Goal: Task Accomplishment & Management: Use online tool/utility

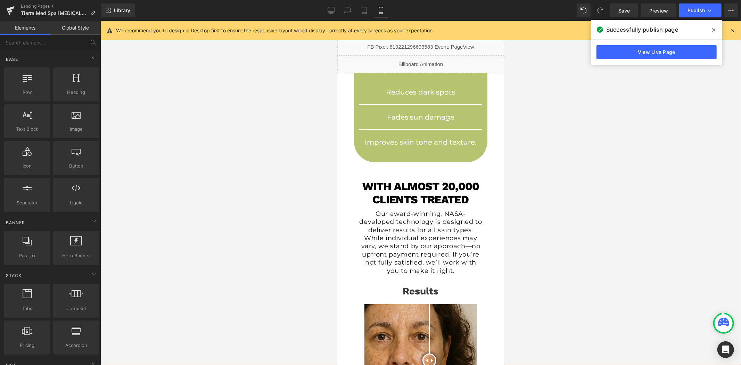
click at [734, 29] on icon at bounding box center [733, 30] width 6 height 6
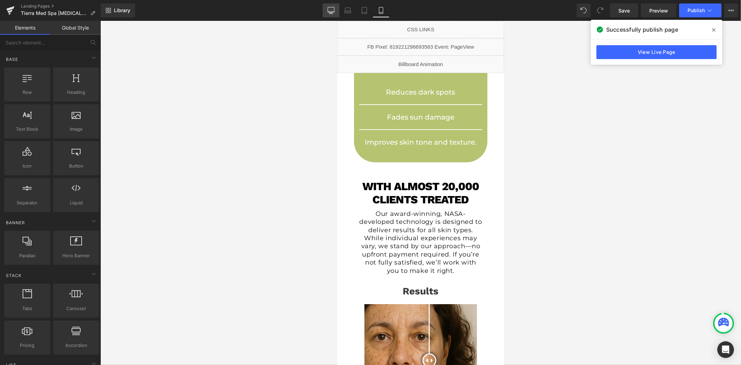
click at [328, 13] on icon at bounding box center [331, 10] width 7 height 7
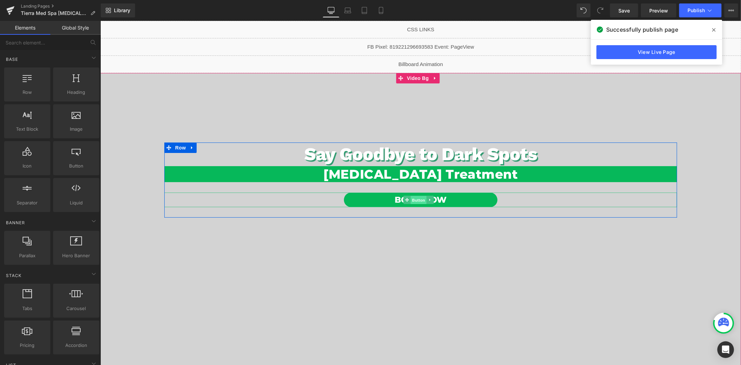
click at [418, 199] on span "Button" at bounding box center [418, 200] width 16 height 8
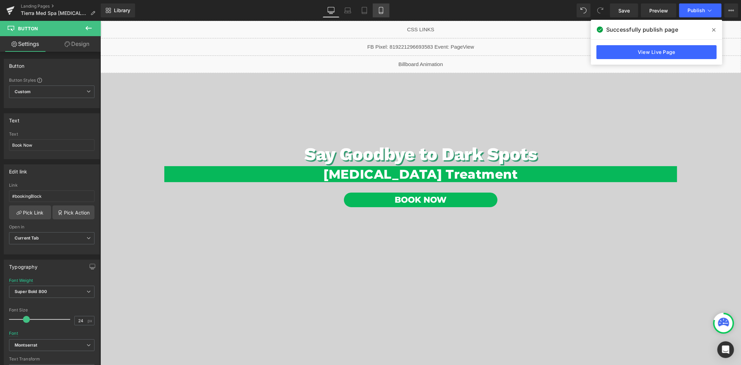
click at [378, 9] on icon at bounding box center [381, 10] width 7 height 7
type input "100"
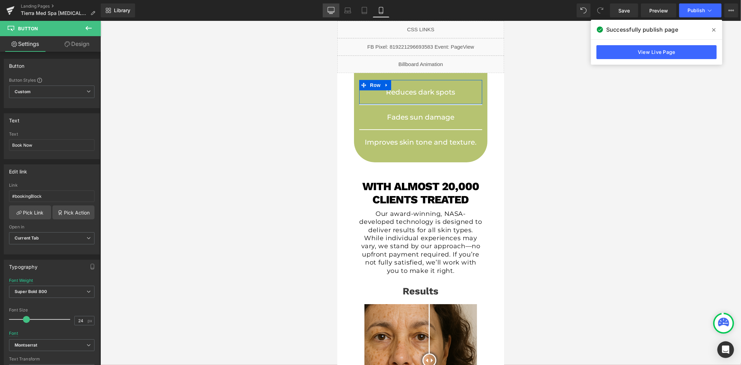
click at [325, 8] on link "Desktop" at bounding box center [331, 10] width 17 height 14
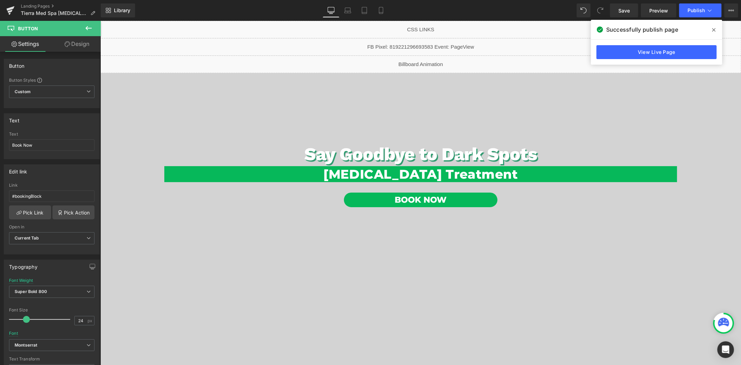
click at [328, 11] on icon at bounding box center [331, 10] width 7 height 7
type input "100"
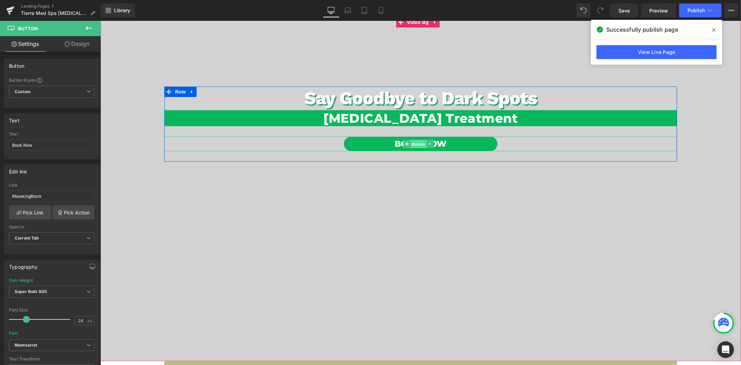
click at [413, 143] on span "Button" at bounding box center [418, 144] width 16 height 8
click at [68, 47] on icon at bounding box center [68, 44] width 6 height 6
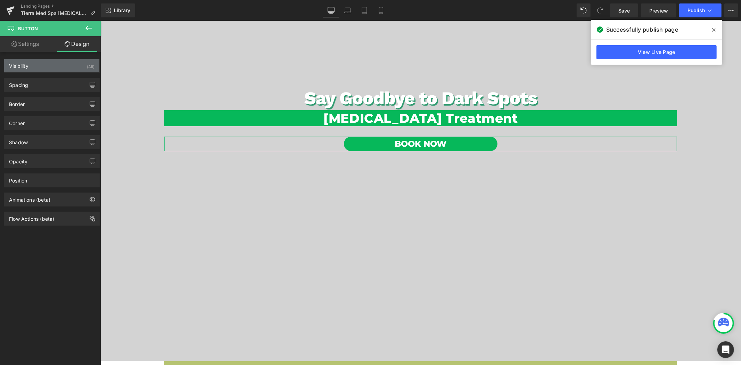
click at [44, 72] on div "Visibility (All)" at bounding box center [51, 65] width 95 height 13
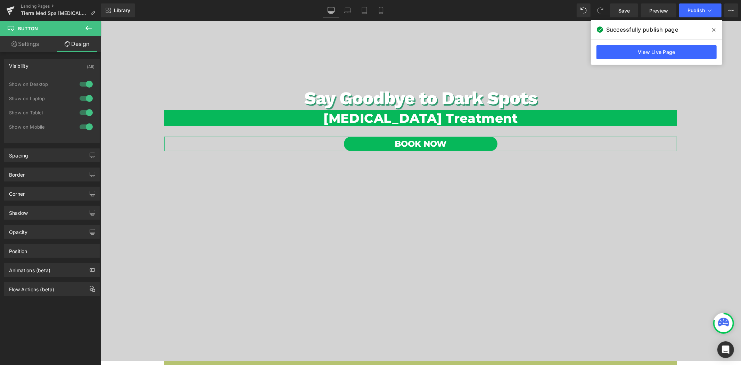
click at [49, 66] on div "Visibility (All)" at bounding box center [51, 65] width 95 height 13
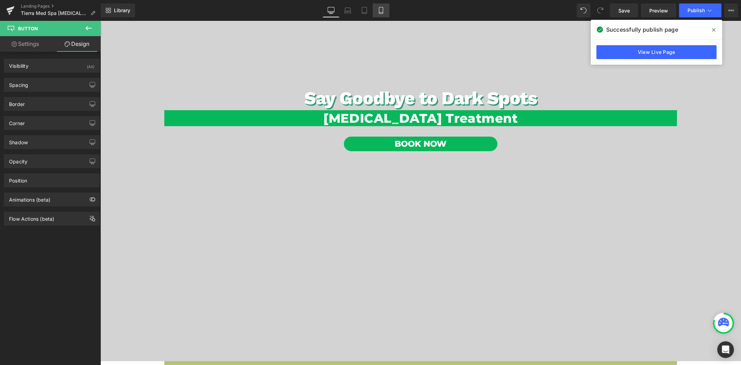
click at [381, 13] on icon at bounding box center [381, 13] width 4 height 0
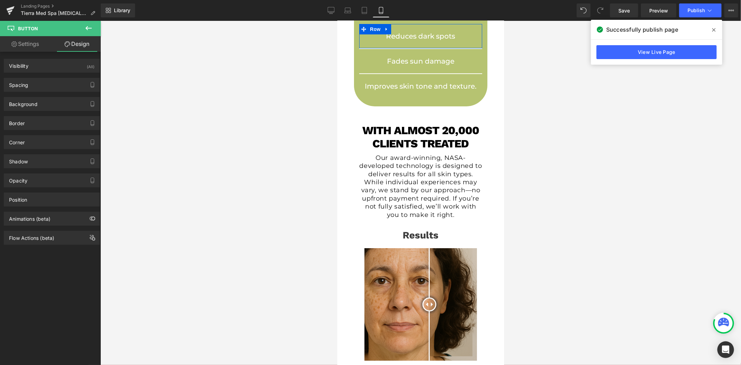
scroll to position [0, 0]
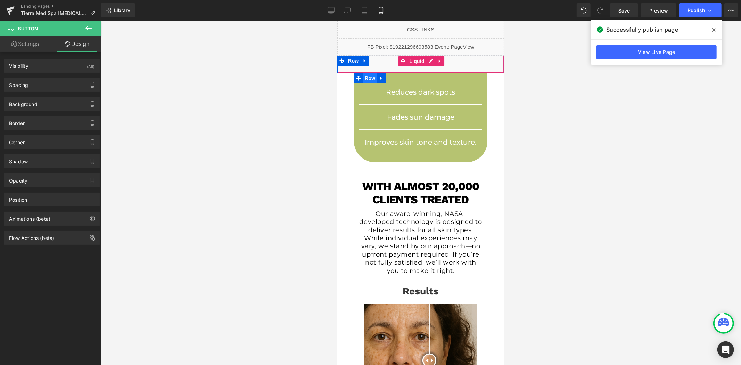
click at [367, 77] on span "Row" at bounding box center [370, 78] width 14 height 10
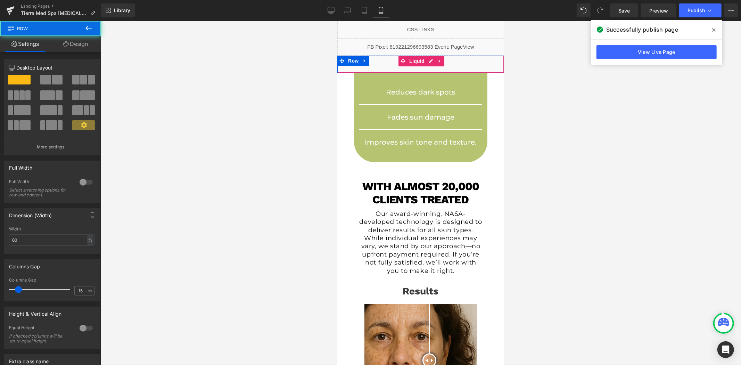
click at [81, 46] on link "Design" at bounding box center [75, 44] width 50 height 16
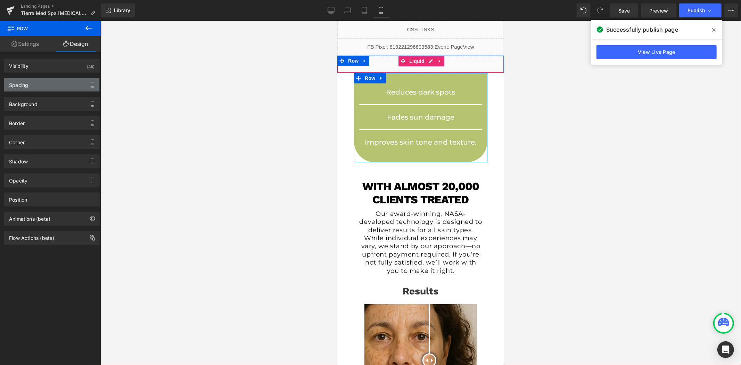
click at [49, 88] on div "Spacing" at bounding box center [51, 84] width 95 height 13
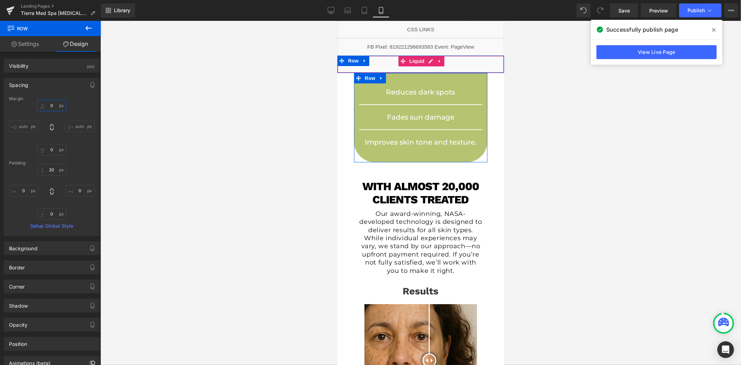
click at [54, 106] on input "0" at bounding box center [51, 105] width 29 height 11
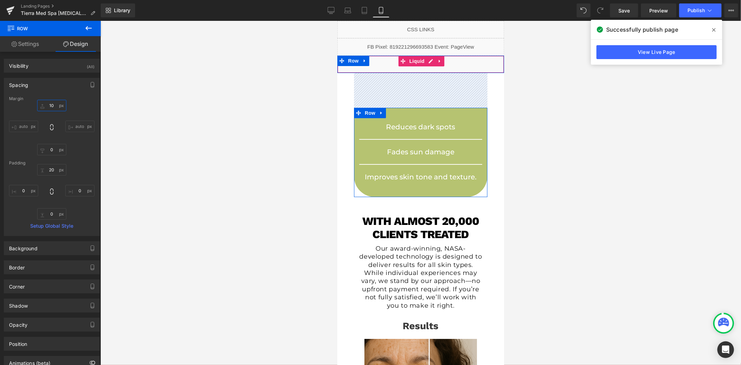
type input "1"
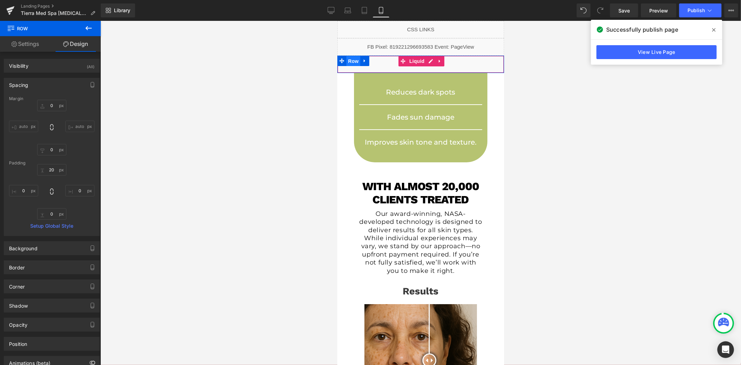
click at [352, 61] on span "Row" at bounding box center [353, 61] width 14 height 10
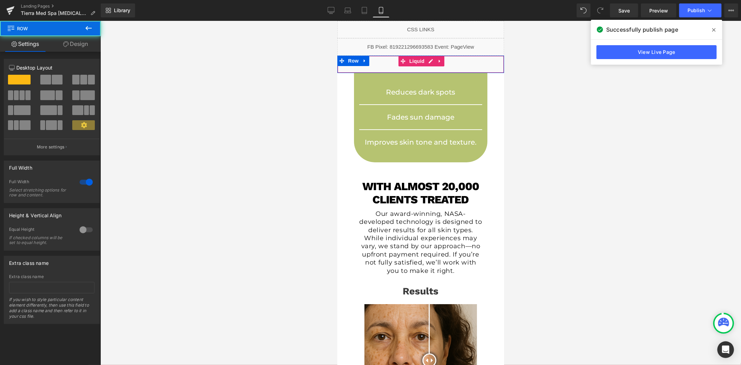
click at [81, 42] on link "Design" at bounding box center [75, 44] width 50 height 16
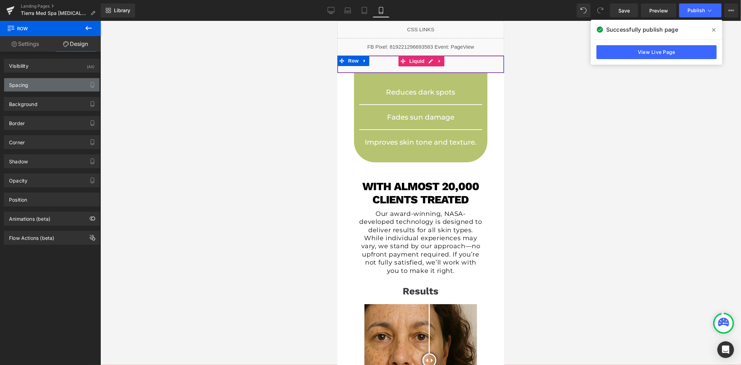
click at [33, 85] on div "Spacing" at bounding box center [51, 84] width 95 height 13
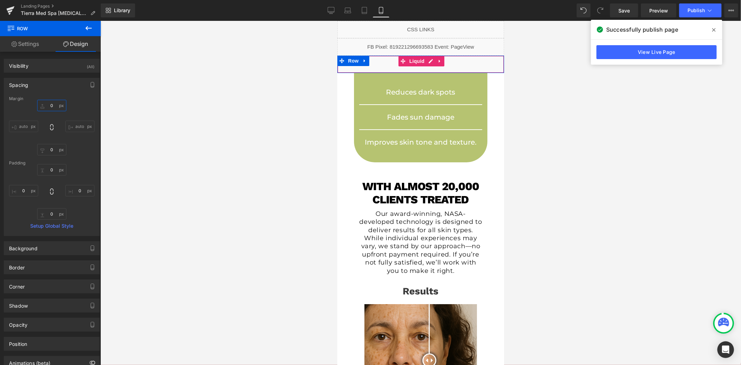
click at [51, 109] on input "0" at bounding box center [51, 105] width 29 height 11
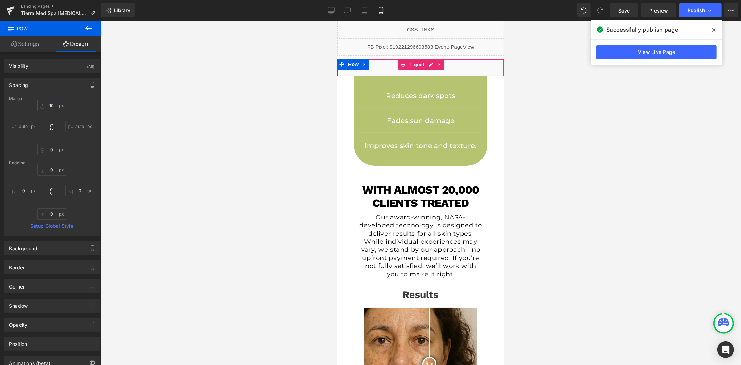
type input "100"
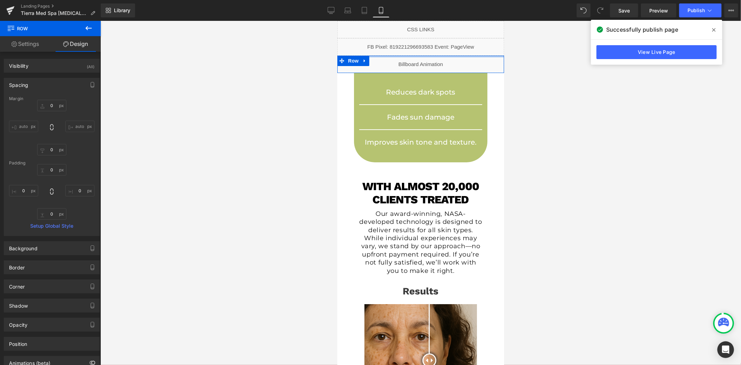
click at [427, 57] on div "Liquid" at bounding box center [420, 63] width 167 height 17
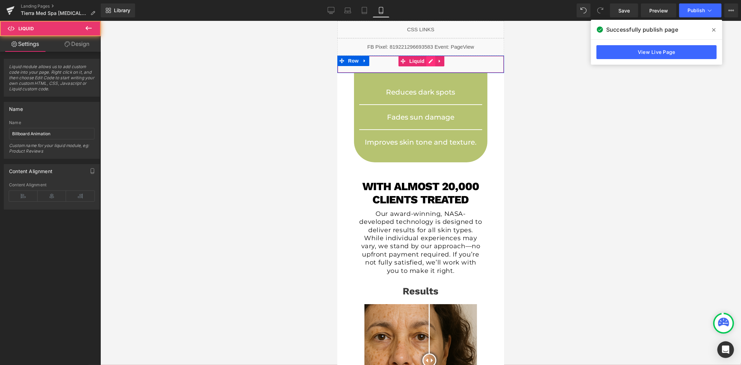
click at [426, 59] on div "Liquid" at bounding box center [420, 63] width 167 height 17
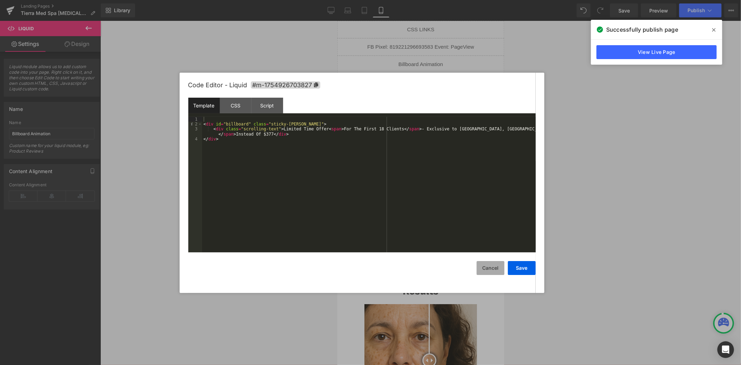
click at [485, 269] on button "Cancel" at bounding box center [491, 268] width 28 height 14
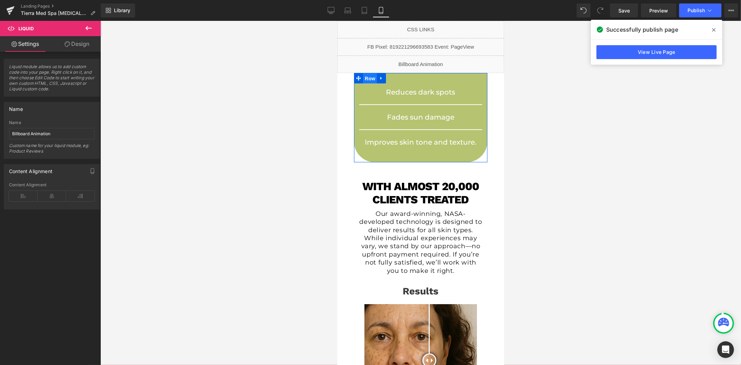
click at [370, 76] on span "Row" at bounding box center [370, 78] width 14 height 10
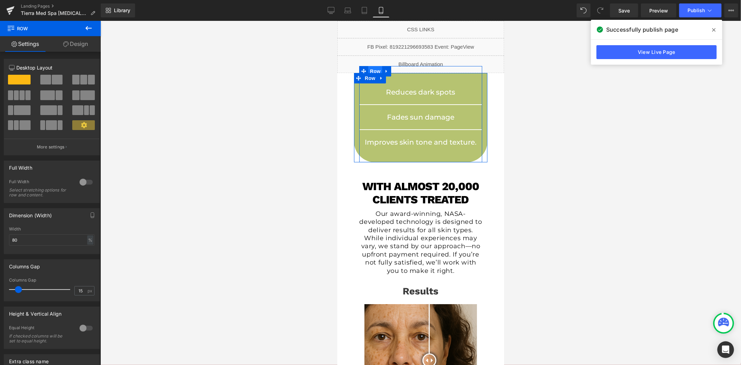
click at [376, 70] on span "Row" at bounding box center [375, 71] width 14 height 10
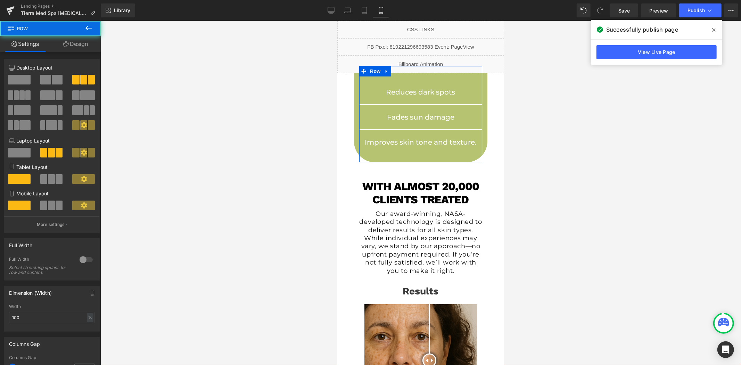
click at [78, 43] on link "Design" at bounding box center [75, 44] width 50 height 16
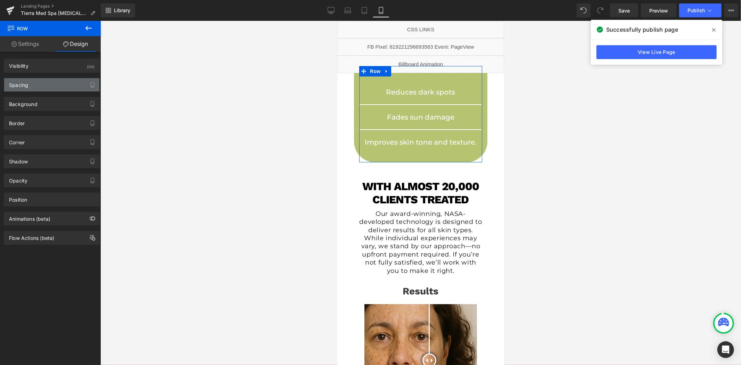
click at [50, 84] on div "Spacing" at bounding box center [51, 84] width 95 height 13
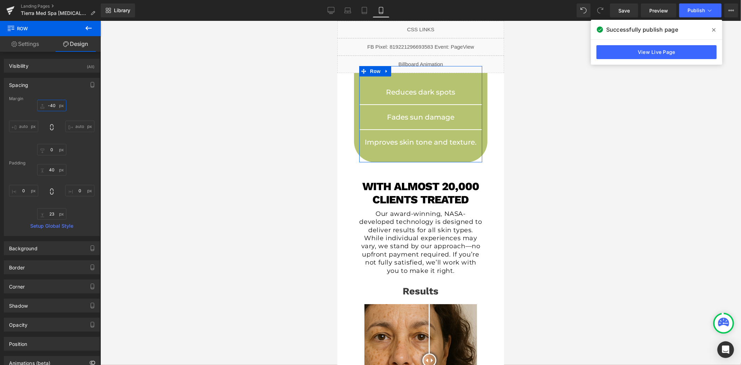
click at [54, 103] on input "-40" at bounding box center [51, 105] width 29 height 11
type input "-"
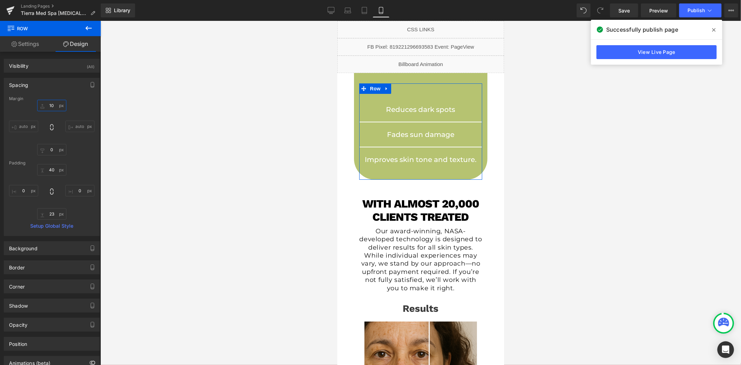
type input "1"
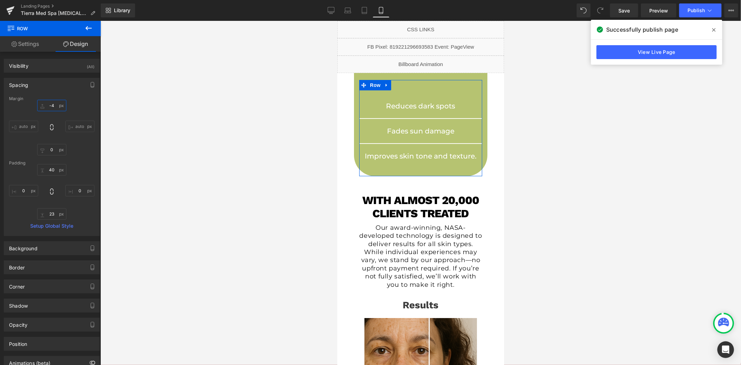
type input "-40"
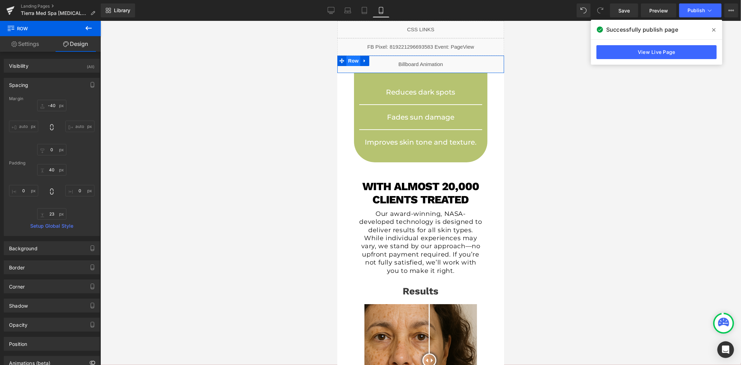
click at [354, 58] on span "Row" at bounding box center [353, 60] width 14 height 10
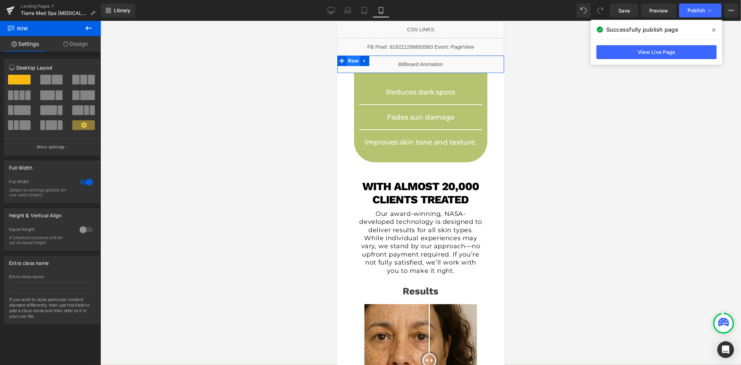
drag, startPoint x: 352, startPoint y: 59, endPoint x: 345, endPoint y: 59, distance: 7.0
click at [352, 59] on span "Row" at bounding box center [353, 60] width 14 height 10
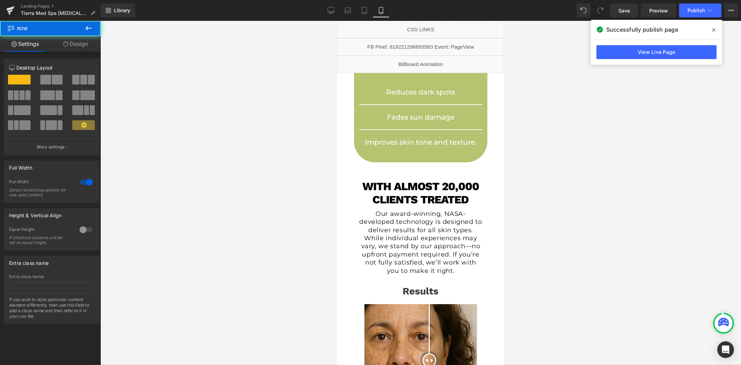
click at [81, 47] on link "Design" at bounding box center [75, 44] width 50 height 16
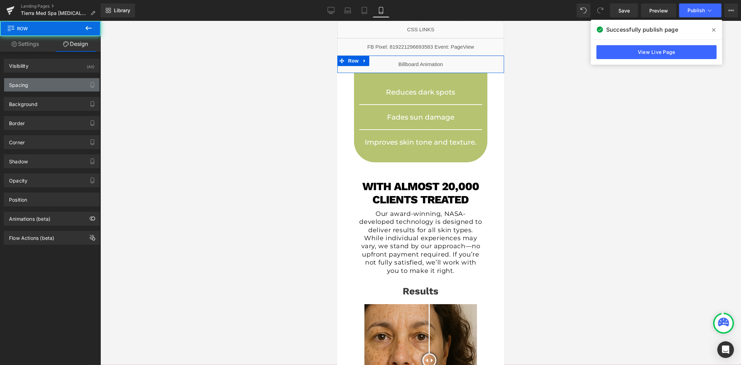
click at [35, 81] on div "Spacing" at bounding box center [51, 84] width 95 height 13
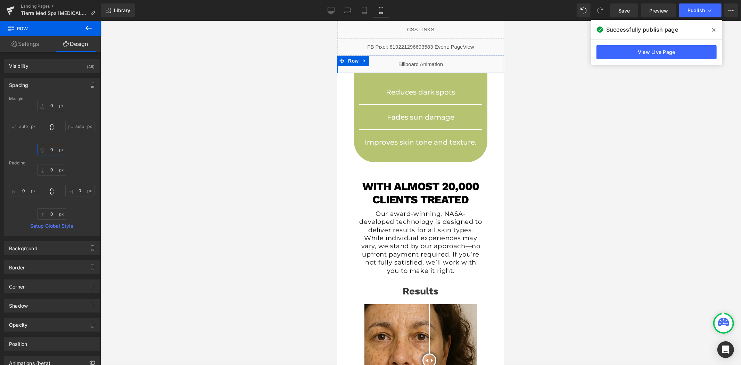
click at [53, 150] on input "0" at bounding box center [51, 149] width 29 height 11
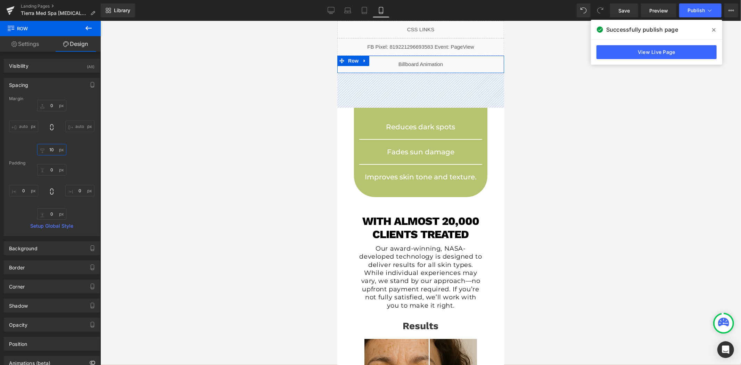
type input "1"
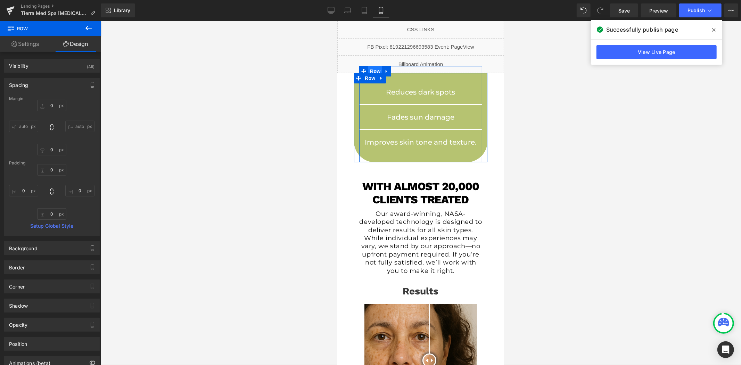
click at [373, 67] on span "Row" at bounding box center [375, 71] width 14 height 10
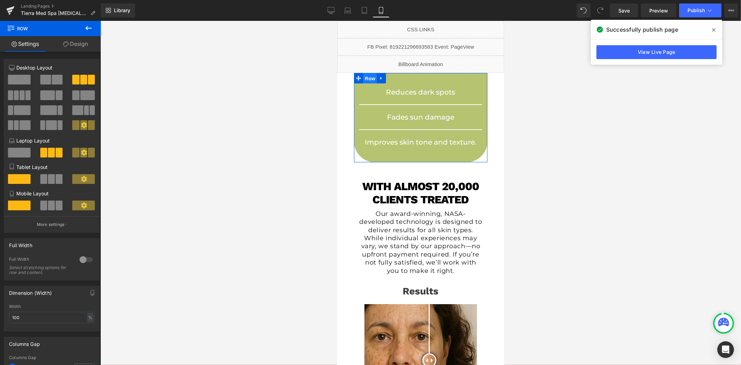
click at [368, 76] on span "Row" at bounding box center [370, 78] width 14 height 10
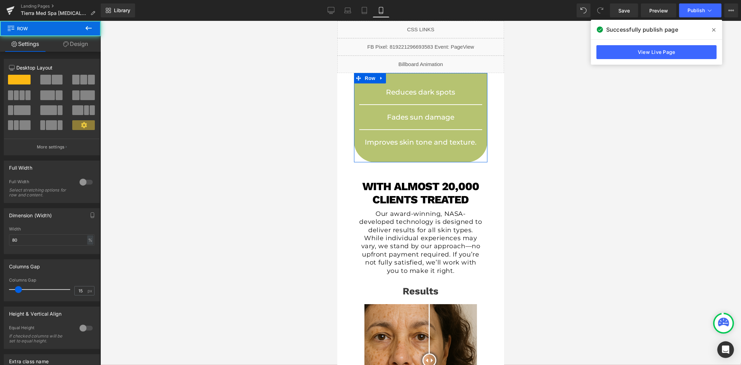
click at [75, 45] on link "Design" at bounding box center [75, 44] width 50 height 16
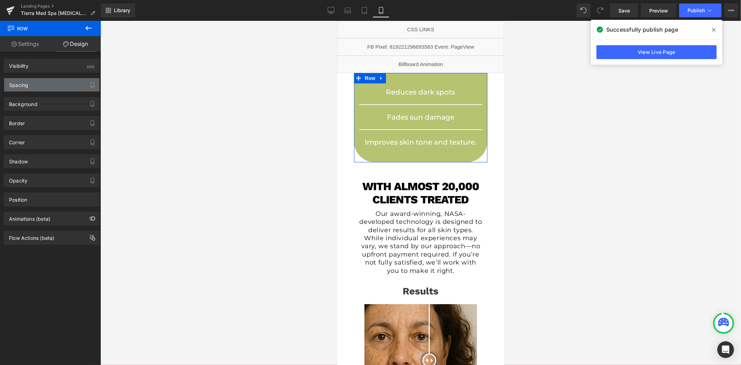
click at [50, 78] on div "Spacing" at bounding box center [51, 84] width 95 height 13
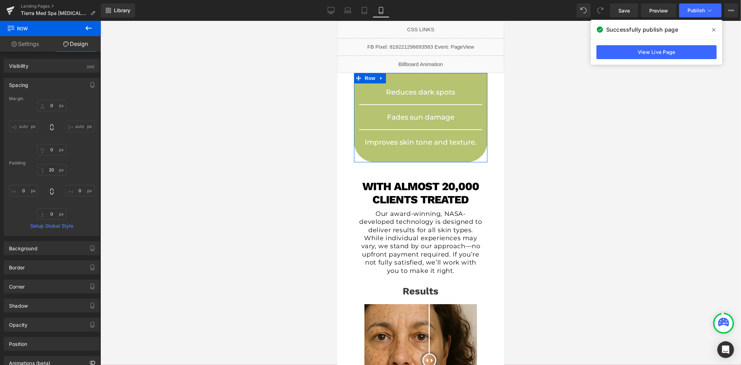
click at [53, 81] on div "Spacing" at bounding box center [51, 84] width 95 height 13
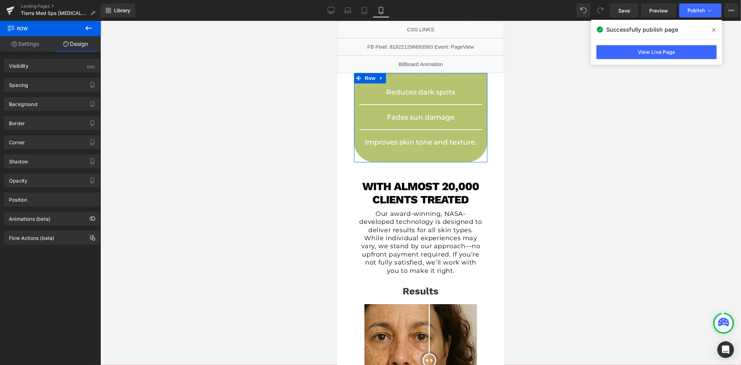
click at [52, 76] on div "Spacing Margin 0px 0 auto auto 0px 0 auto auto Padding 20px 20 0px 0 0px 0 0px …" at bounding box center [52, 82] width 104 height 19
click at [53, 80] on div "Spacing" at bounding box center [51, 84] width 95 height 13
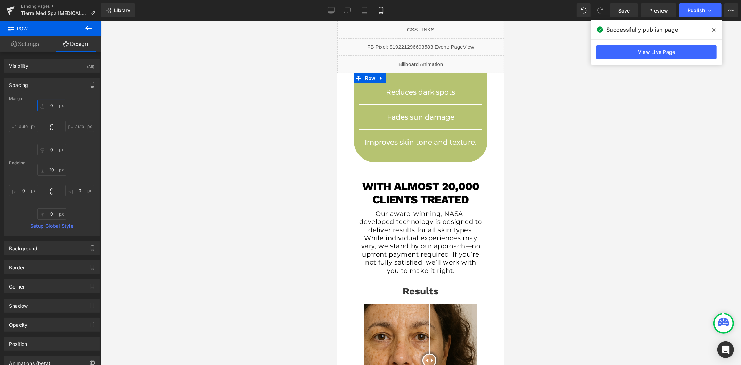
click at [59, 109] on input "0" at bounding box center [51, 105] width 29 height 11
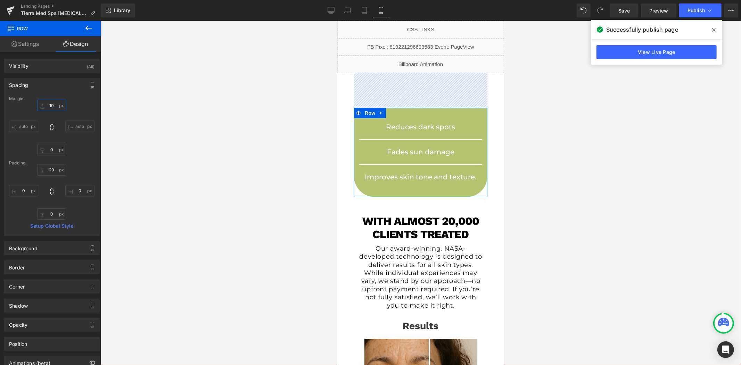
type input "100"
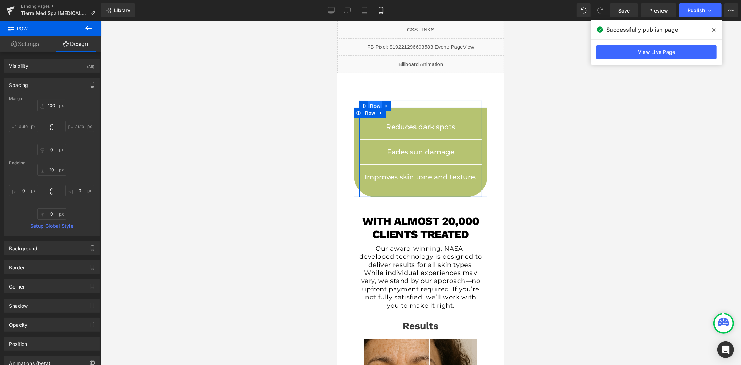
click at [373, 104] on span "Row" at bounding box center [375, 105] width 14 height 10
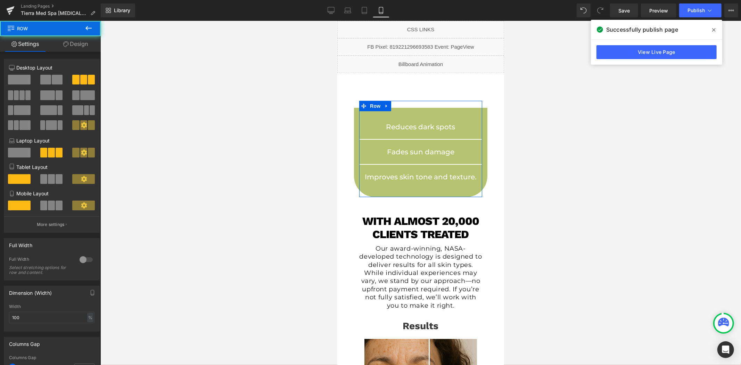
click at [68, 49] on link "Design" at bounding box center [75, 44] width 50 height 16
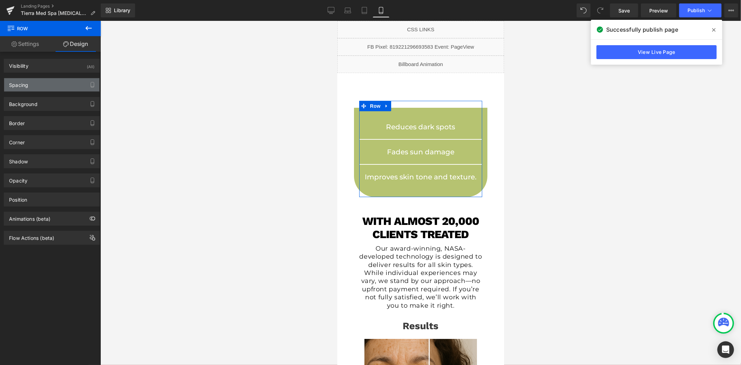
click at [41, 82] on div "Spacing" at bounding box center [51, 84] width 95 height 13
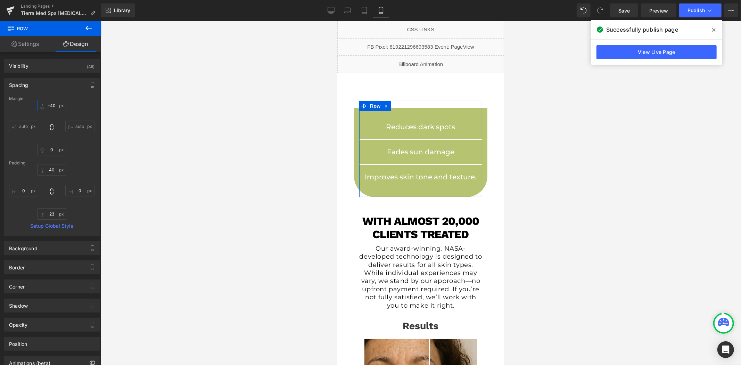
click at [55, 106] on input "-40" at bounding box center [51, 105] width 29 height 11
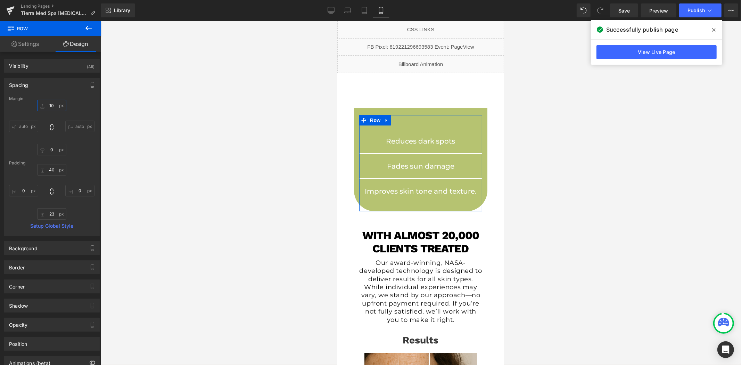
type input "1"
click at [370, 119] on span "Row" at bounding box center [375, 119] width 14 height 10
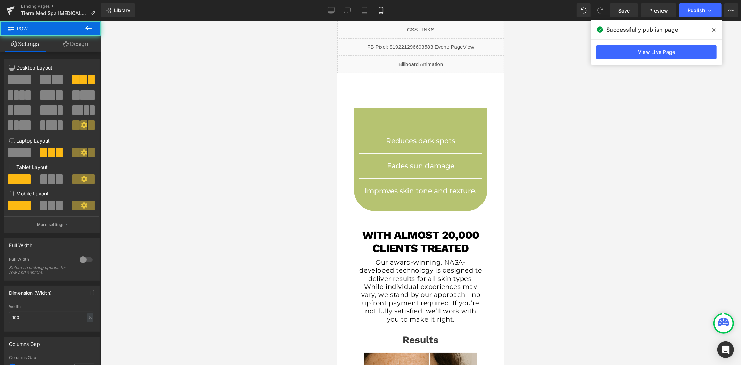
click at [76, 43] on link "Design" at bounding box center [75, 44] width 50 height 16
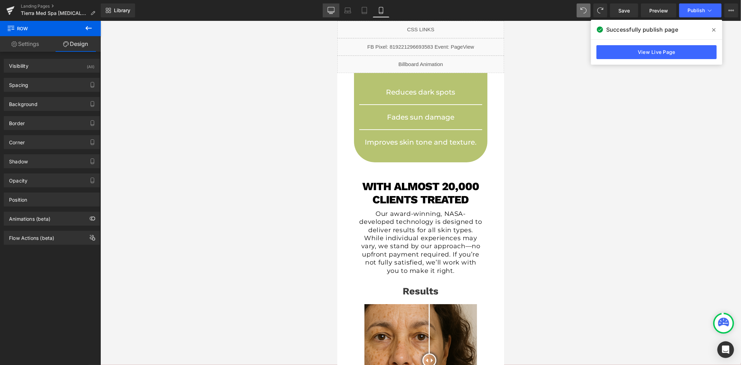
click at [334, 7] on icon at bounding box center [331, 9] width 7 height 5
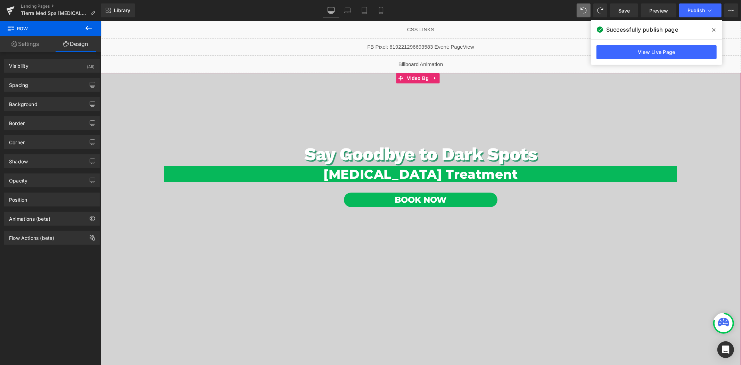
click at [414, 78] on span "Video Bg" at bounding box center [417, 78] width 25 height 10
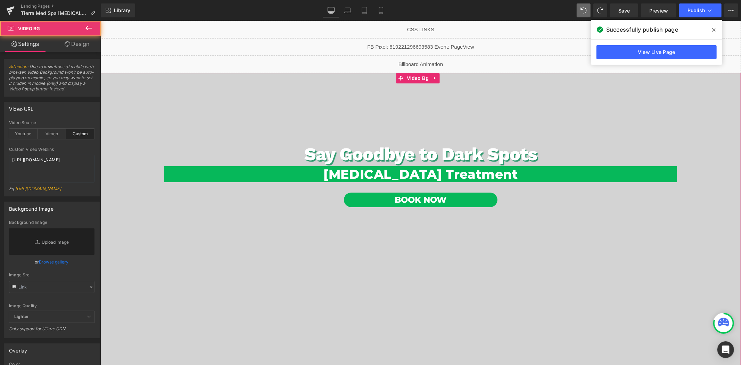
click at [80, 46] on link "Design" at bounding box center [77, 44] width 50 height 16
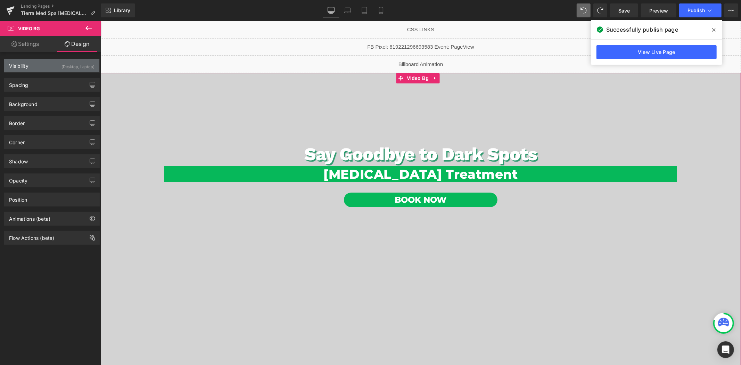
click at [50, 70] on div "Visibility (Desktop, Laptop)" at bounding box center [51, 65] width 95 height 13
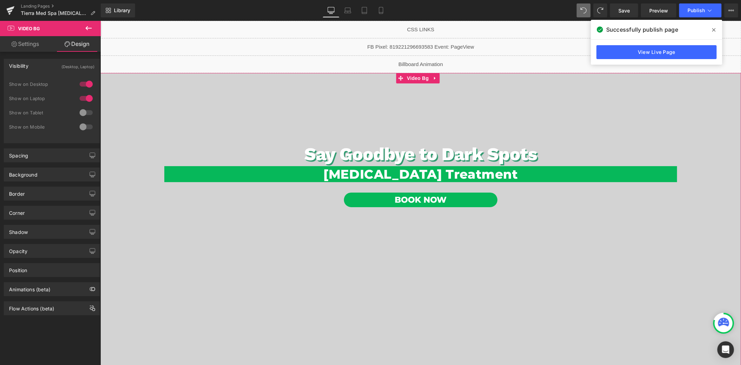
click at [80, 128] on div at bounding box center [86, 126] width 17 height 11
click at [384, 14] on link "Mobile" at bounding box center [381, 10] width 17 height 14
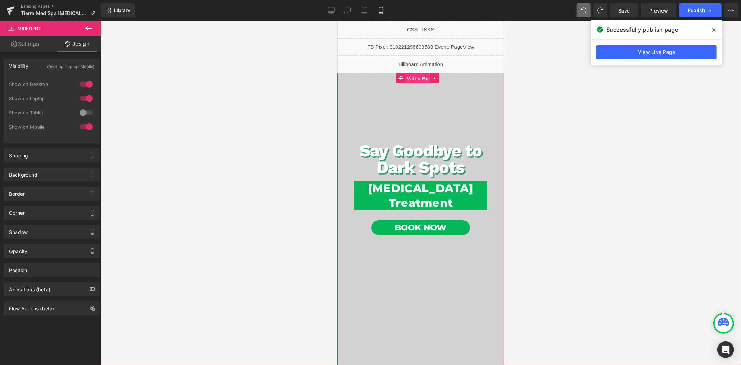
click at [414, 79] on span "Video Bg" at bounding box center [417, 78] width 25 height 10
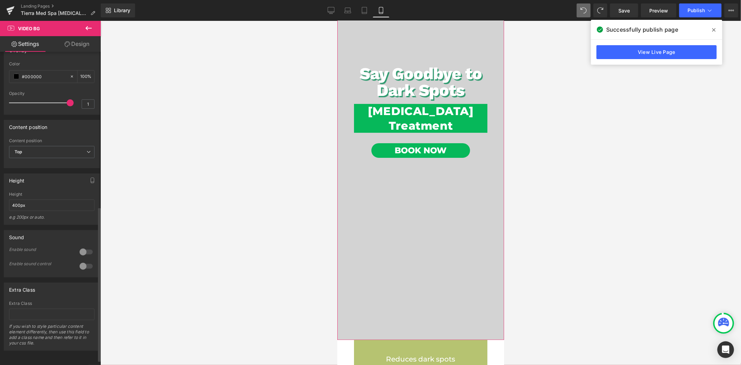
scroll to position [169, 0]
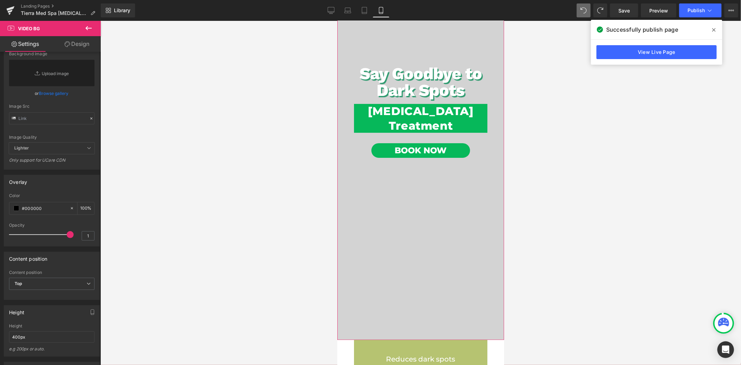
click at [72, 45] on link "Design" at bounding box center [77, 44] width 50 height 16
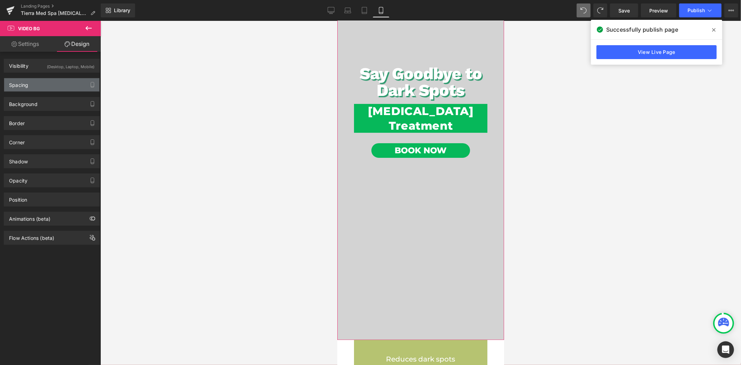
click at [36, 84] on div "Spacing" at bounding box center [51, 84] width 95 height 13
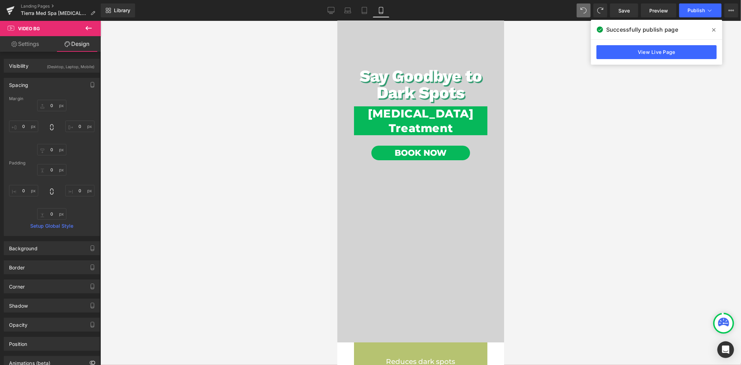
scroll to position [0, 0]
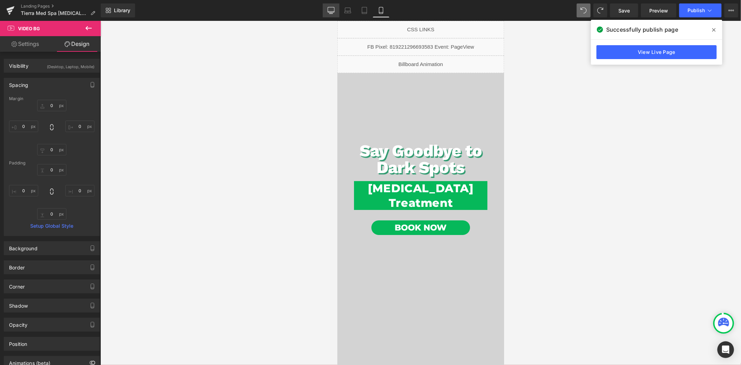
click at [334, 9] on icon at bounding box center [331, 9] width 7 height 5
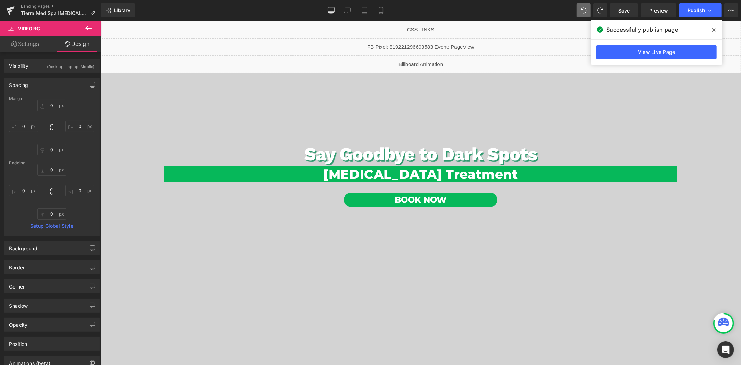
type input "0"
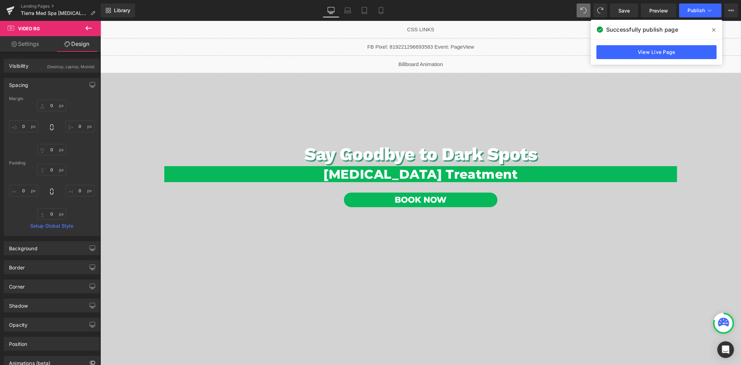
type input "0"
click at [414, 76] on div "Say Goodbye to Dark Spots Heading Hyperpigmentation Treatment Heading Book Now …" at bounding box center [420, 245] width 641 height 344
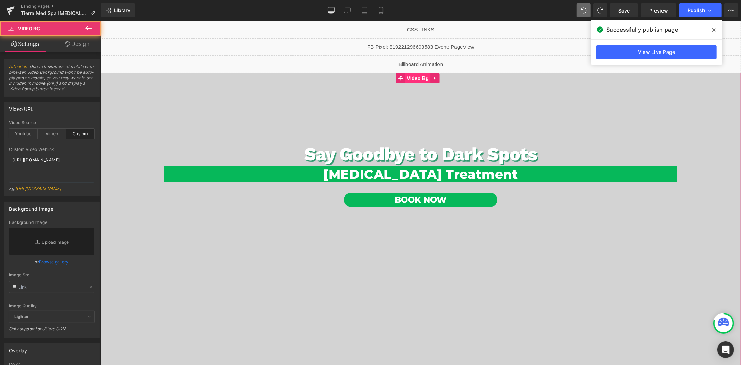
click at [413, 81] on span "Video Bg" at bounding box center [417, 78] width 25 height 10
click at [85, 46] on link "Design" at bounding box center [77, 44] width 50 height 16
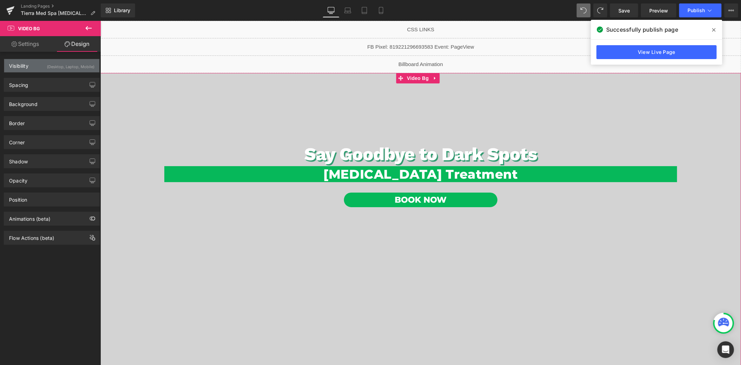
click at [56, 67] on div "(Desktop, Laptop, Mobile)" at bounding box center [71, 64] width 48 height 11
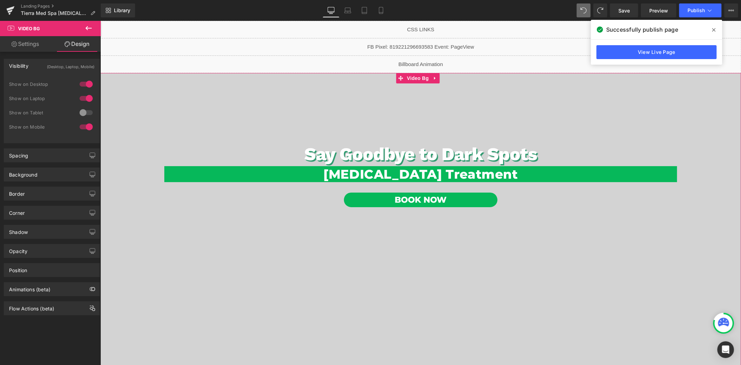
click at [86, 127] on div at bounding box center [86, 126] width 17 height 11
click at [384, 13] on link "Mobile" at bounding box center [381, 10] width 17 height 14
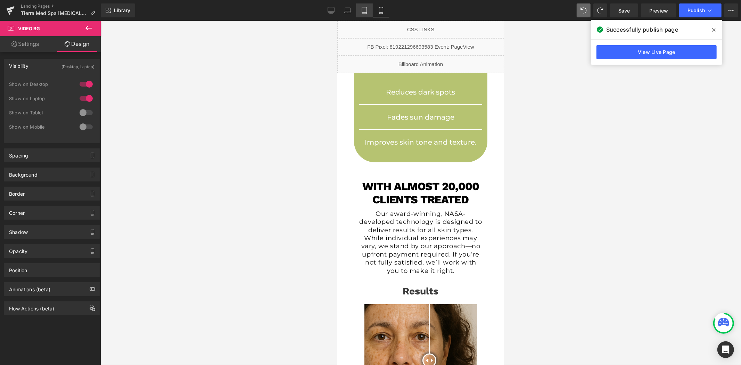
click at [365, 12] on icon at bounding box center [364, 10] width 7 height 7
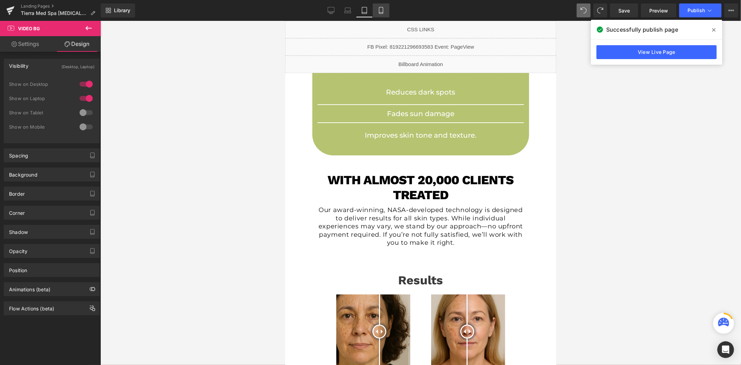
click at [379, 11] on icon at bounding box center [381, 10] width 7 height 7
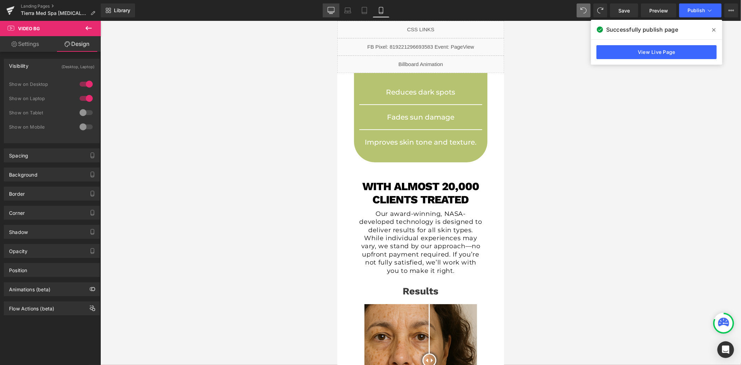
click at [335, 13] on icon at bounding box center [331, 10] width 7 height 7
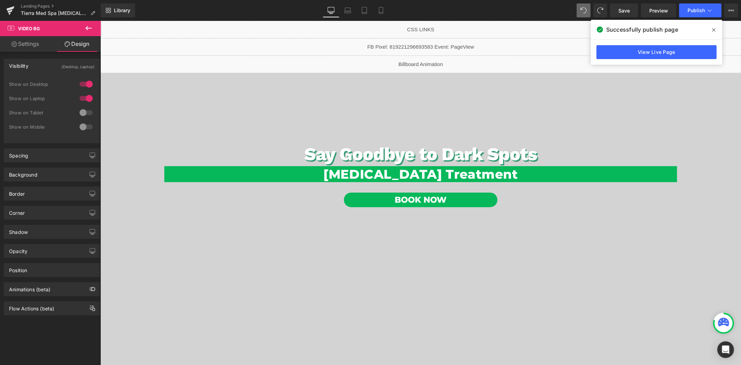
click at [334, 12] on icon at bounding box center [331, 10] width 7 height 7
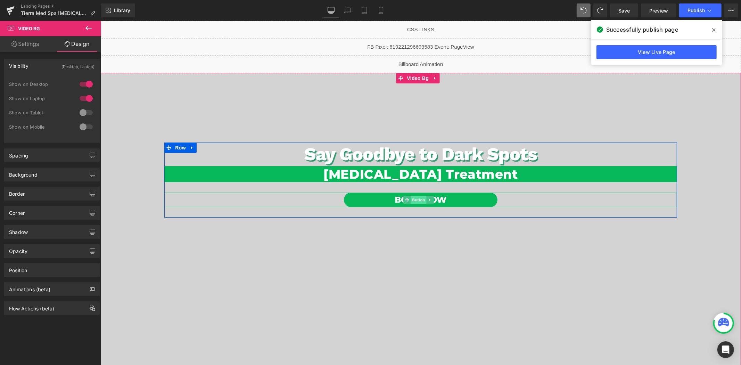
click at [413, 198] on span "Button" at bounding box center [418, 199] width 16 height 8
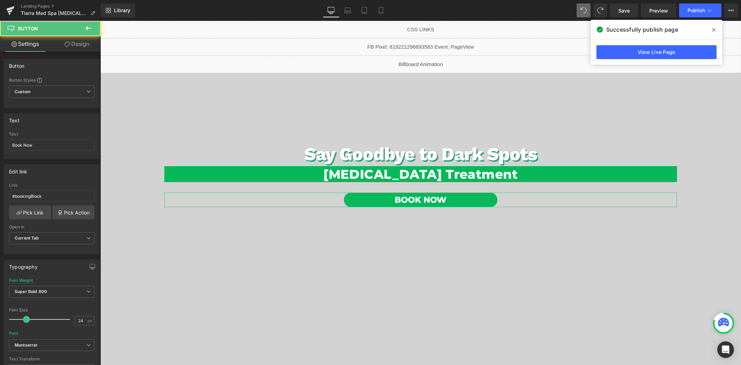
click at [75, 44] on link "Design" at bounding box center [77, 44] width 50 height 16
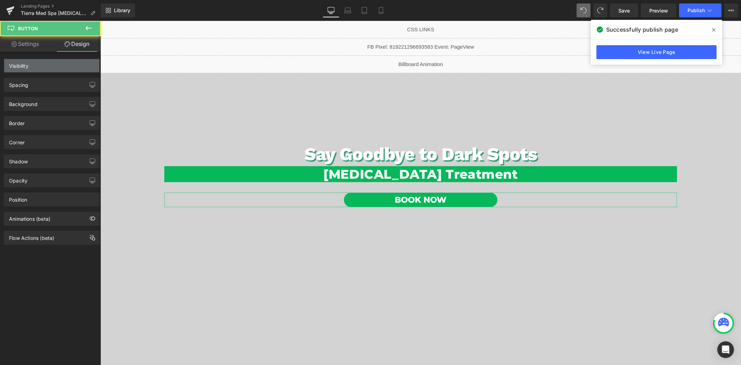
click at [47, 71] on div "Visibility" at bounding box center [51, 65] width 95 height 13
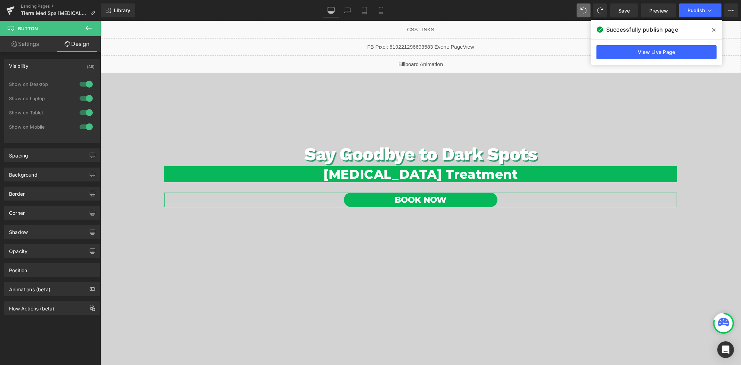
click at [48, 67] on div "Visibility (All)" at bounding box center [51, 65] width 95 height 13
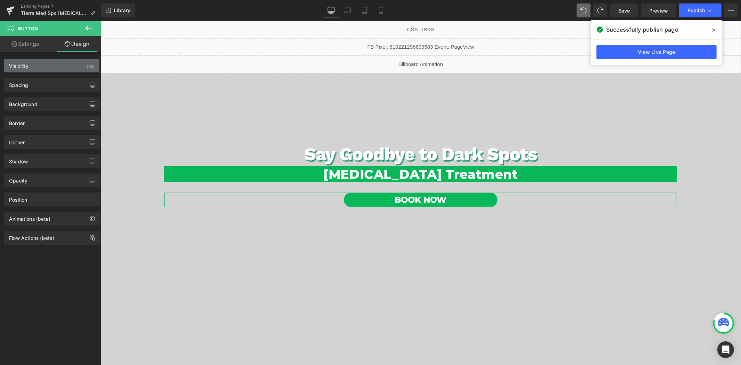
click at [48, 67] on div "Visibility (All)" at bounding box center [51, 65] width 95 height 13
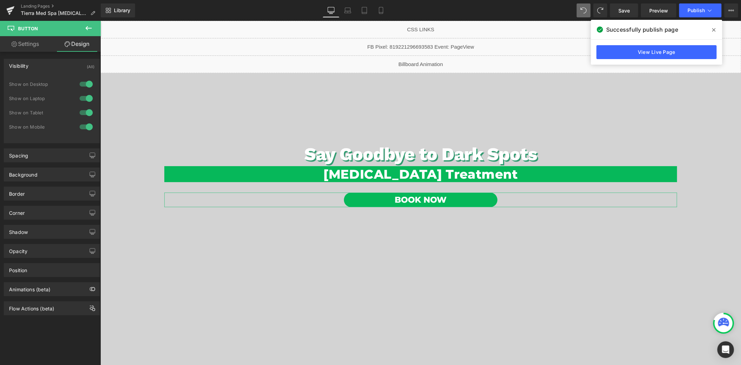
click at [48, 67] on div "Visibility (All)" at bounding box center [51, 65] width 95 height 13
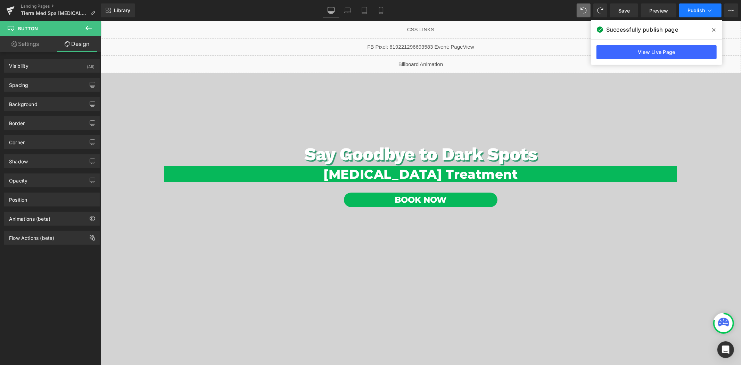
click at [696, 5] on button "Publish" at bounding box center [700, 10] width 42 height 14
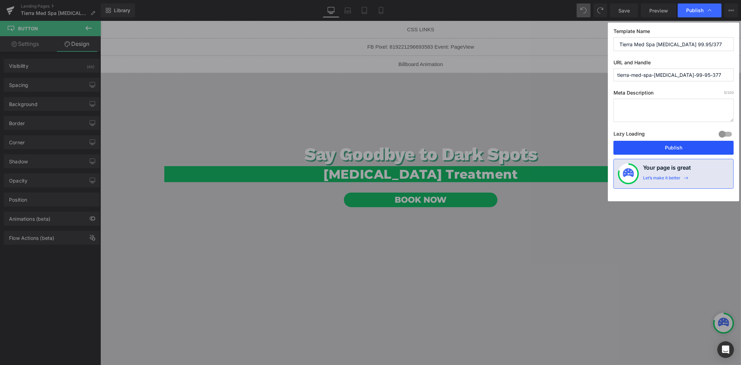
click at [674, 142] on button "Publish" at bounding box center [674, 148] width 120 height 14
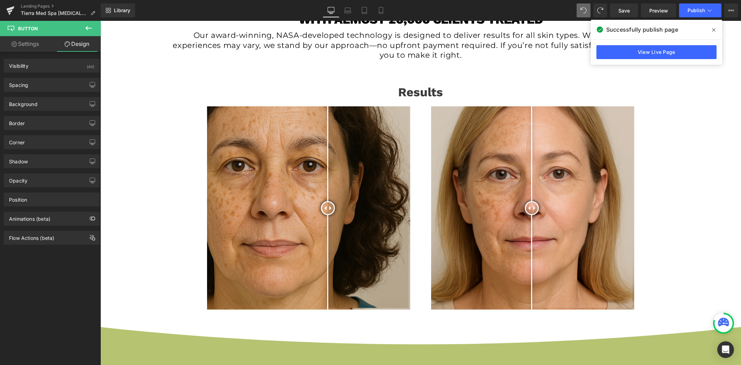
scroll to position [656, 0]
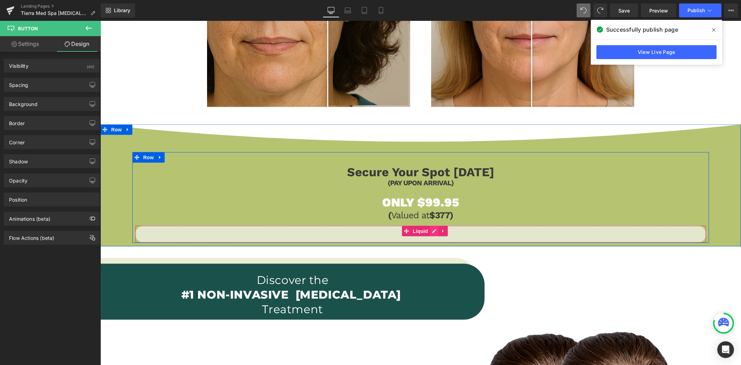
click at [429, 230] on div "Liquid" at bounding box center [420, 233] width 571 height 17
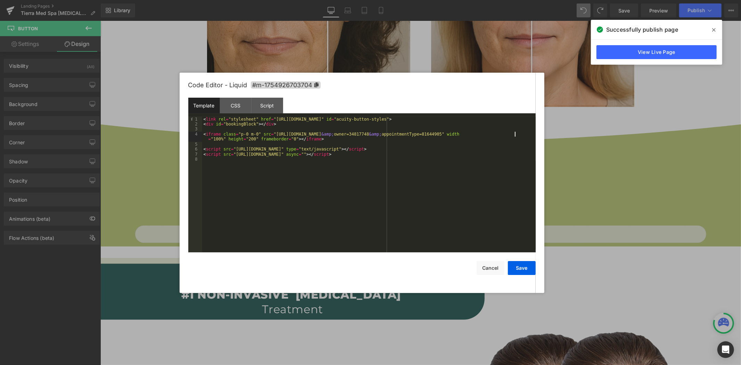
drag, startPoint x: 516, startPoint y: 133, endPoint x: 445, endPoint y: 129, distance: 71.0
click at [443, 129] on div "< link rel = "stylesheet" href = "https://embed.acuityscheduling.com/embed/butt…" at bounding box center [369, 190] width 334 height 146
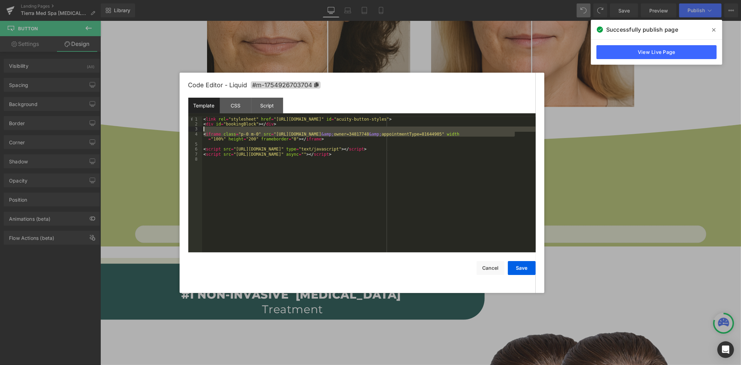
click at [515, 132] on div "< link rel = "stylesheet" href = "https://embed.acuityscheduling.com/embed/butt…" at bounding box center [369, 185] width 334 height 136
drag, startPoint x: 517, startPoint y: 134, endPoint x: 270, endPoint y: 133, distance: 246.8
click at [270, 133] on div "< link rel = "stylesheet" href = "https://embed.acuityscheduling.com/embed/butt…" at bounding box center [369, 190] width 334 height 146
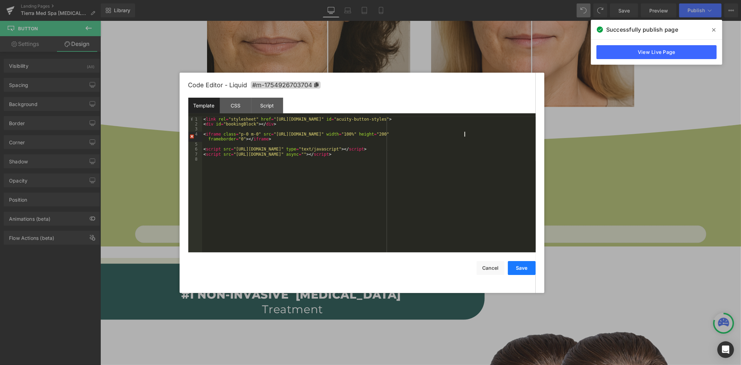
click at [525, 267] on button "Save" at bounding box center [522, 268] width 28 height 14
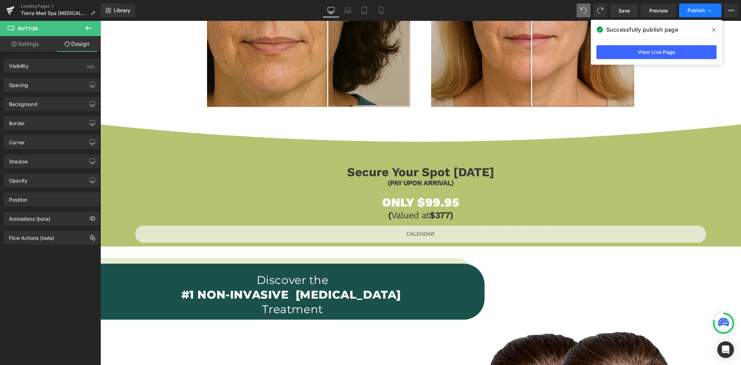
click at [693, 14] on button "Publish" at bounding box center [700, 10] width 42 height 14
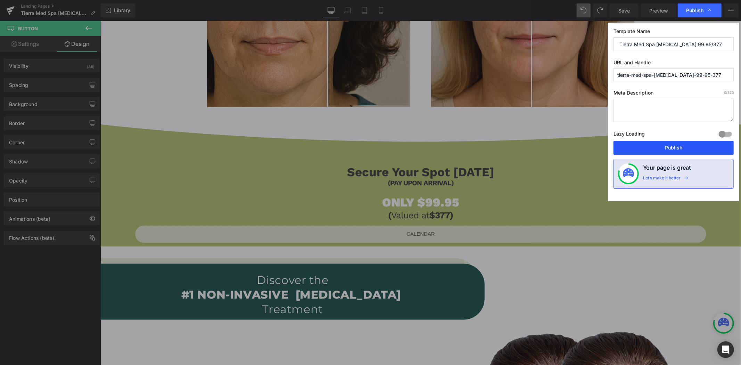
click at [665, 148] on button "Publish" at bounding box center [674, 148] width 120 height 14
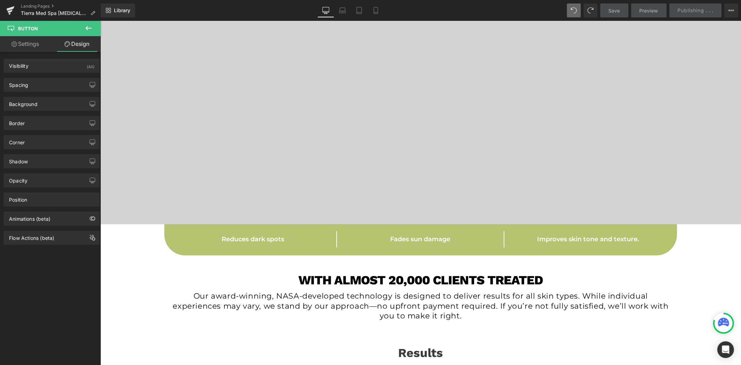
scroll to position [0, 0]
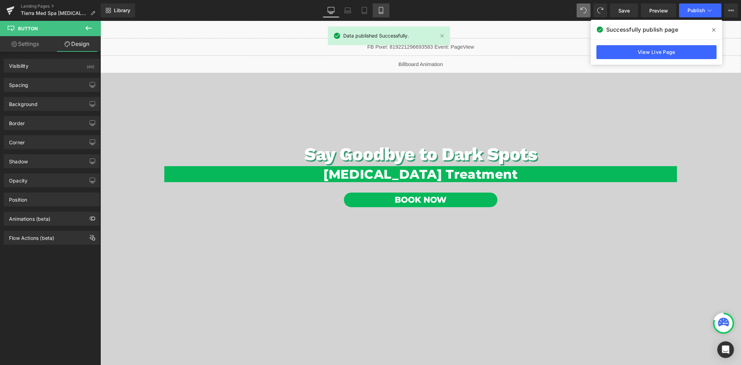
click at [378, 11] on icon at bounding box center [381, 10] width 7 height 7
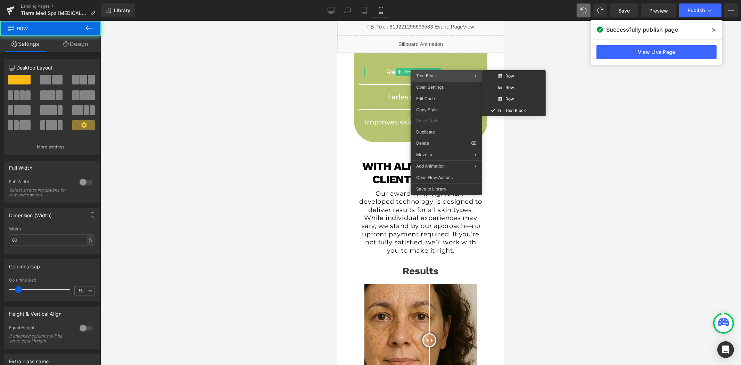
scroll to position [24, 0]
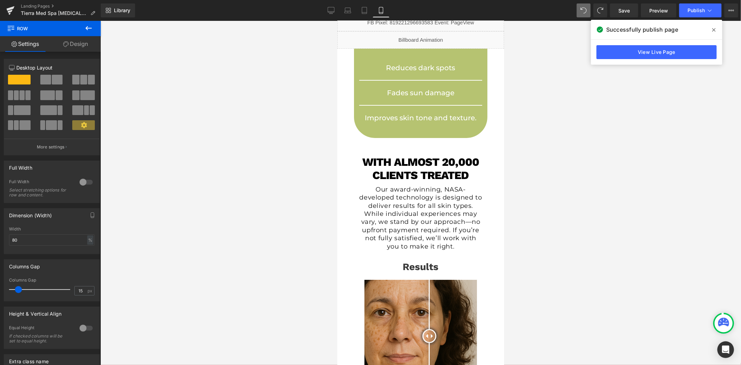
drag, startPoint x: 7, startPoint y: 61, endPoint x: 309, endPoint y: 88, distance: 302.5
click at [309, 88] on div at bounding box center [420, 193] width 641 height 344
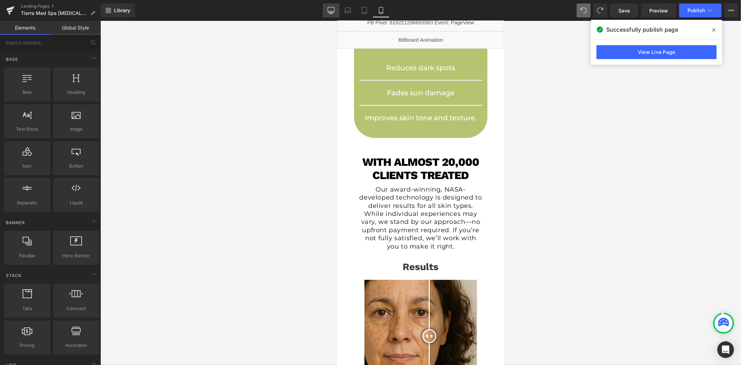
click at [329, 11] on icon at bounding box center [331, 9] width 7 height 5
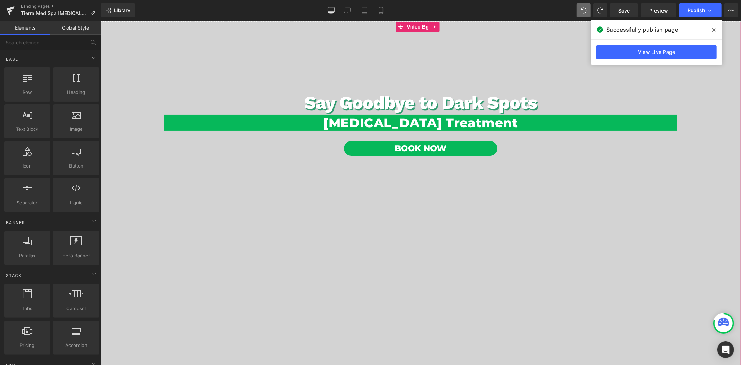
scroll to position [0, 0]
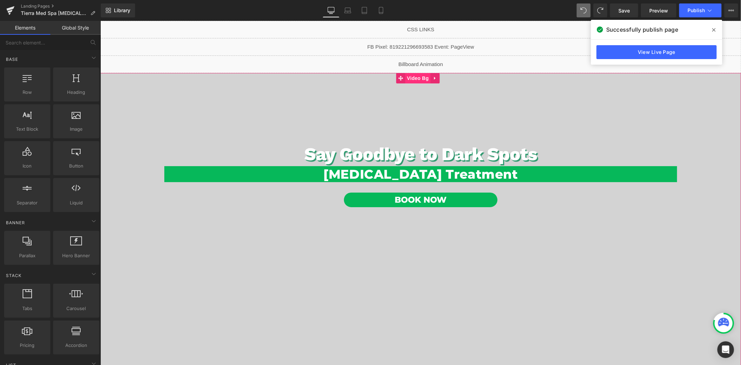
click at [410, 81] on span "Video Bg" at bounding box center [417, 78] width 25 height 10
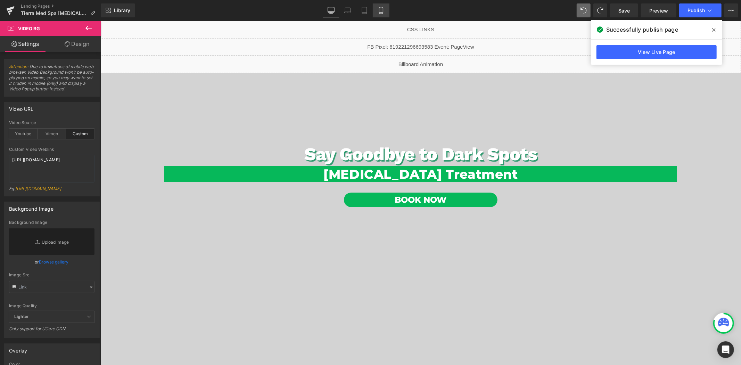
click at [378, 11] on icon at bounding box center [381, 10] width 7 height 7
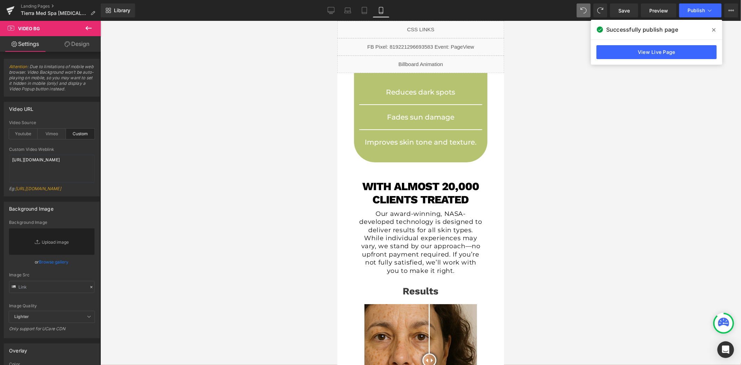
click at [89, 28] on icon at bounding box center [88, 28] width 8 height 8
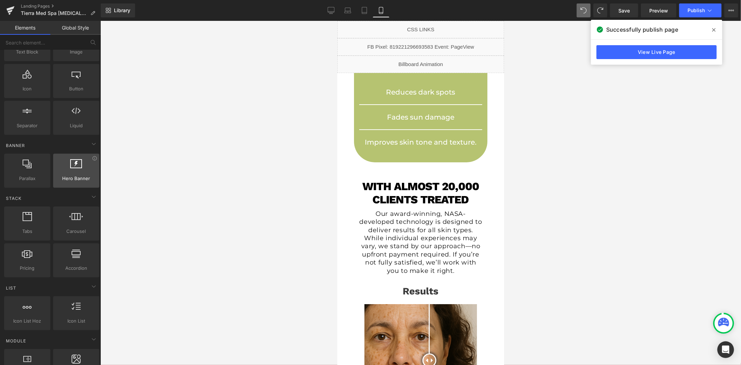
scroll to position [231, 0]
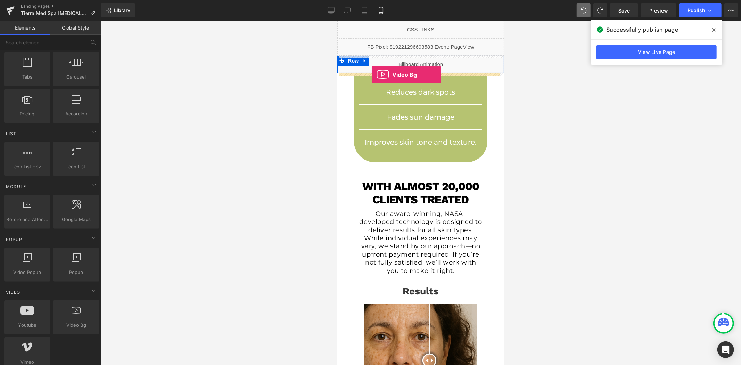
drag, startPoint x: 430, startPoint y: 321, endPoint x: 372, endPoint y: 74, distance: 254.0
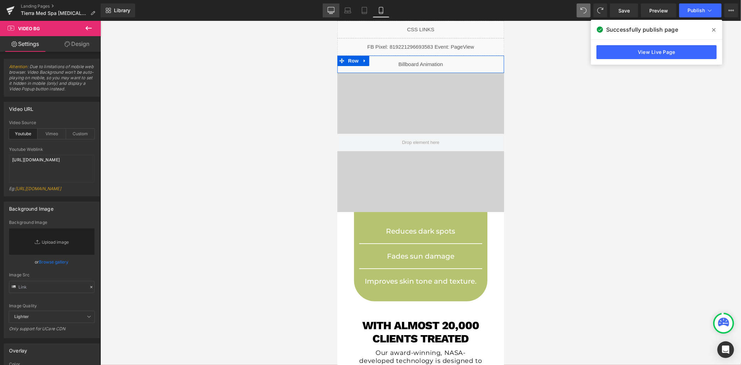
click at [334, 9] on icon at bounding box center [331, 10] width 7 height 7
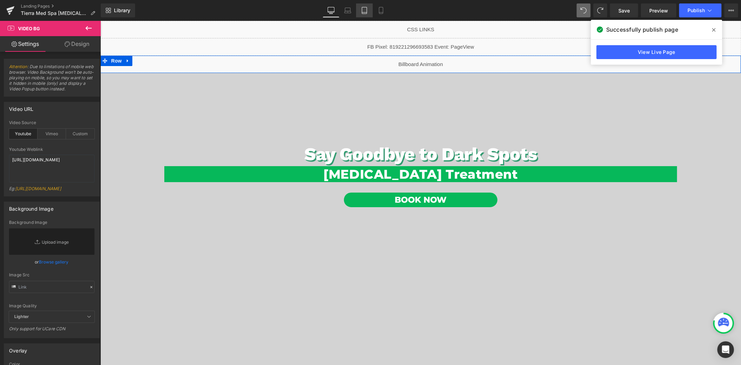
scroll to position [344, 0]
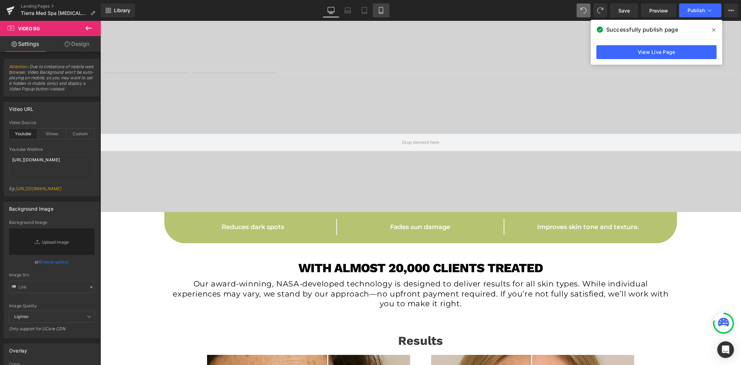
click at [382, 13] on icon at bounding box center [381, 10] width 7 height 7
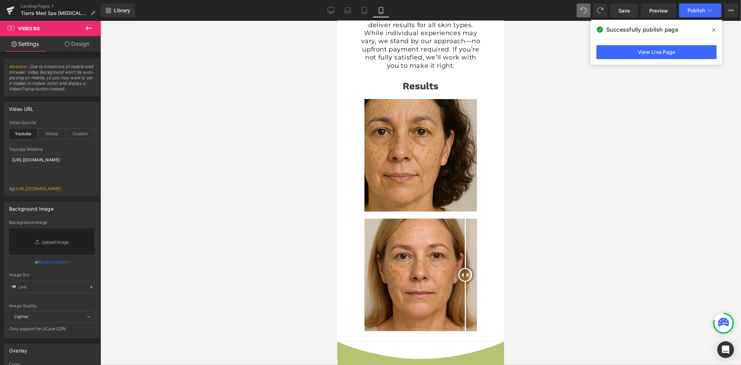
scroll to position [0, 0]
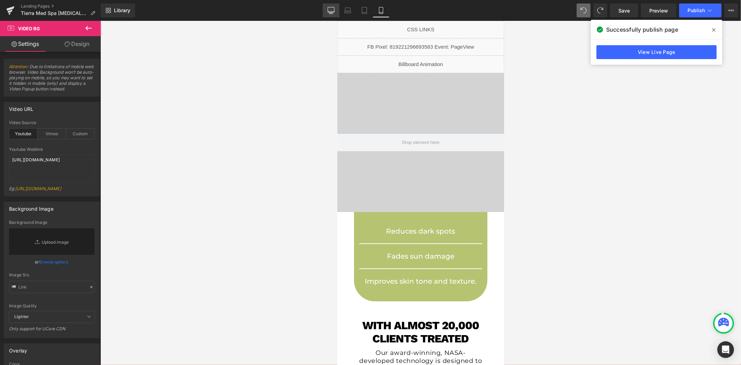
click at [332, 12] on icon at bounding box center [331, 10] width 7 height 7
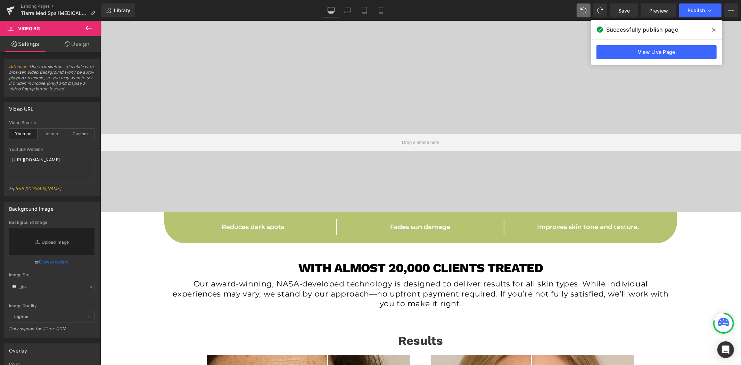
scroll to position [35, 0]
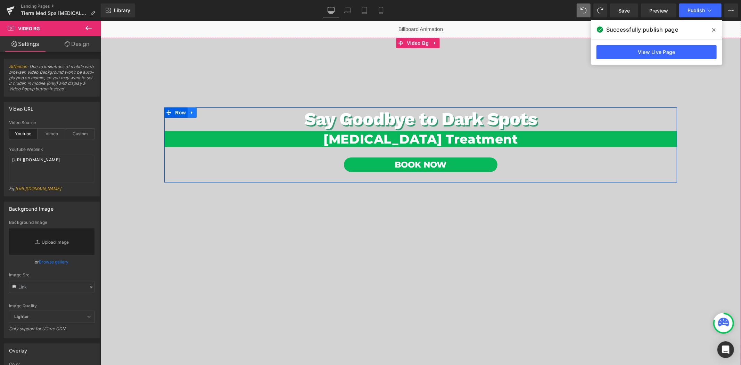
click at [191, 113] on icon at bounding box center [191, 112] width 5 height 5
click at [384, 10] on link "Mobile" at bounding box center [381, 10] width 17 height 14
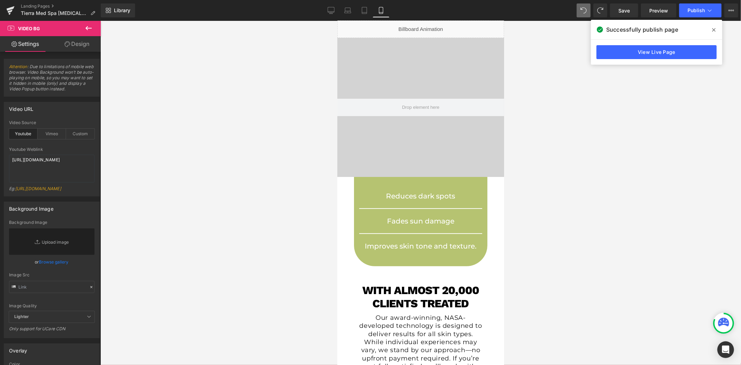
scroll to position [0, 0]
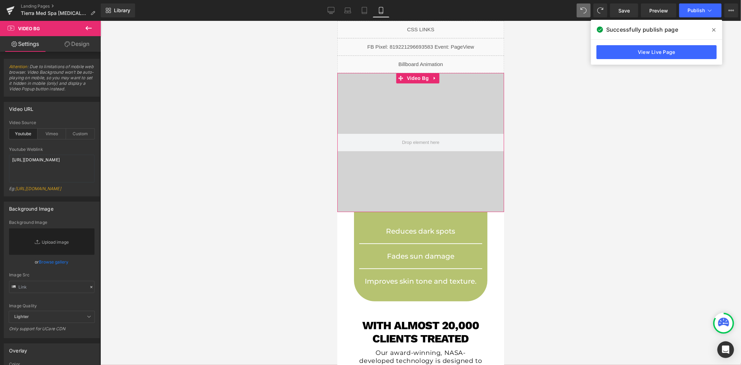
click at [86, 29] on icon at bounding box center [88, 28] width 8 height 8
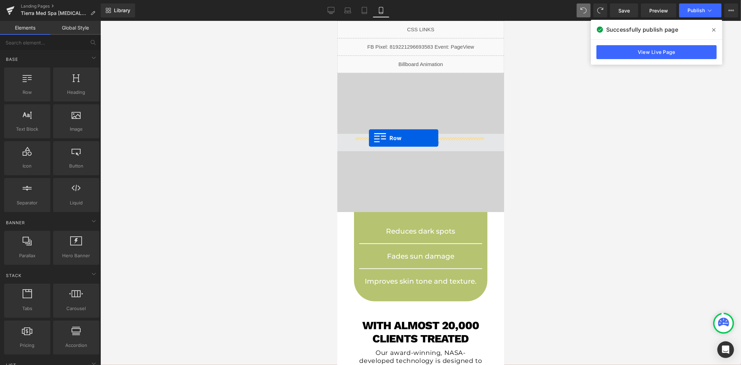
drag, startPoint x: 362, startPoint y: 110, endPoint x: 369, endPoint y: 138, distance: 28.6
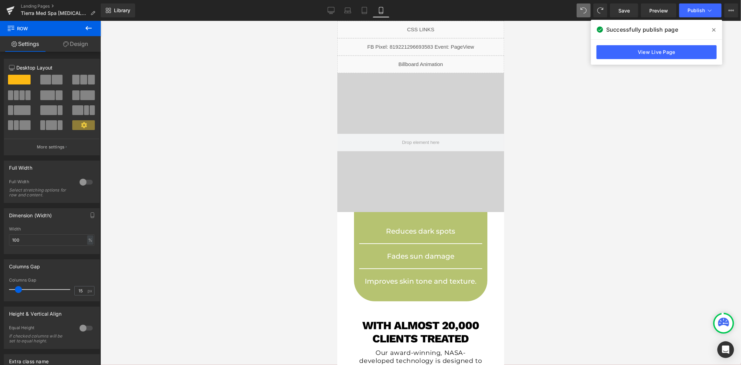
click at [89, 28] on icon at bounding box center [88, 28] width 8 height 8
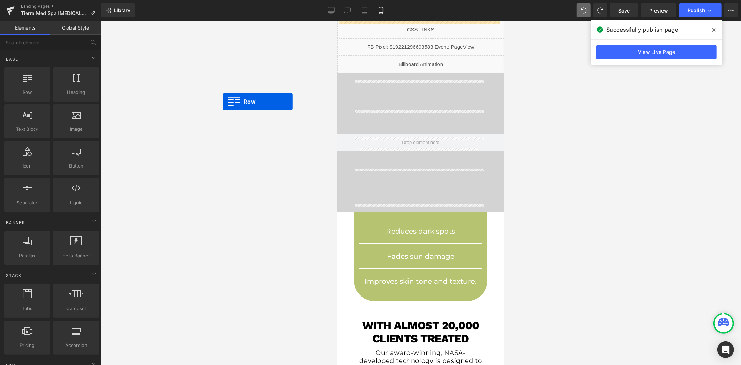
drag, startPoint x: 27, startPoint y: 79, endPoint x: 223, endPoint y: 101, distance: 197.4
click at [223, 101] on div "Row You are previewing how the will restyle your page. You can not edit Element…" at bounding box center [370, 188] width 741 height 377
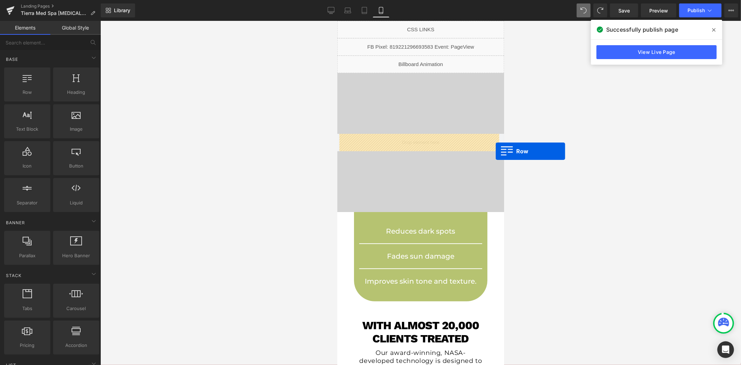
drag, startPoint x: 373, startPoint y: 107, endPoint x: 496, endPoint y: 151, distance: 130.7
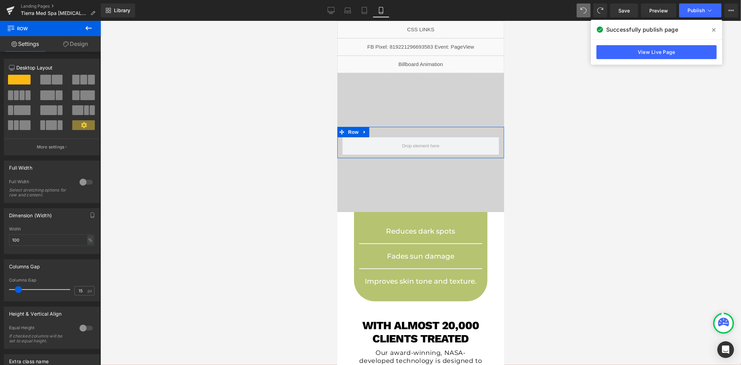
click at [86, 28] on icon at bounding box center [88, 28] width 6 height 4
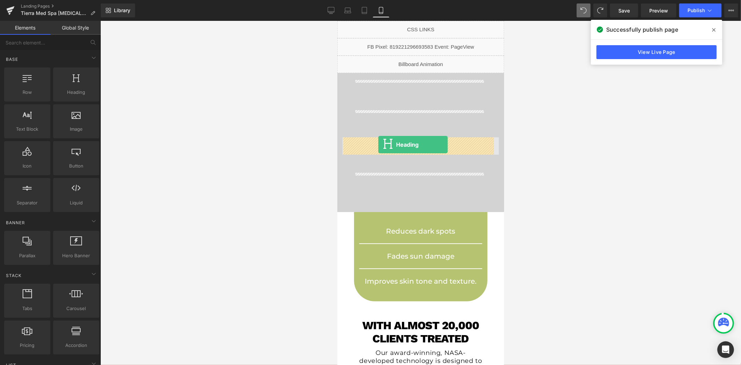
drag, startPoint x: 412, startPoint y: 95, endPoint x: 378, endPoint y: 144, distance: 59.3
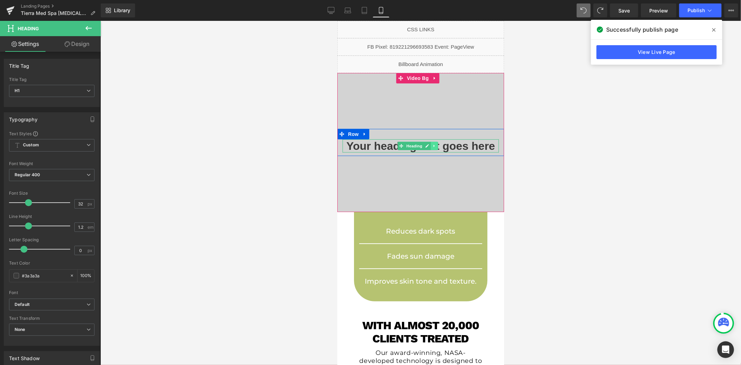
click at [433, 147] on icon at bounding box center [434, 146] width 4 height 4
click at [432, 147] on icon at bounding box center [431, 146] width 4 height 4
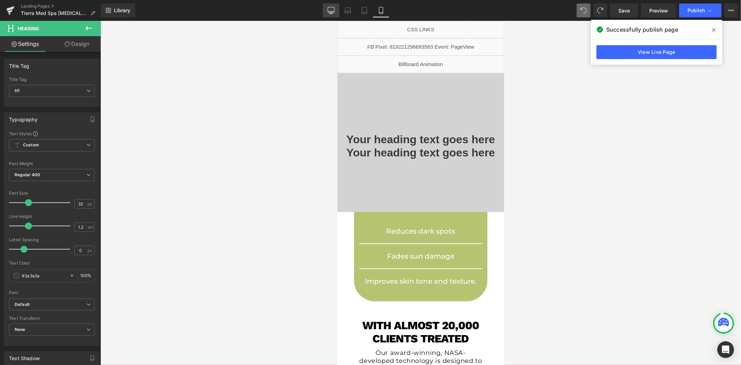
click at [328, 9] on icon at bounding box center [331, 10] width 7 height 7
type input "35"
type input "100"
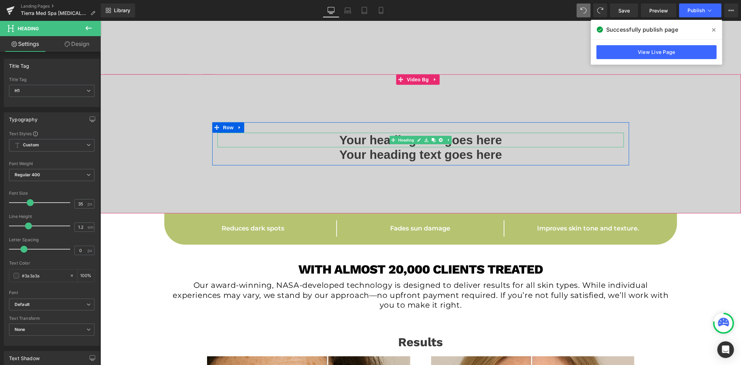
scroll to position [150, 0]
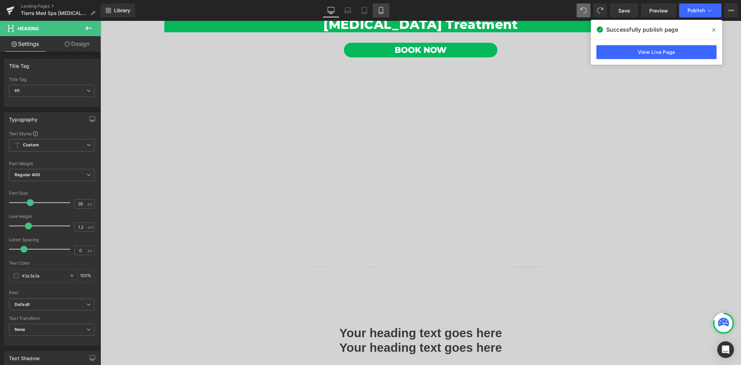
click at [381, 12] on icon at bounding box center [381, 10] width 7 height 7
type input "32"
type input "100"
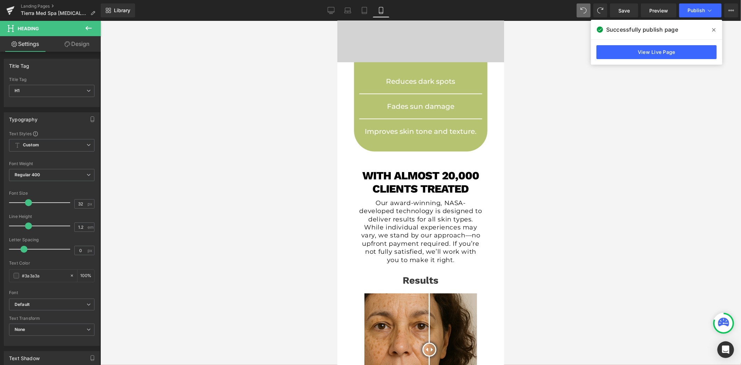
scroll to position [0, 0]
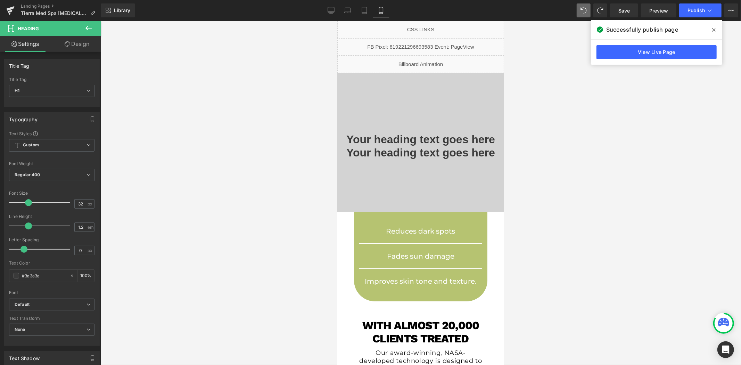
click at [273, 82] on div at bounding box center [420, 193] width 641 height 344
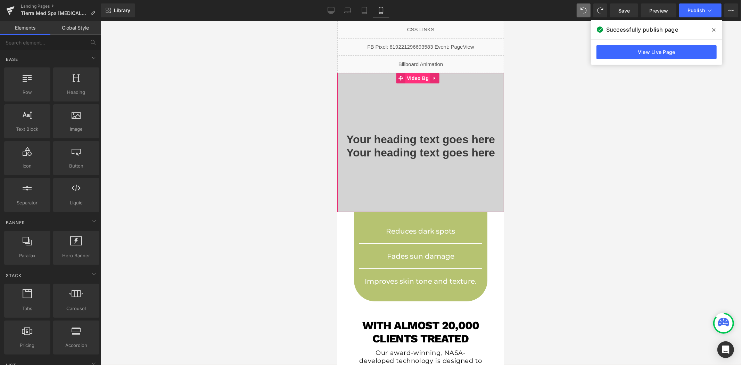
click at [422, 76] on span "Video Bg" at bounding box center [417, 78] width 25 height 10
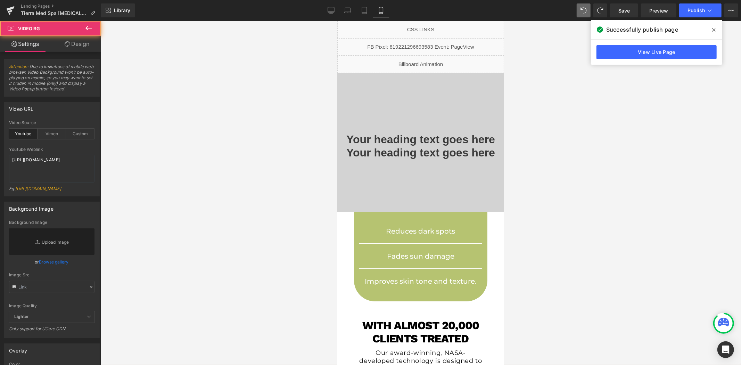
click at [86, 46] on link "Design" at bounding box center [77, 44] width 50 height 16
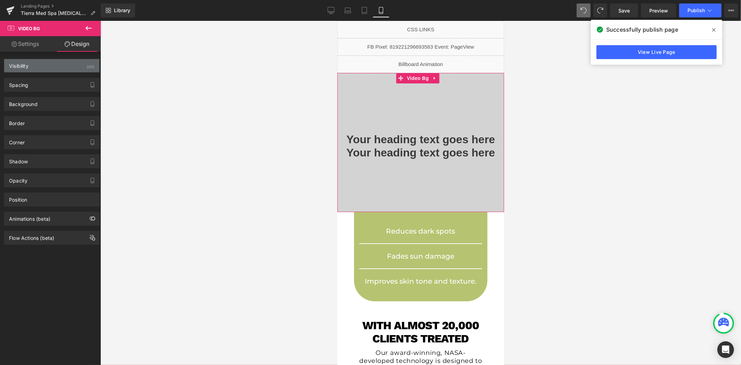
click at [63, 62] on div "Visibility (All)" at bounding box center [51, 65] width 95 height 13
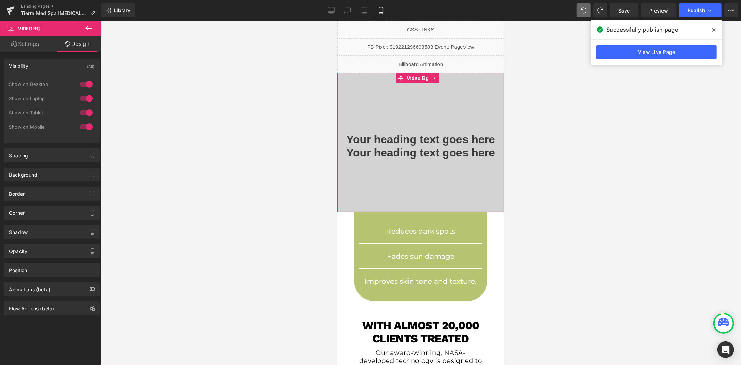
click at [85, 98] on div at bounding box center [86, 98] width 17 height 11
click at [85, 86] on div at bounding box center [86, 84] width 17 height 11
click at [334, 10] on icon at bounding box center [331, 9] width 7 height 5
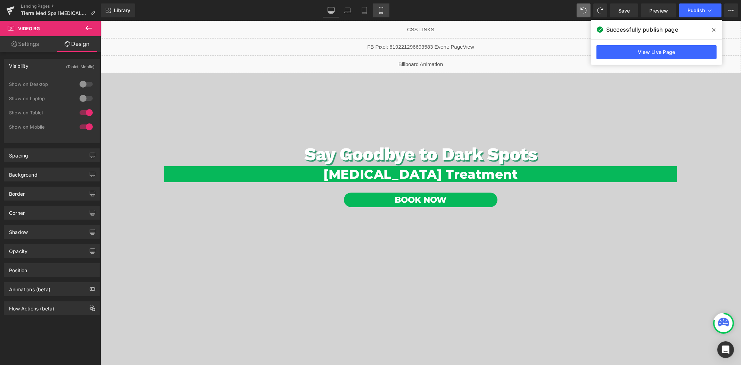
click at [384, 6] on link "Mobile" at bounding box center [381, 10] width 17 height 14
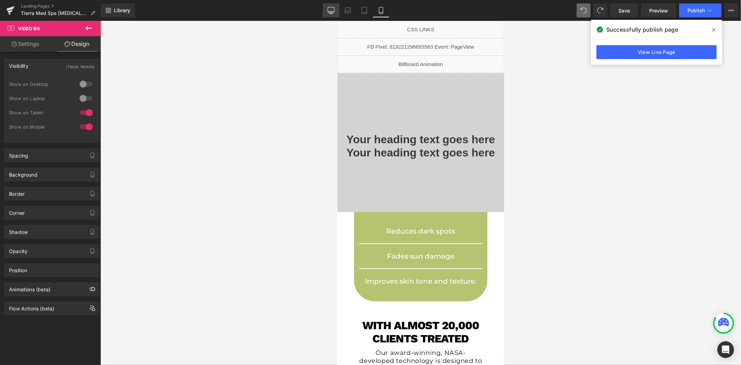
click at [324, 9] on div "Library Mobile Desktop Laptop Tablet Mobile Save Preview Publish Scheduled View…" at bounding box center [421, 10] width 641 height 14
click at [329, 10] on icon at bounding box center [331, 9] width 7 height 5
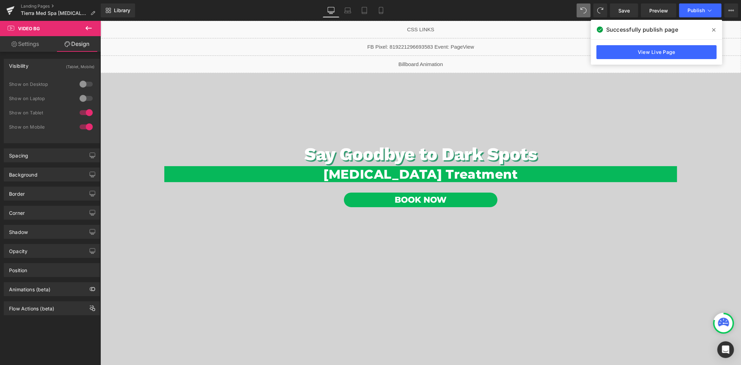
click at [431, 151] on div "Say Goodbye to Dark Spots Heading" at bounding box center [420, 154] width 513 height 24
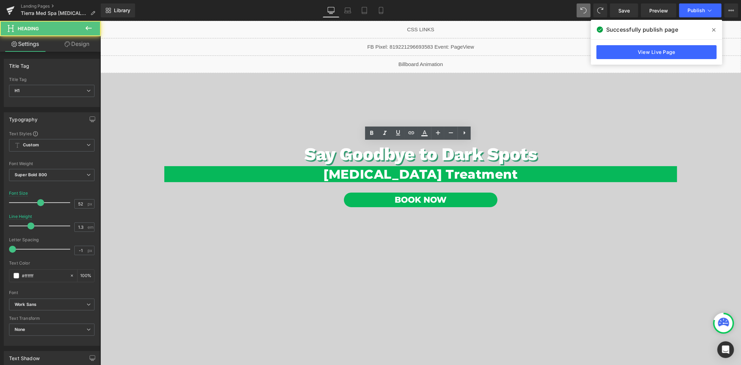
click at [431, 151] on h1 "Say Goodbye to Dark Spots" at bounding box center [420, 154] width 513 height 24
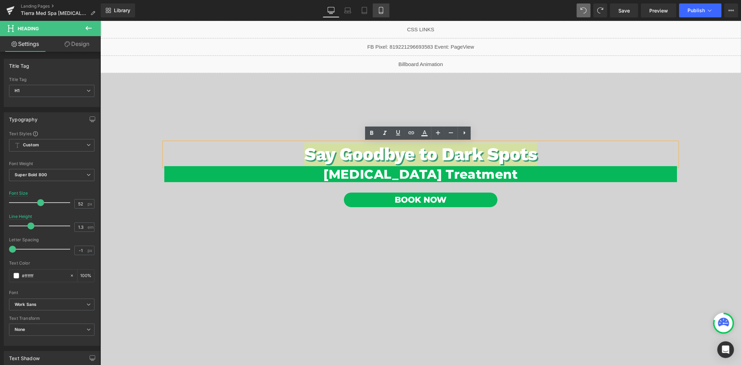
click at [386, 16] on div "Library Desktop Desktop Laptop Tablet Mobile Save Preview Publish Scheduled Vie…" at bounding box center [421, 10] width 641 height 21
click at [383, 14] on link "Mobile" at bounding box center [381, 10] width 17 height 14
type input "48"
type input "1"
type input "100"
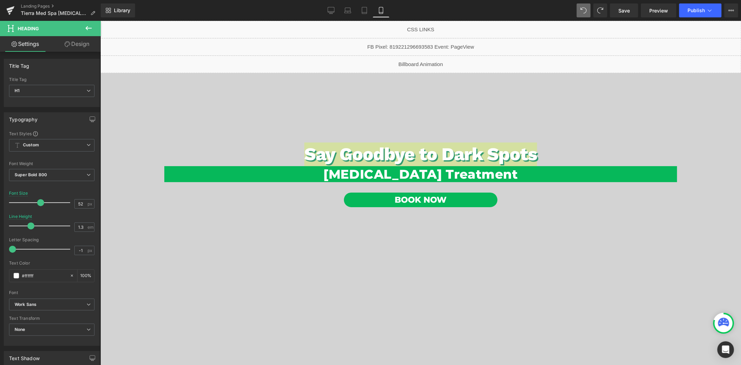
type input "100"
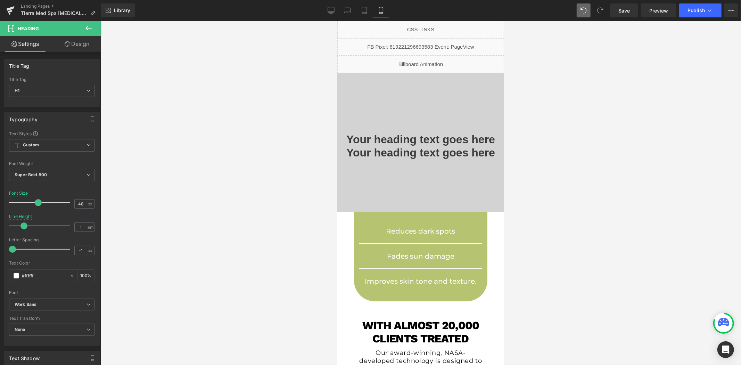
click at [394, 138] on div "Your heading text goes here Heading" at bounding box center [420, 138] width 156 height 13
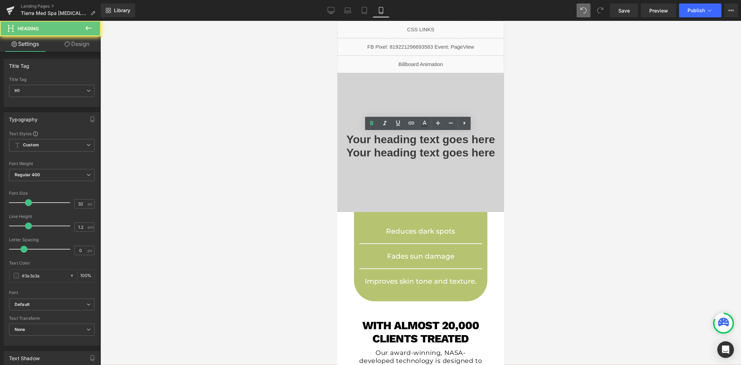
click at [394, 138] on h1 "Your heading text goes here" at bounding box center [420, 138] width 156 height 13
paste div
click at [331, 6] on link "Desktop" at bounding box center [331, 10] width 17 height 14
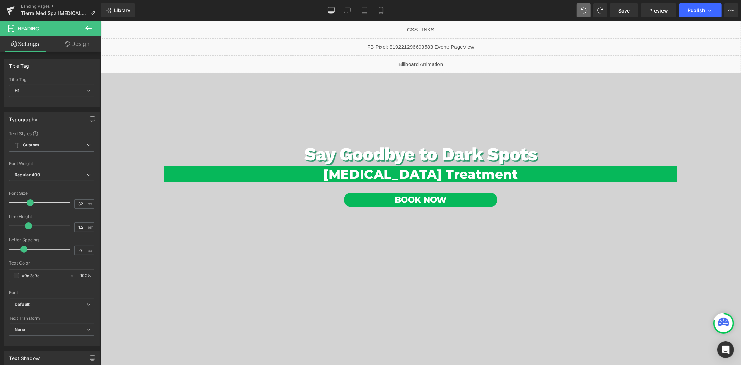
type input "35"
type input "100"
click at [361, 156] on h1 "Say Goodbye to Dark Spots" at bounding box center [420, 154] width 513 height 24
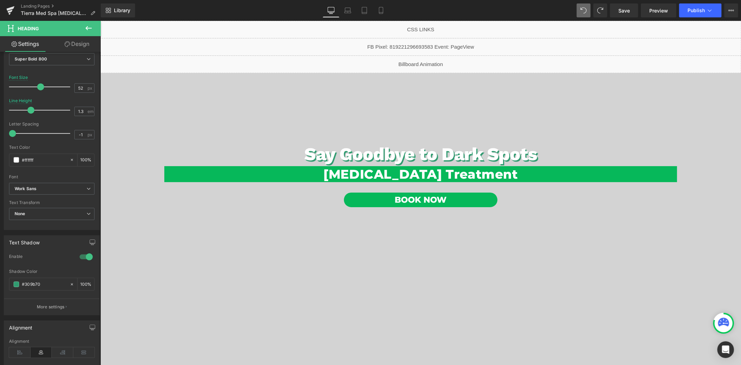
scroll to position [39, 0]
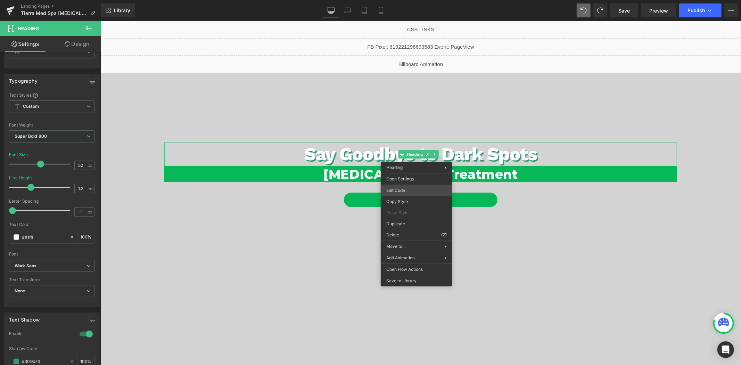
click at [406, 0] on div "Video Bg You are previewing how the will restyle your page. You can not edit El…" at bounding box center [370, 0] width 741 height 0
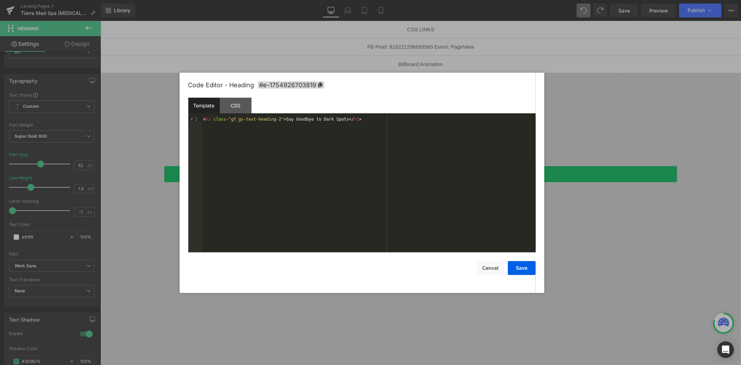
click at [379, 126] on div "< h1 class = "gf_gs-text-heading-2" > Say Goodbye to Dark Spots </ h1 >" at bounding box center [369, 190] width 334 height 146
click at [238, 108] on div "CSS" at bounding box center [236, 106] width 32 height 16
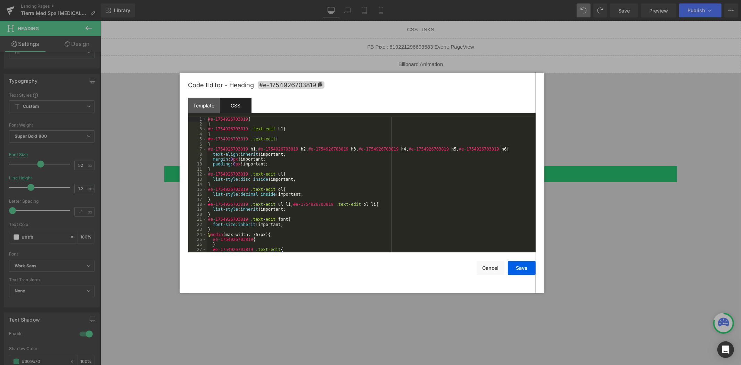
click at [311, 137] on div "#e-1754926703819 { } #e-1754926703819 .text-edit h1 { } #e-1754926703819 .text-…" at bounding box center [370, 190] width 326 height 146
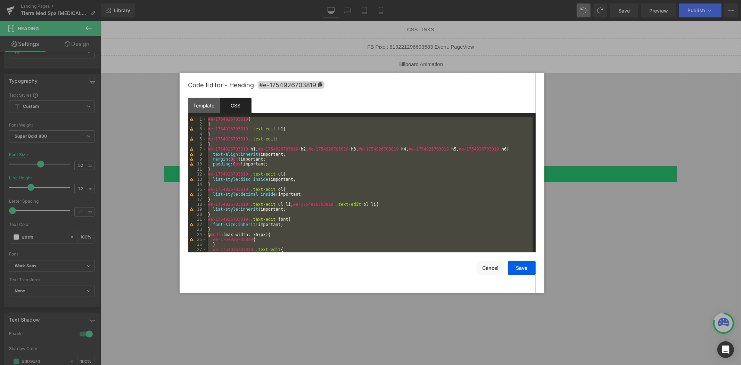
click at [381, 12] on div at bounding box center [370, 182] width 741 height 365
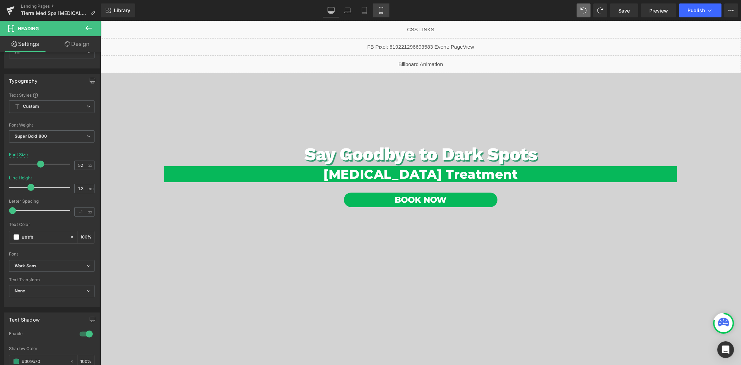
click at [375, 4] on link "Mobile" at bounding box center [381, 10] width 17 height 14
click at [379, 7] on icon at bounding box center [381, 10] width 7 height 7
type input "48"
type input "1"
type input "100"
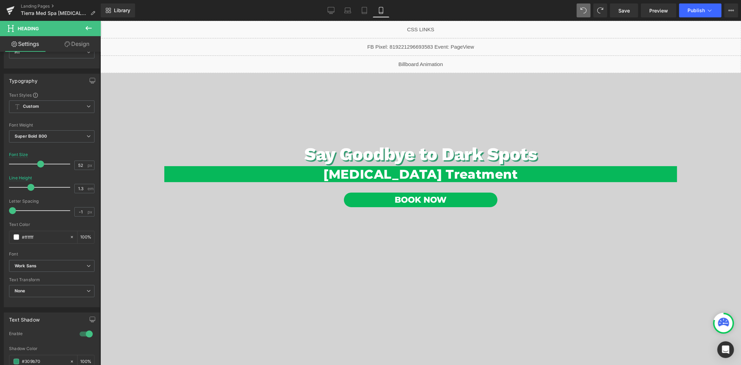
type input "100"
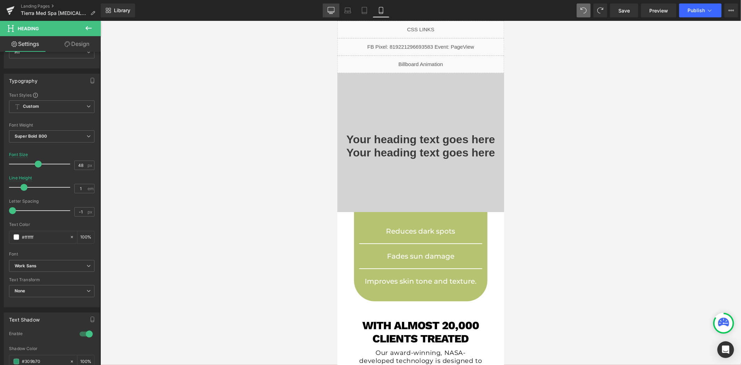
click at [331, 11] on icon at bounding box center [331, 10] width 7 height 7
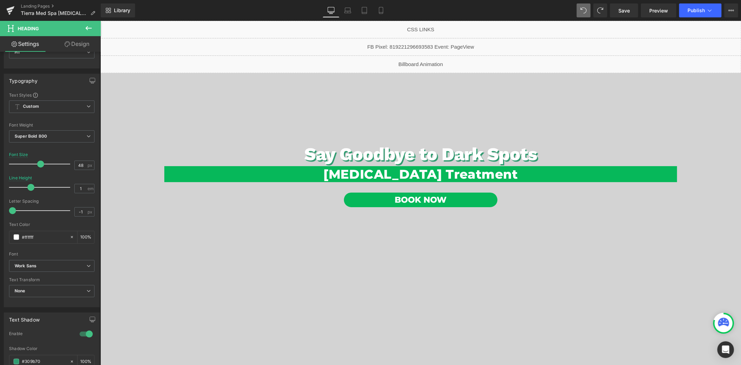
type input "52"
type input "1.3"
type input "100"
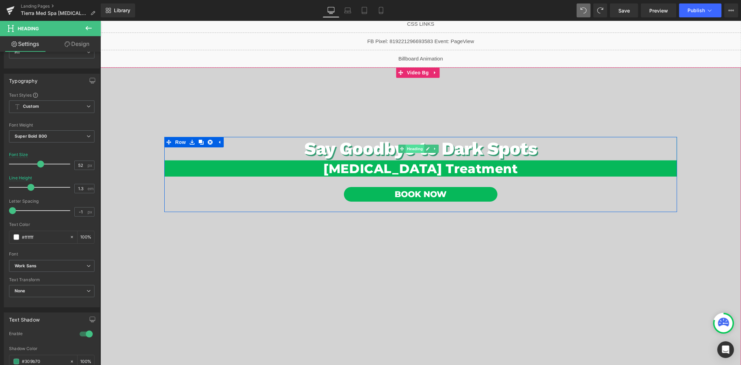
click at [413, 148] on span "Heading" at bounding box center [414, 148] width 19 height 8
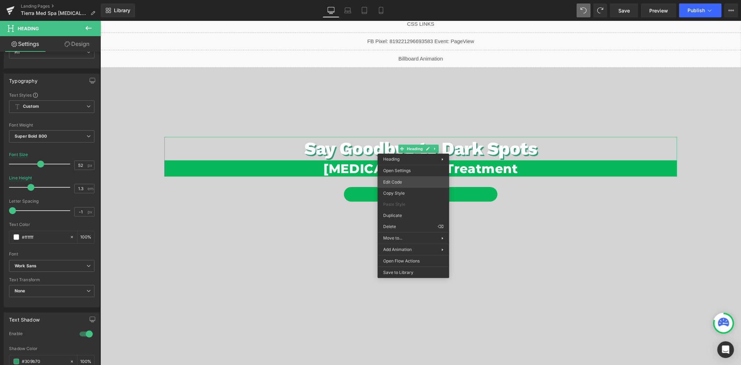
click at [405, 0] on div "Heading You are previewing how the will restyle your page. You can not edit Ele…" at bounding box center [370, 0] width 741 height 0
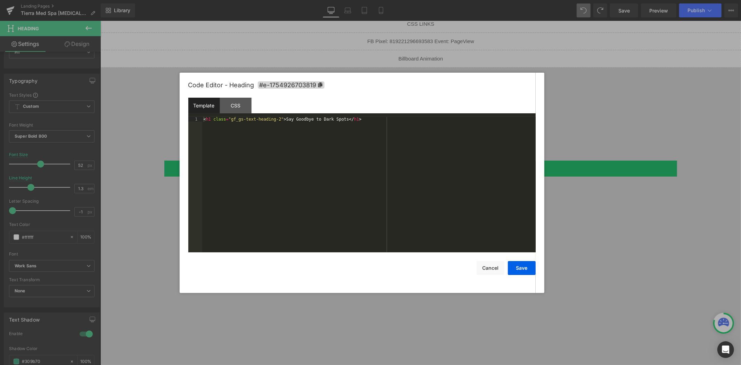
click at [339, 134] on div "< h1 class = "gf_gs-text-heading-2" > Say Goodbye to Dark Spots </ h1 >" at bounding box center [369, 190] width 334 height 146
click at [495, 267] on button "Cancel" at bounding box center [491, 268] width 28 height 14
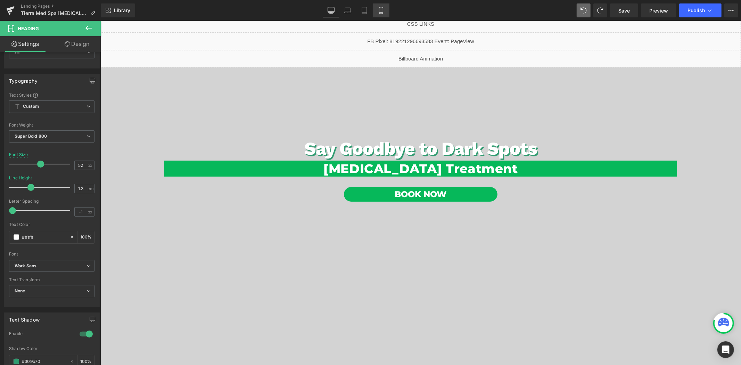
click at [383, 11] on icon at bounding box center [381, 10] width 7 height 7
type input "48"
type input "1"
type input "100"
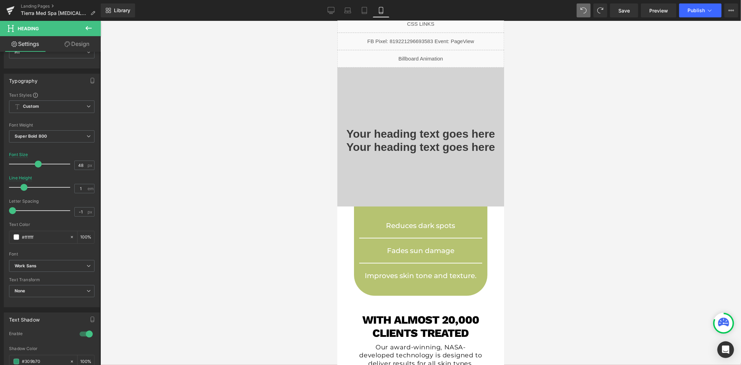
scroll to position [0, 0]
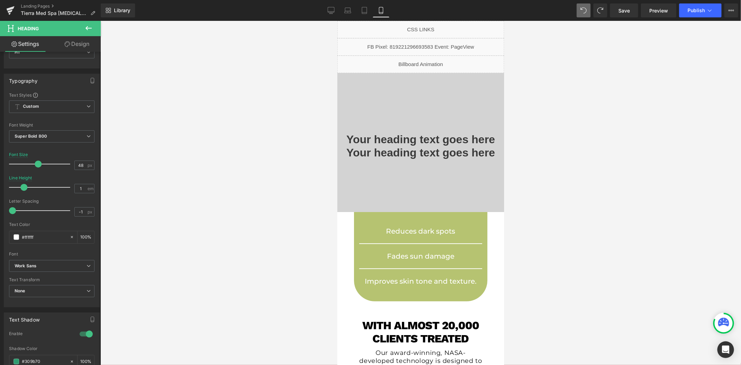
click at [412, 138] on div "Your heading text goes here Heading" at bounding box center [420, 138] width 156 height 13
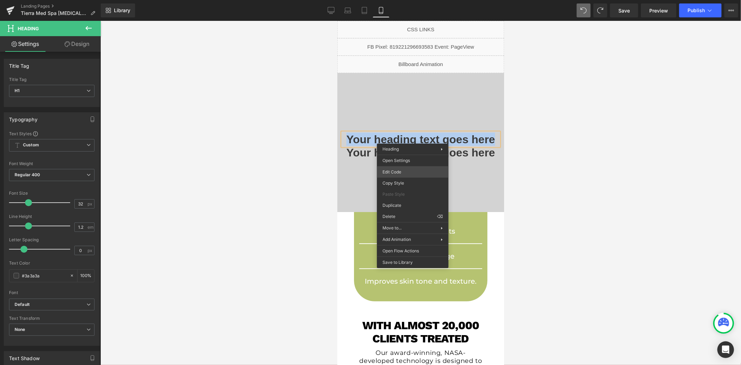
click at [405, 0] on div "Heading You are previewing how the will restyle your page. You can not edit Ele…" at bounding box center [370, 0] width 741 height 0
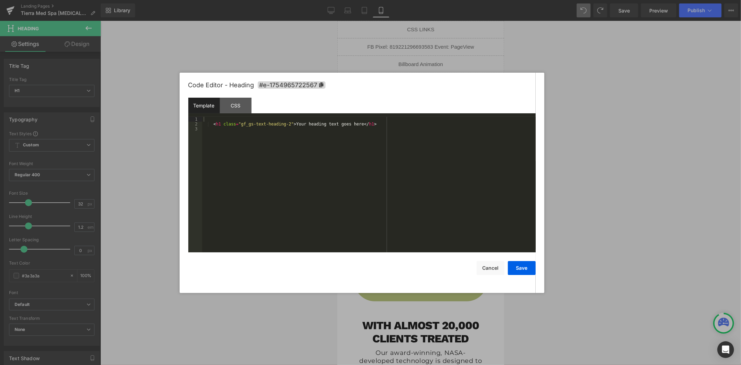
click at [400, 134] on div "< h1 class = "gf_gs-text-heading-2" > Your heading text goes here </ h1 >" at bounding box center [369, 190] width 334 height 146
click at [523, 266] on button "Save" at bounding box center [522, 268] width 28 height 14
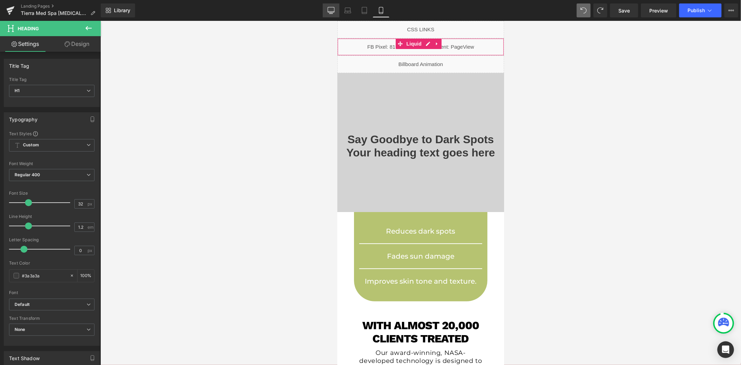
click at [328, 12] on link "Desktop" at bounding box center [331, 10] width 17 height 14
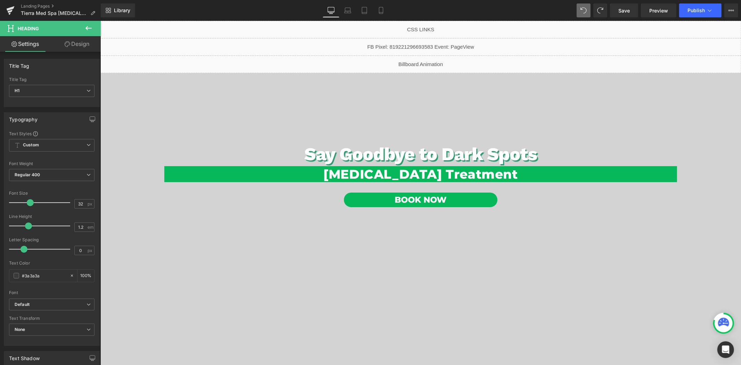
type input "35"
type input "100"
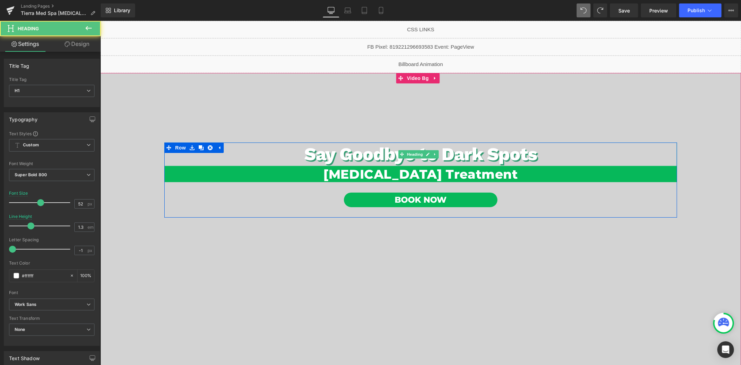
click at [409, 153] on div "Say Goodbye to Dark Spots Heading" at bounding box center [420, 154] width 513 height 24
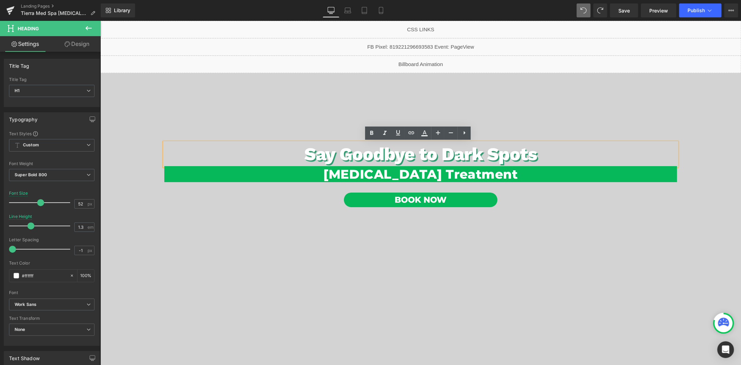
click at [260, 207] on div "Say Goodbye to Dark Spots Heading Hyperpigmentation Treatment Heading Book Now …" at bounding box center [420, 179] width 513 height 75
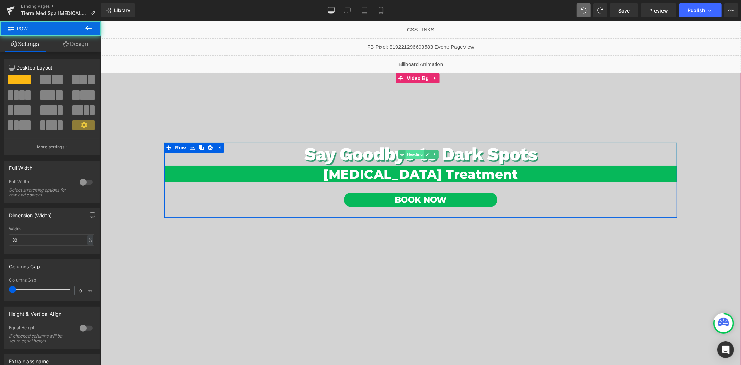
click at [412, 154] on span "Heading" at bounding box center [414, 154] width 19 height 8
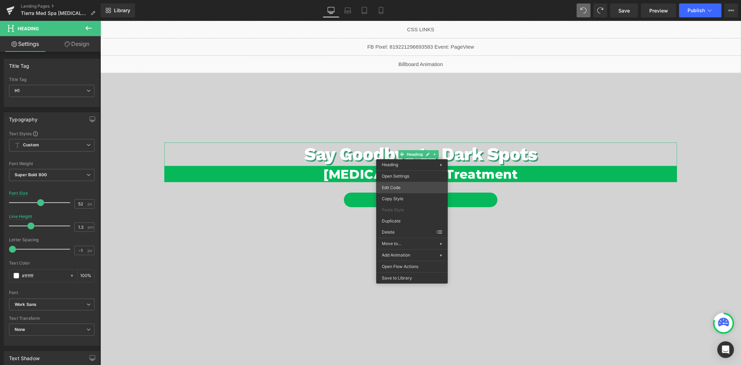
click at [400, 0] on div "Heading You are previewing how the will restyle your page. You can not edit Ele…" at bounding box center [370, 0] width 741 height 0
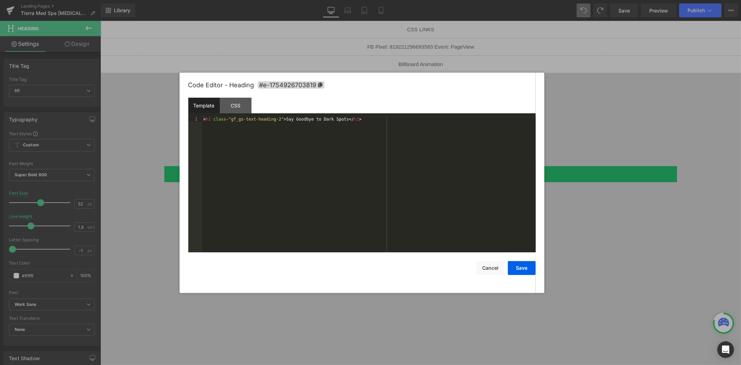
click at [232, 96] on div "Code Editor - Heading #e-1754926703819" at bounding box center [362, 85] width 348 height 25
click at [234, 109] on div "CSS" at bounding box center [236, 106] width 32 height 16
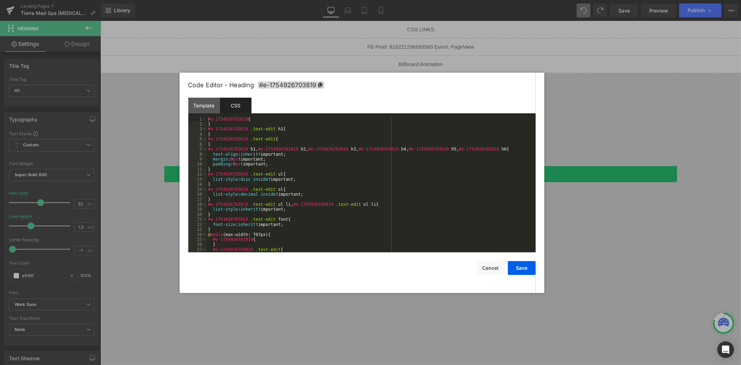
click at [317, 145] on div "#e-1754926703819 { } #e-1754926703819 .text-edit h1 { } #e-1754926703819 .text-…" at bounding box center [370, 190] width 326 height 146
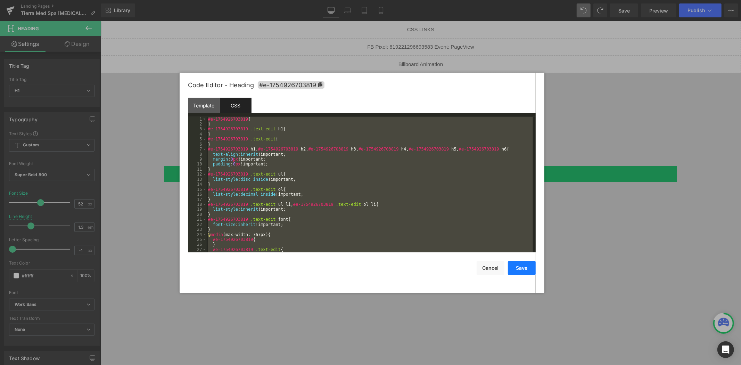
click at [521, 270] on button "Save" at bounding box center [522, 268] width 28 height 14
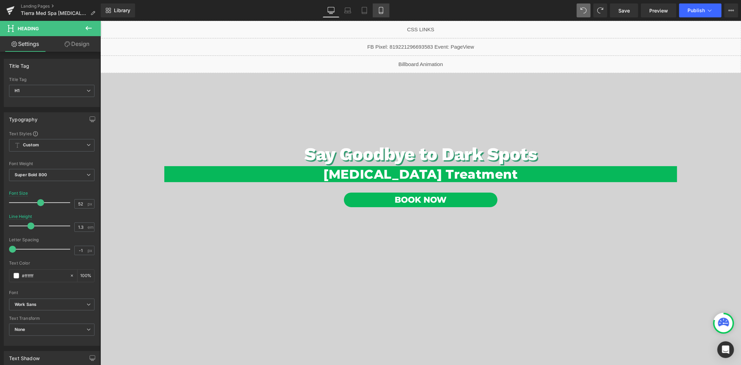
click at [381, 11] on icon at bounding box center [381, 10] width 7 height 7
type input "48"
type input "1"
type input "100"
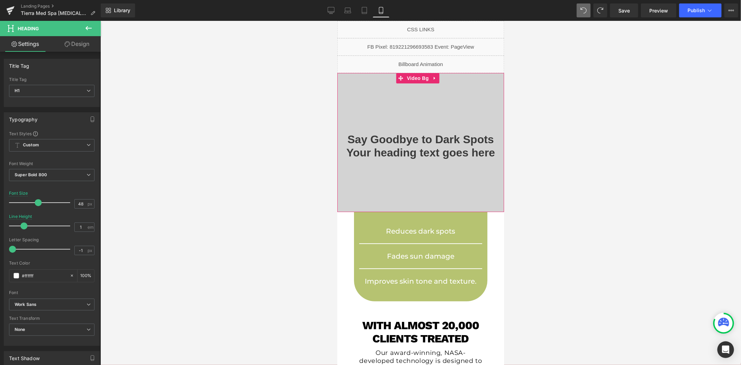
click at [415, 138] on div "Say Goodbye to Dark Spots Heading" at bounding box center [420, 138] width 156 height 13
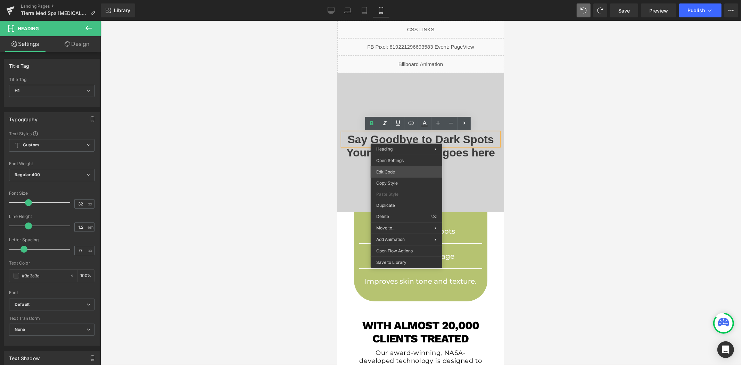
click at [401, 0] on div "Heading You are previewing how the will restyle your page. You can not edit Ele…" at bounding box center [370, 0] width 741 height 0
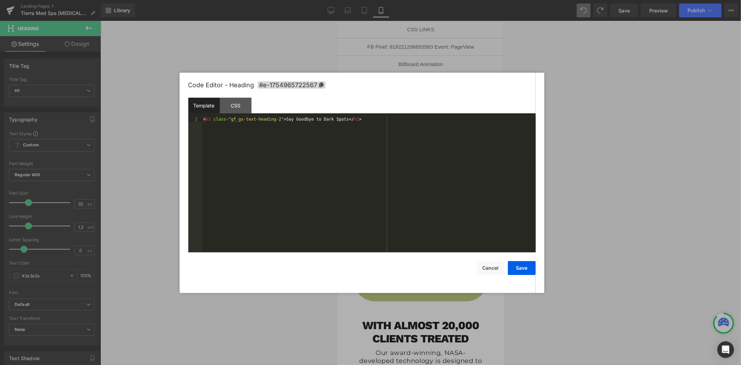
click at [347, 142] on div "< h1 class = "gf_gs-text-heading-2" > Say Goodbye to Dark Spots </ h1 >" at bounding box center [369, 190] width 334 height 146
click at [245, 107] on div "CSS" at bounding box center [236, 106] width 32 height 16
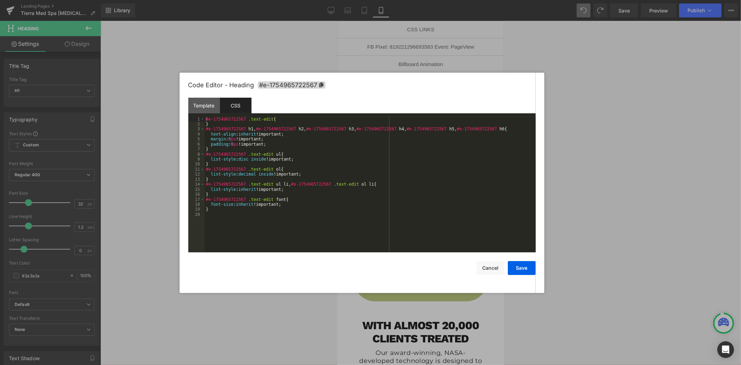
click at [327, 155] on div "#e-1754965722567 .text-edit { } #e-1754965722567 h1 , #e-1754965722567 h2 , #e-…" at bounding box center [370, 190] width 331 height 146
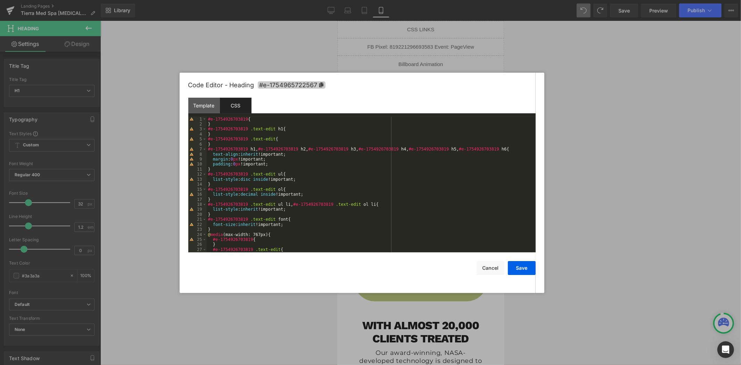
click at [323, 85] on icon at bounding box center [321, 84] width 4 height 5
drag, startPoint x: 244, startPoint y: 119, endPoint x: 207, endPoint y: 120, distance: 37.2
click at [207, 120] on div "#e-1754926703819 { } #e-1754926703819 .text-edit h1 { } #e-1754926703819 .text-…" at bounding box center [370, 190] width 326 height 146
drag, startPoint x: 244, startPoint y: 130, endPoint x: 206, endPoint y: 129, distance: 37.2
click at [206, 129] on pre "1 2 3 4 5 6 7 8 9 10 11 12 13 14 15 16 17 18 19 20 21 22 23 24 25 26 27 28 #e-1…" at bounding box center [362, 185] width 348 height 136
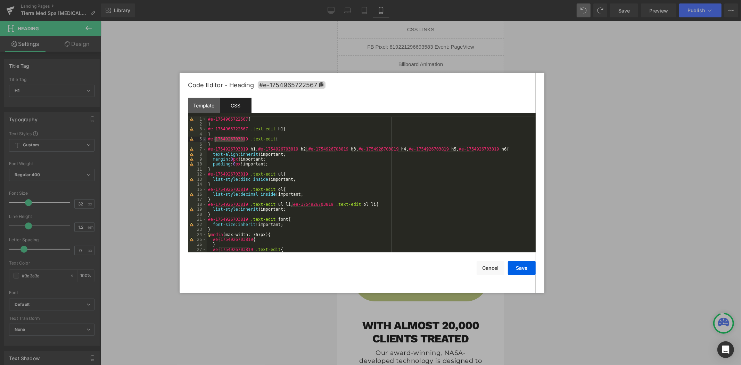
drag, startPoint x: 245, startPoint y: 140, endPoint x: 204, endPoint y: 140, distance: 40.7
click at [204, 140] on pre "1 2 3 4 5 6 7 8 9 10 11 12 13 14 15 16 17 18 19 20 21 22 23 24 25 26 27 28 #e-1…" at bounding box center [362, 185] width 348 height 136
drag, startPoint x: 244, startPoint y: 150, endPoint x: 207, endPoint y: 150, distance: 37.2
click at [207, 150] on div "#e-1754965722567 { } #e-1754965722567 .text-edit h1 { } #e-1754965722567 .text-…" at bounding box center [370, 190] width 326 height 146
drag, startPoint x: 290, startPoint y: 150, endPoint x: 254, endPoint y: 149, distance: 36.2
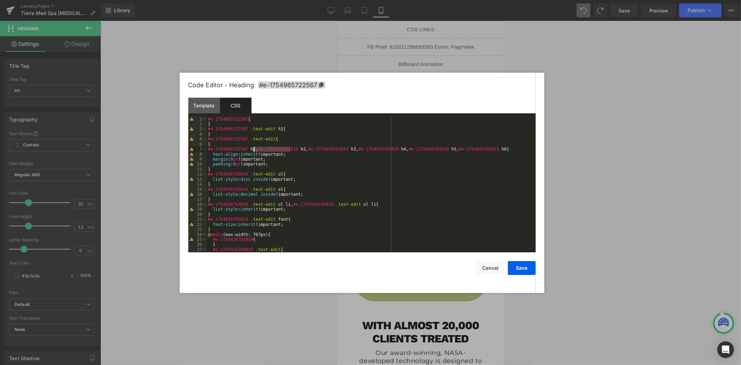
click at [254, 149] on div "#e-1754965722567 { } #e-1754965722567 .text-edit h1 { } #e-1754965722567 .text-…" at bounding box center [370, 190] width 326 height 146
drag, startPoint x: 335, startPoint y: 150, endPoint x: 300, endPoint y: 150, distance: 35.1
click at [300, 150] on div "#e-1754965722567 { } #e-1754965722567 .text-edit h1 { } #e-1754965722567 .text-…" at bounding box center [370, 190] width 326 height 146
drag, startPoint x: 382, startPoint y: 149, endPoint x: 346, endPoint y: 150, distance: 35.5
click at [346, 150] on div "#e-1754965722567 { } #e-1754965722567 .text-edit h1 { } #e-1754965722567 .text-…" at bounding box center [370, 190] width 326 height 146
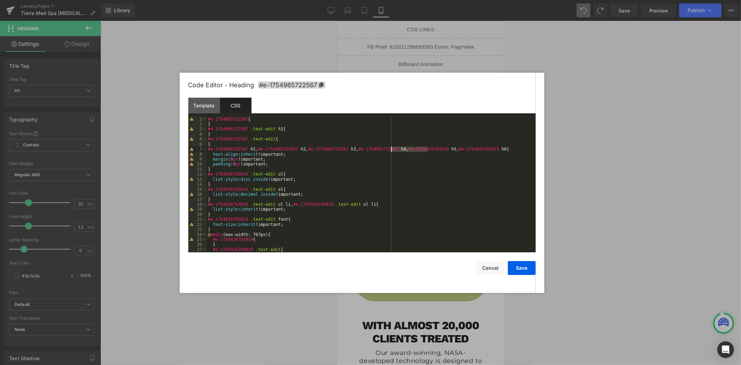
drag, startPoint x: 427, startPoint y: 150, endPoint x: 391, endPoint y: 149, distance: 36.2
click at [391, 149] on div "#e-1754965722567 { } #e-1754965722567 .text-edit h1 { } #e-1754965722567 .text-…" at bounding box center [370, 190] width 326 height 146
drag, startPoint x: 473, startPoint y: 150, endPoint x: 437, endPoint y: 150, distance: 36.1
click at [437, 150] on div "#e-1754965722567 { } #e-1754965722567 .text-edit h1 { } #e-1754965722567 .text-…" at bounding box center [370, 190] width 326 height 146
drag, startPoint x: 245, startPoint y: 175, endPoint x: 207, endPoint y: 174, distance: 37.9
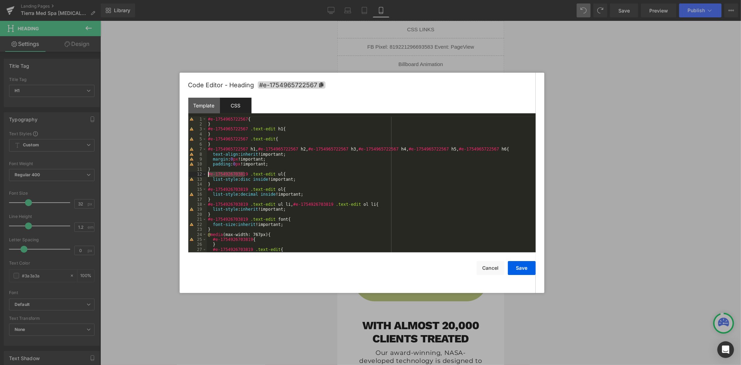
click at [207, 174] on div "#e-1754965722567 { } #e-1754965722567 .text-edit h1 { } #e-1754965722567 .text-…" at bounding box center [370, 190] width 326 height 146
drag, startPoint x: 245, startPoint y: 190, endPoint x: 209, endPoint y: 189, distance: 36.5
click at [209, 189] on div "#e-1754965722567 { } #e-1754965722567 .text-edit h1 { } #e-1754965722567 .text-…" at bounding box center [370, 190] width 326 height 146
drag, startPoint x: 245, startPoint y: 204, endPoint x: 206, endPoint y: 203, distance: 39.7
click at [206, 203] on pre "1 2 3 4 5 6 7 8 9 10 11 12 13 14 15 16 17 18 19 20 21 22 23 24 25 26 27 28 #e-1…" at bounding box center [362, 185] width 348 height 136
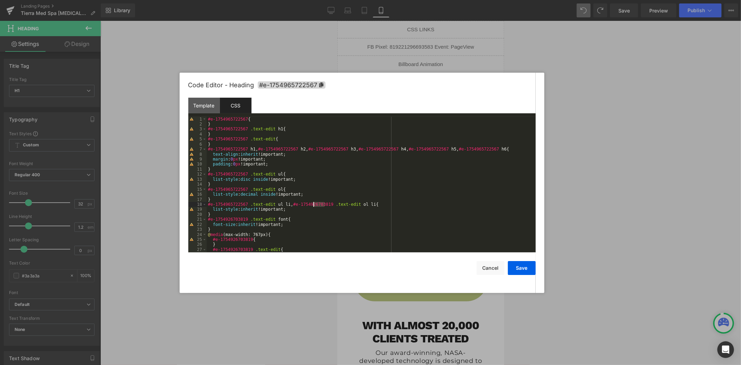
drag, startPoint x: 324, startPoint y: 206, endPoint x: 314, endPoint y: 205, distance: 9.8
click at [314, 205] on div "#e-1754965722567 { } #e-1754965722567 .text-edit h1 { } #e-1754965722567 .text-…" at bounding box center [370, 190] width 326 height 146
click at [317, 207] on div "#e-1754965722567 { } #e-1754965722567 .text-edit h1 { } #e-1754965722567 .text-…" at bounding box center [370, 190] width 326 height 146
drag, startPoint x: 322, startPoint y: 204, endPoint x: 286, endPoint y: 203, distance: 35.5
click at [286, 203] on div "#e-1754965722567 { } #e-1754965722567 .text-edit h1 { } #e-1754965722567 .text-…" at bounding box center [370, 190] width 326 height 146
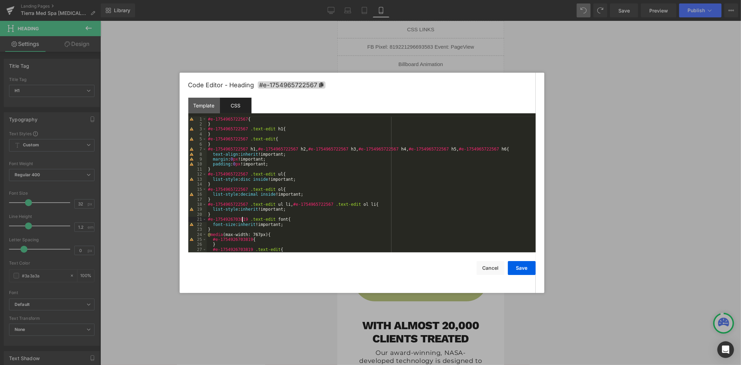
click at [243, 220] on div "#e-1754965722567 { } #e-1754965722567 .text-edit h1 { } #e-1754965722567 .text-…" at bounding box center [370, 190] width 326 height 146
drag, startPoint x: 244, startPoint y: 220, endPoint x: 208, endPoint y: 220, distance: 36.5
click at [208, 220] on div "#e-1754965722567 { } #e-1754965722567 .text-edit h1 { } #e-1754965722567 .text-…" at bounding box center [370, 190] width 326 height 146
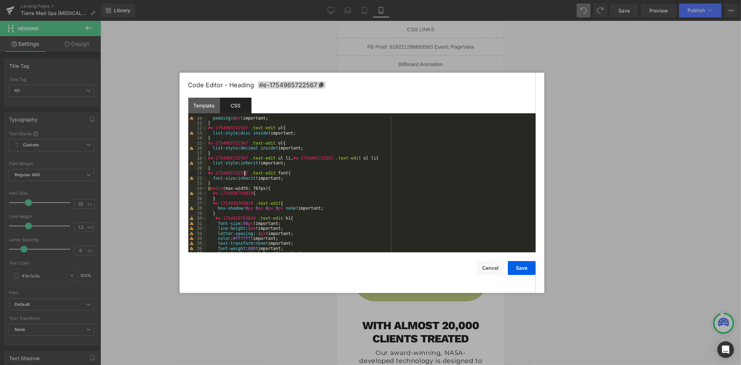
scroll to position [46, 0]
drag, startPoint x: 249, startPoint y: 194, endPoint x: 213, endPoint y: 194, distance: 36.1
click at [213, 194] on div "padding : 0 px !important; } #e-1754965722567 .text-edit ul { list-style : disc…" at bounding box center [370, 189] width 326 height 146
drag, startPoint x: 250, startPoint y: 203, endPoint x: 213, endPoint y: 202, distance: 36.9
click at [213, 202] on div "padding : 0 px !important; } #e-1754965722567 .text-edit ul { list-style : disc…" at bounding box center [370, 189] width 326 height 146
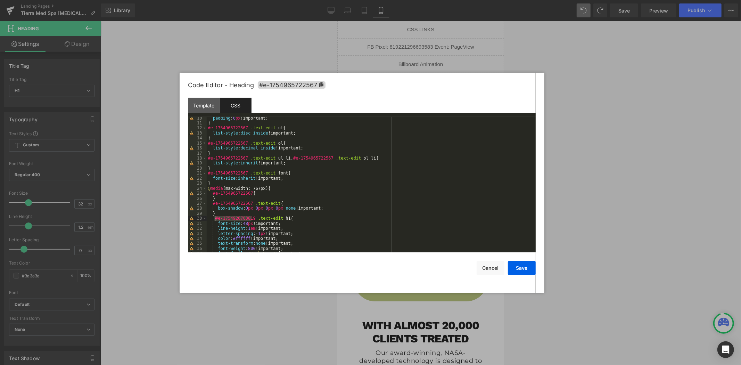
drag, startPoint x: 251, startPoint y: 218, endPoint x: 215, endPoint y: 217, distance: 36.5
click at [215, 217] on div "padding : 0 px !important; } #e-1754965722567 .text-edit ul { list-style : disc…" at bounding box center [370, 189] width 326 height 146
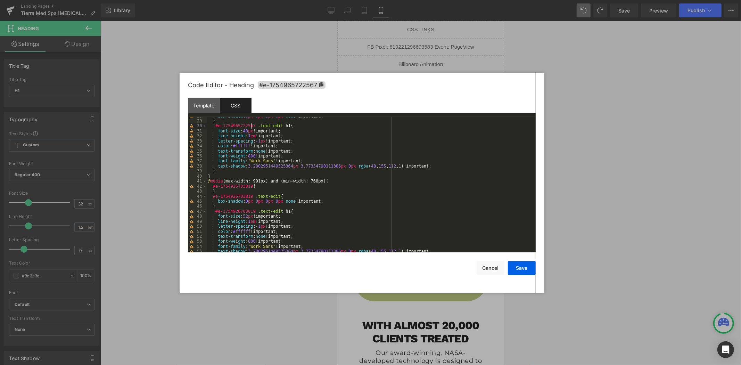
scroll to position [138, 0]
drag, startPoint x: 249, startPoint y: 187, endPoint x: 212, endPoint y: 186, distance: 36.2
click at [212, 186] on div "box-shadow : 0 px 0 px 0 px 0 px none !important; } #e-1754965722567 .text-edit…" at bounding box center [370, 187] width 326 height 146
drag, startPoint x: 249, startPoint y: 197, endPoint x: 213, endPoint y: 197, distance: 35.8
click at [213, 197] on div "box-shadow : 0 px 0 px 0 px 0 px none !important; } #e-1754965722567 .text-edit…" at bounding box center [370, 187] width 326 height 146
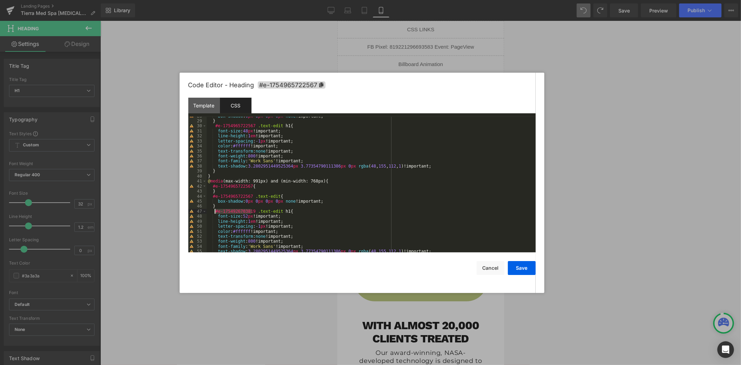
drag, startPoint x: 252, startPoint y: 211, endPoint x: 214, endPoint y: 211, distance: 37.5
click at [214, 211] on div "box-shadow : 0 px 0 px 0 px 0 px none !important; } #e-1754965722567 .text-edit…" at bounding box center [370, 187] width 326 height 146
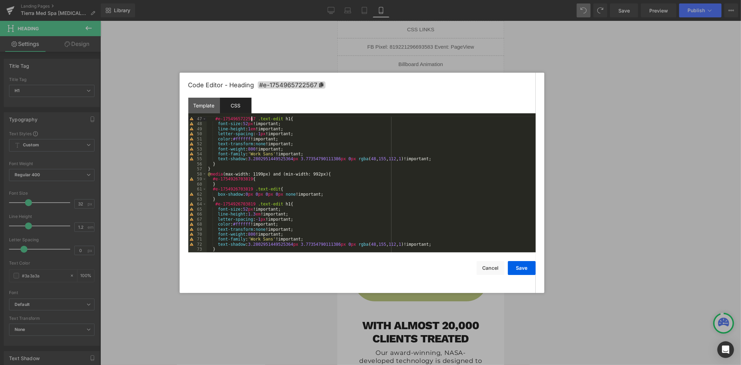
scroll to position [231, 0]
drag, startPoint x: 249, startPoint y: 180, endPoint x: 213, endPoint y: 181, distance: 36.2
click at [213, 181] on div "#e-1754965722567 .text-edit h1 { font-size : 52 px !important; line-height : 1 …" at bounding box center [370, 189] width 326 height 146
drag, startPoint x: 249, startPoint y: 189, endPoint x: 212, endPoint y: 189, distance: 36.8
click at [212, 189] on div "#e-1754965722567 .text-edit h1 { font-size : 52 px !important; line-height : 1 …" at bounding box center [370, 189] width 326 height 146
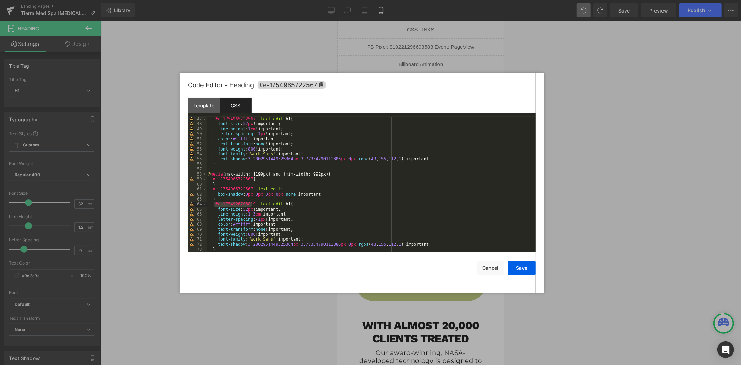
drag, startPoint x: 252, startPoint y: 204, endPoint x: 215, endPoint y: 203, distance: 36.9
click at [215, 203] on div "#e-1754965722567 .text-edit h1 { font-size : 52 px !important; line-height : 1 …" at bounding box center [370, 189] width 326 height 146
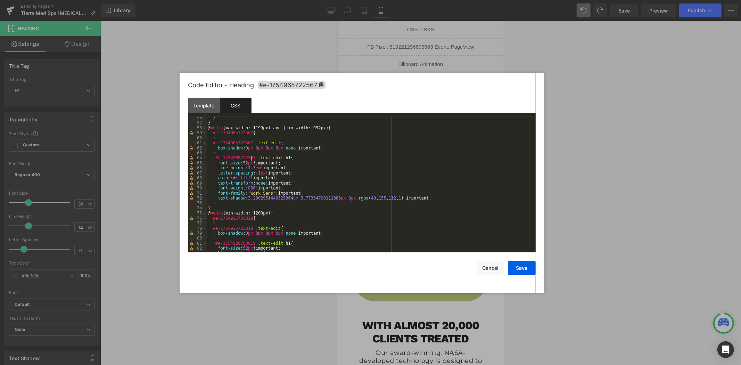
scroll to position [277, 0]
drag, startPoint x: 249, startPoint y: 219, endPoint x: 213, endPoint y: 218, distance: 35.1
click at [213, 218] on div "} } @ media (max-width: 1199px) and (min-width: 992px) { #e-1754965722567 { } #…" at bounding box center [370, 188] width 326 height 146
drag, startPoint x: 249, startPoint y: 227, endPoint x: 213, endPoint y: 227, distance: 35.8
click at [213, 227] on div "} } @ media (max-width: 1199px) and (min-width: 992px) { #e-1754965722567 { } #…" at bounding box center [370, 188] width 326 height 146
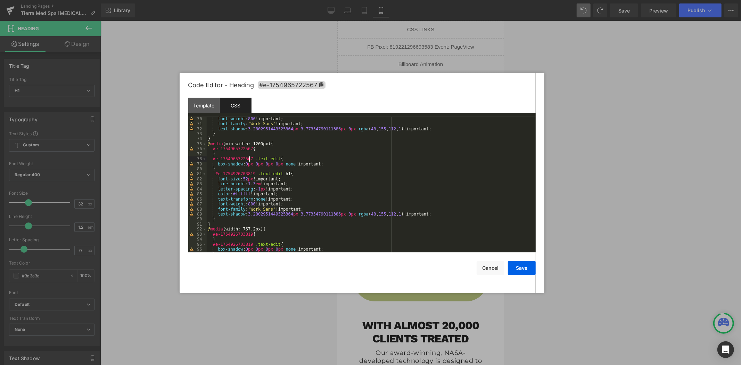
scroll to position [347, 0]
drag, startPoint x: 252, startPoint y: 176, endPoint x: 214, endPoint y: 176, distance: 37.5
click at [214, 176] on div "font-weight : 800 !important; font-family : ' Work Sans ' !important; text-shad…" at bounding box center [370, 189] width 326 height 146
drag, startPoint x: 249, startPoint y: 234, endPoint x: 213, endPoint y: 235, distance: 35.5
click at [213, 235] on div "font-weight : 800 !important; font-family : ' Work Sans ' !important; text-shad…" at bounding box center [370, 189] width 326 height 146
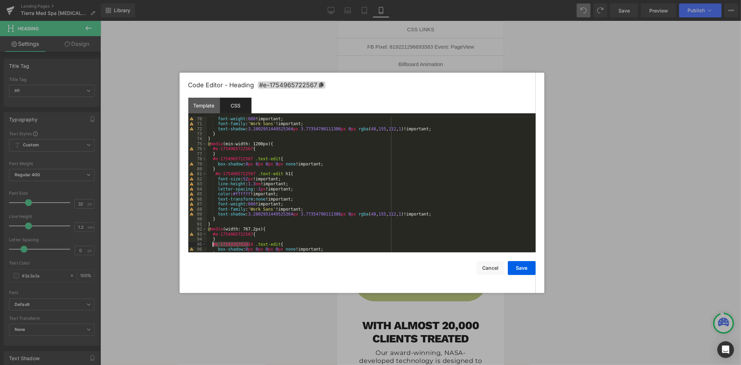
drag, startPoint x: 248, startPoint y: 244, endPoint x: 213, endPoint y: 243, distance: 35.5
click at [213, 243] on div "font-weight : 800 !important; font-family : ' Work Sans ' !important; text-shad…" at bounding box center [370, 189] width 326 height 146
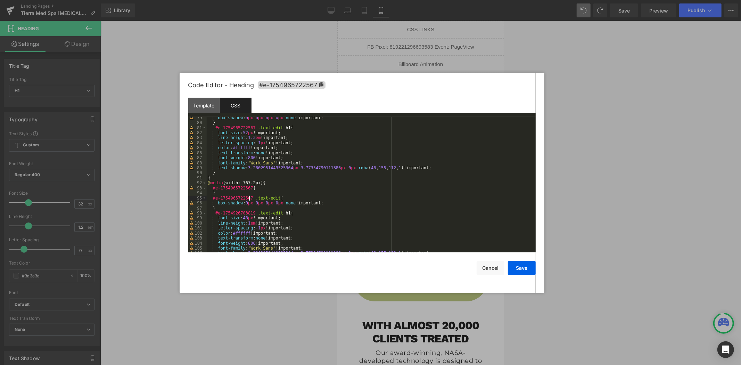
scroll to position [393, 0]
drag, startPoint x: 252, startPoint y: 213, endPoint x: 215, endPoint y: 213, distance: 36.8
click at [215, 213] on div "box-shadow : 0 px 0 px 0 px 0 px none !important; } #e-1754965722567 .text-edit…" at bounding box center [370, 188] width 326 height 146
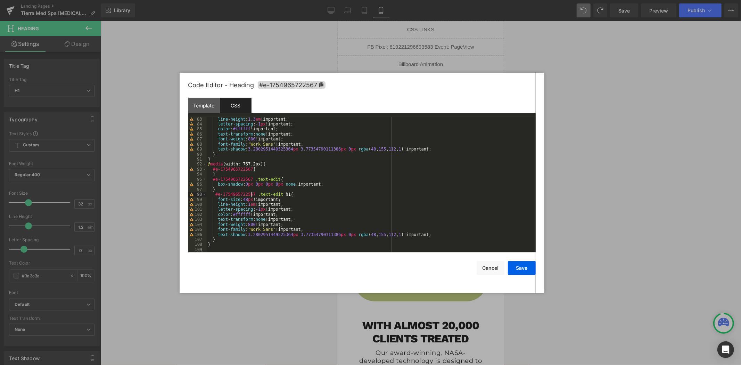
scroll to position [412, 0]
click at [518, 270] on button "Save" at bounding box center [522, 268] width 28 height 14
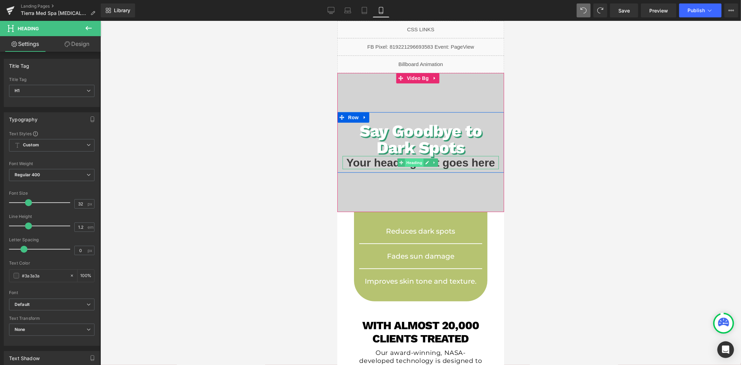
click at [419, 162] on span "Heading" at bounding box center [414, 162] width 19 height 8
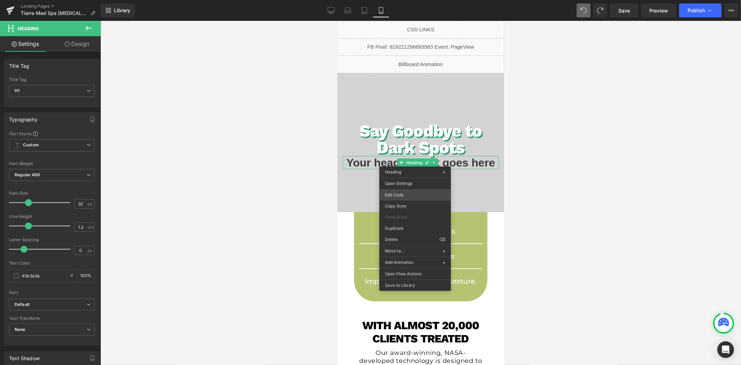
click at [406, 0] on div "Heading You are previewing how the will restyle your page. You can not edit Ele…" at bounding box center [370, 0] width 741 height 0
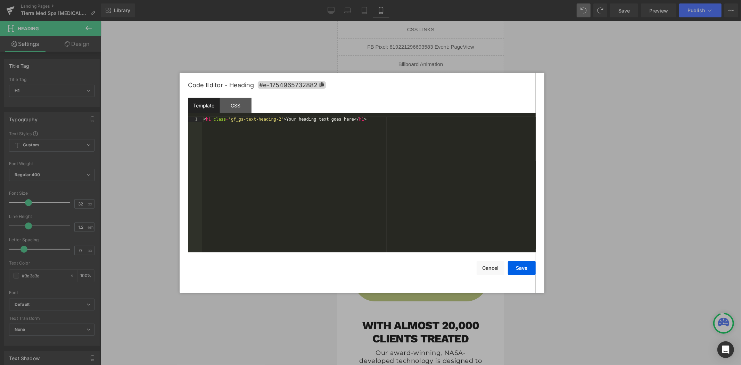
click at [353, 144] on div "< h1 class = "gf_gs-text-heading-2" > Your heading text goes here </ h1 >" at bounding box center [369, 190] width 334 height 146
click at [519, 269] on button "Save" at bounding box center [522, 268] width 28 height 14
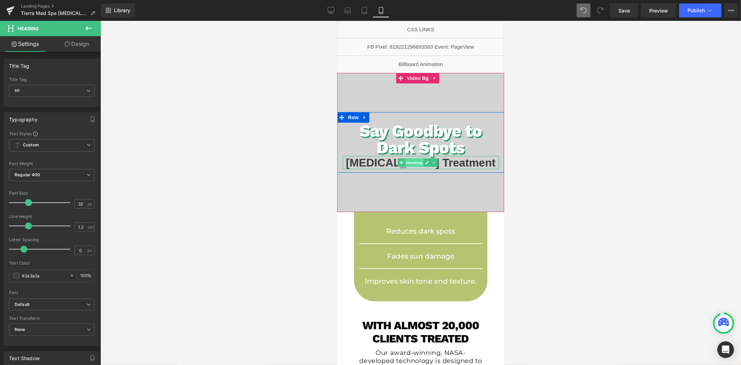
click at [412, 160] on span "Heading" at bounding box center [414, 162] width 19 height 8
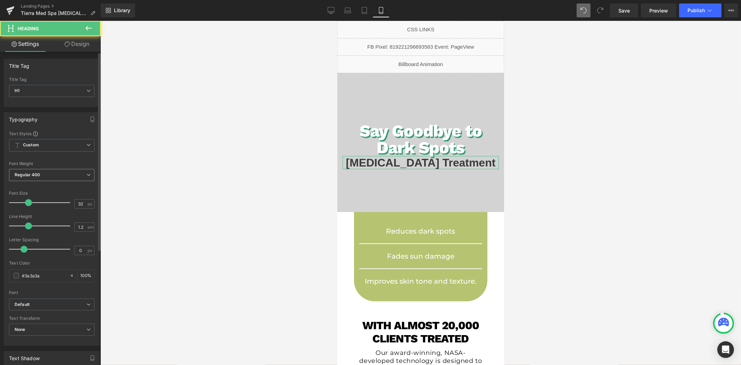
click at [51, 174] on span "Regular 400" at bounding box center [51, 175] width 85 height 12
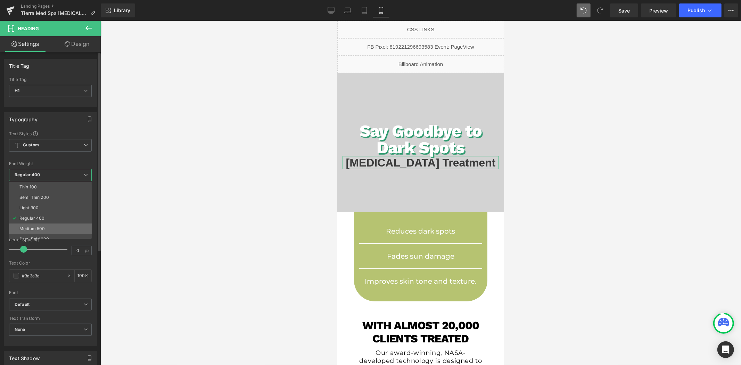
scroll to position [57, 0]
click at [46, 192] on div "Super Bold 800" at bounding box center [34, 192] width 31 height 5
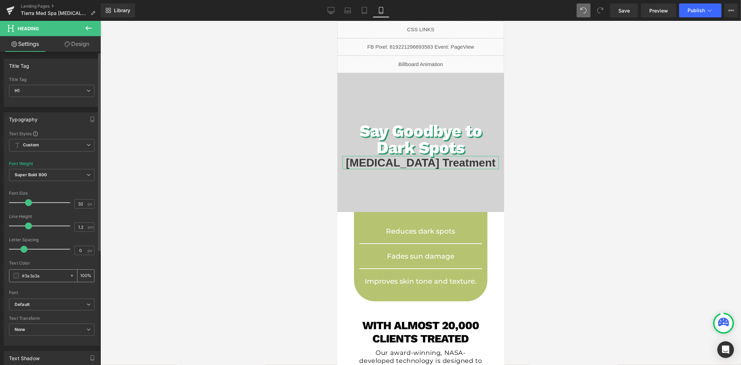
click at [51, 276] on input "#3a3a3a" at bounding box center [44, 276] width 44 height 8
paste input "ffffff"
type input "#ffffff"
click at [87, 302] on icon at bounding box center [89, 304] width 4 height 4
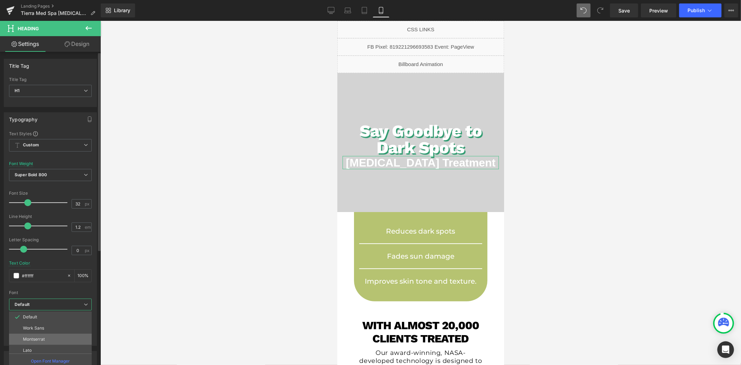
click at [49, 337] on li "Montserrat" at bounding box center [52, 339] width 86 height 11
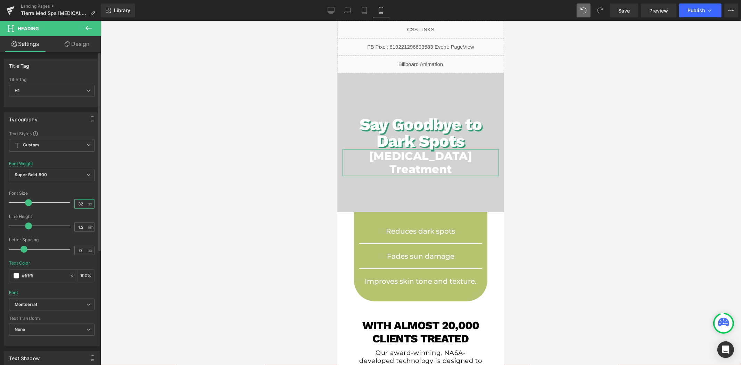
click at [79, 205] on input "32" at bounding box center [81, 203] width 12 height 9
type input "24"
click at [413, 144] on link at bounding box center [416, 141] width 7 height 8
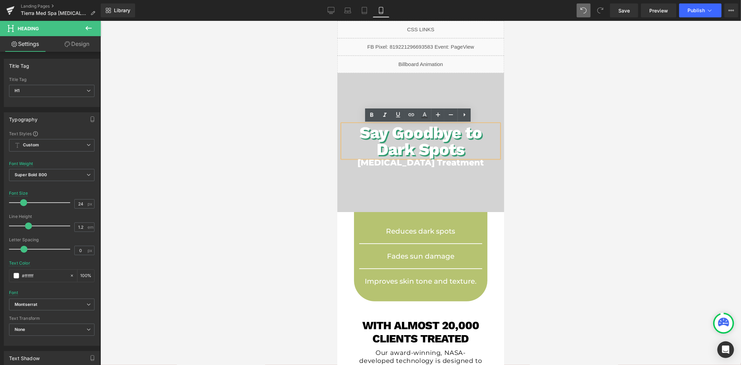
click at [264, 147] on div at bounding box center [420, 193] width 641 height 344
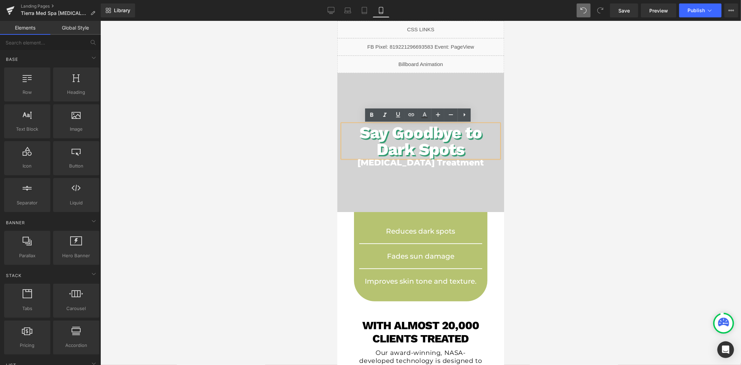
click at [284, 131] on div at bounding box center [420, 193] width 641 height 344
click at [473, 141] on h1 "Say Goodbye to Dark Spots" at bounding box center [420, 140] width 156 height 33
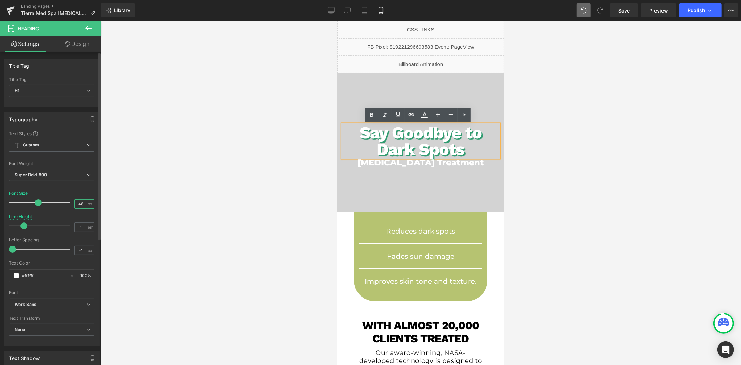
click at [83, 204] on input "48" at bounding box center [81, 203] width 12 height 9
click at [82, 204] on input "48" at bounding box center [81, 203] width 12 height 9
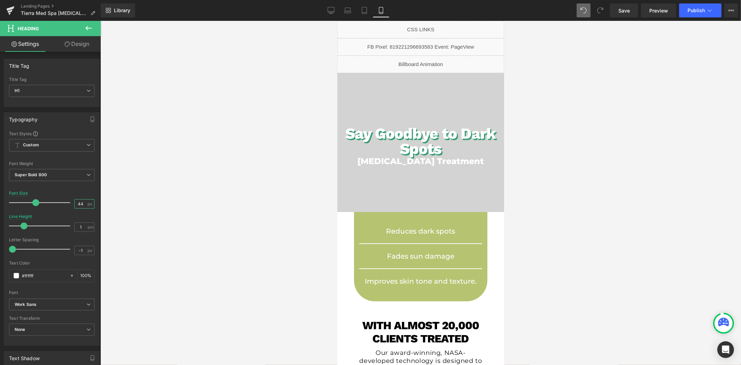
type input "44"
click at [418, 163] on span "Heading" at bounding box center [414, 161] width 19 height 8
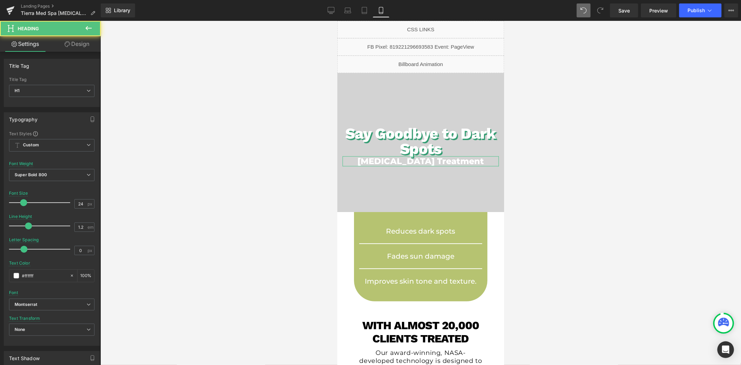
click at [78, 44] on link "Design" at bounding box center [77, 44] width 50 height 16
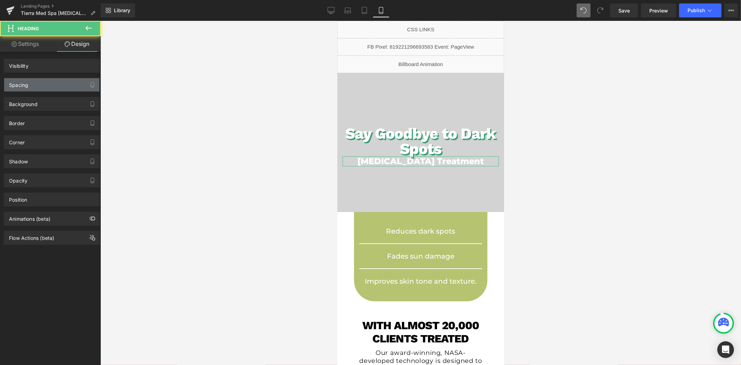
click at [37, 83] on div "Spacing" at bounding box center [51, 84] width 95 height 13
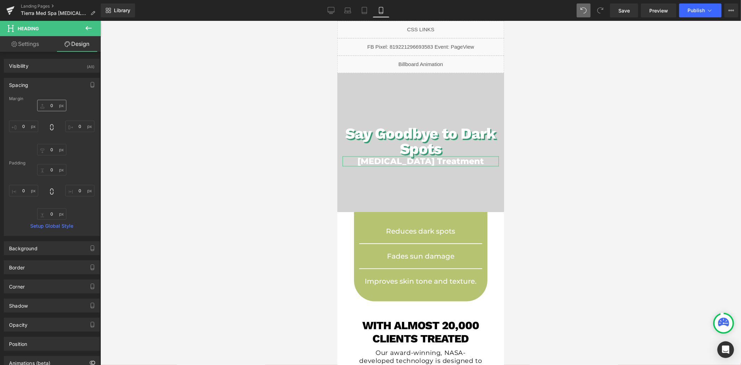
type input "0"
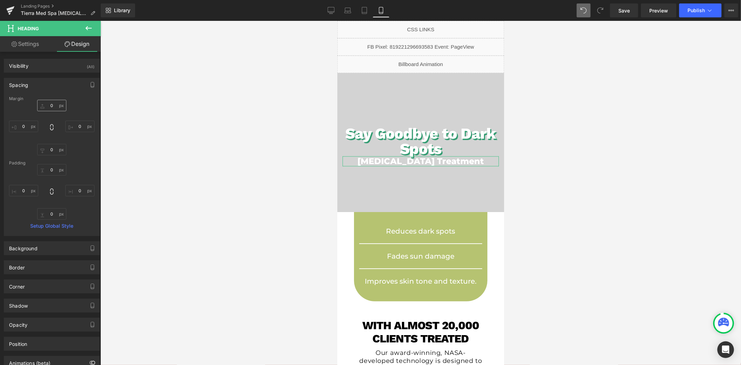
type input "0"
click at [55, 106] on input "0" at bounding box center [51, 105] width 29 height 11
type input "15"
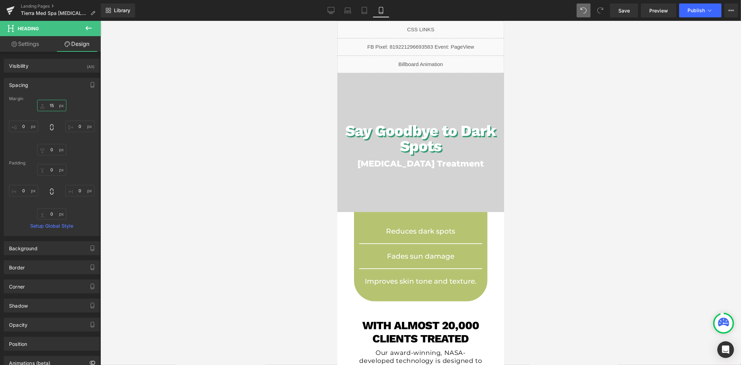
click at [89, 30] on icon at bounding box center [88, 28] width 8 height 8
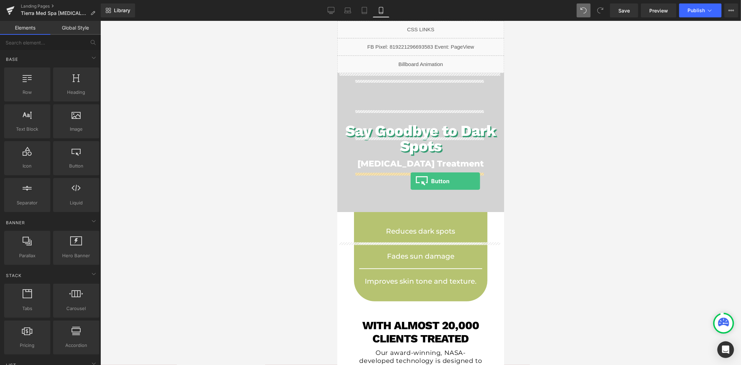
drag, startPoint x: 409, startPoint y: 177, endPoint x: 410, endPoint y: 181, distance: 3.7
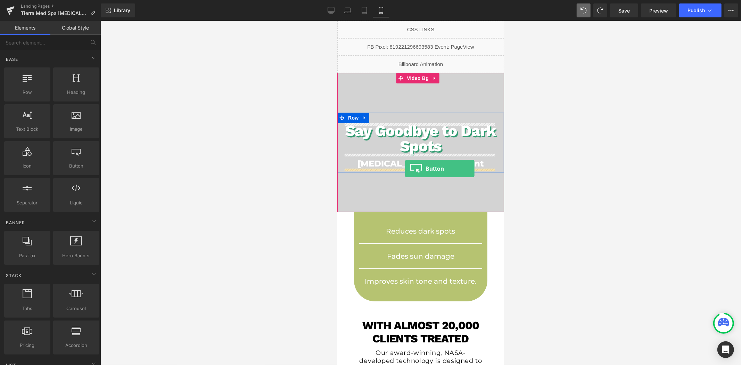
drag, startPoint x: 408, startPoint y: 182, endPoint x: 405, endPoint y: 168, distance: 14.0
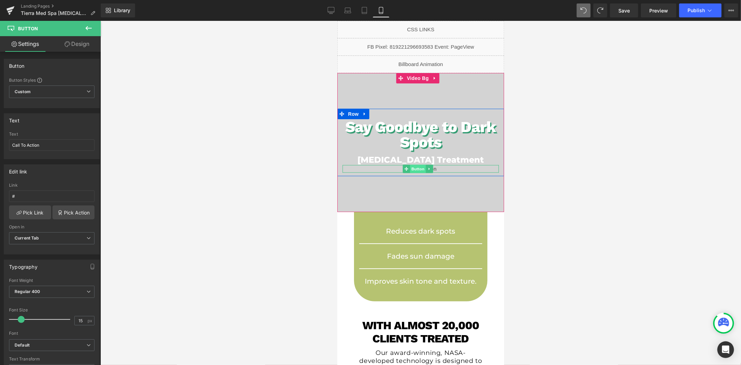
click at [417, 168] on span "Button" at bounding box center [418, 168] width 16 height 8
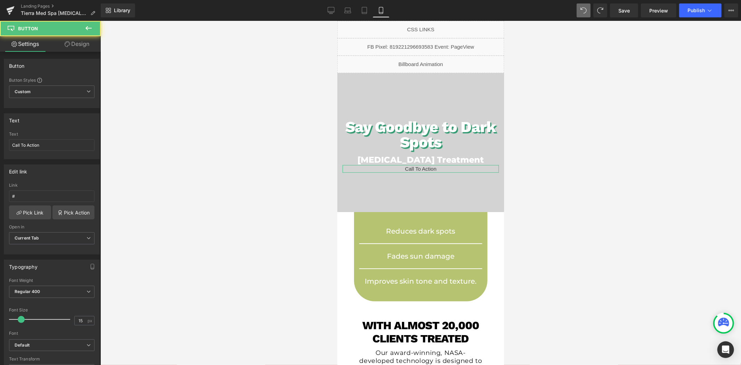
click at [71, 42] on link "Design" at bounding box center [77, 44] width 50 height 16
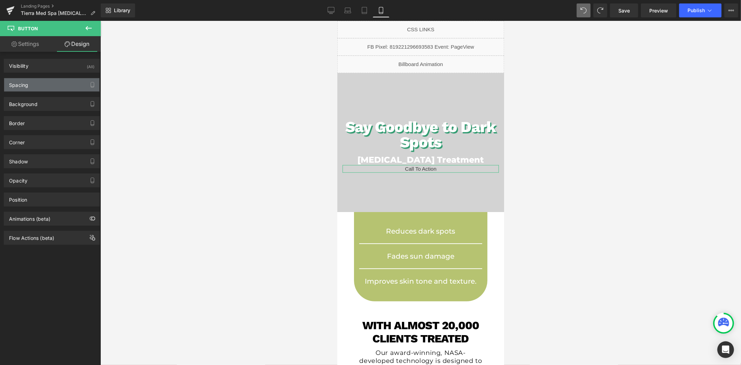
click at [47, 82] on div "Spacing" at bounding box center [51, 84] width 95 height 13
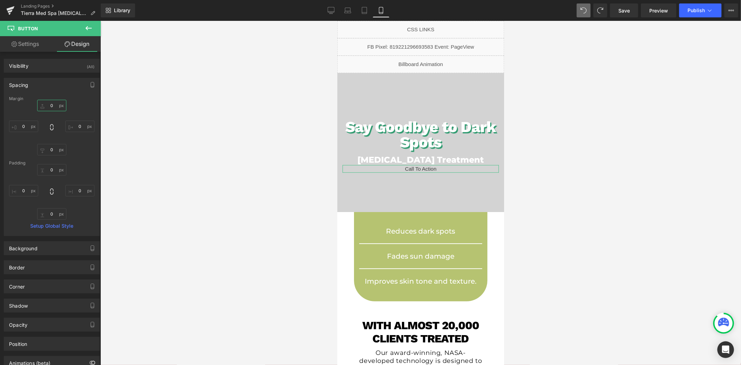
click at [52, 102] on input "0" at bounding box center [51, 105] width 29 height 11
type input "30"
click at [51, 150] on input "0" at bounding box center [51, 149] width 29 height 11
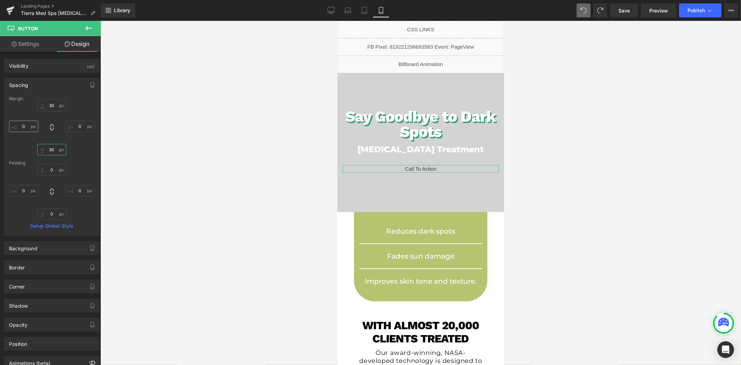
type input "30"
click at [26, 128] on input "0" at bounding box center [23, 126] width 29 height 11
click at [26, 127] on input "0" at bounding box center [23, 126] width 29 height 11
type input "50"
click at [75, 126] on input "0" at bounding box center [79, 126] width 29 height 11
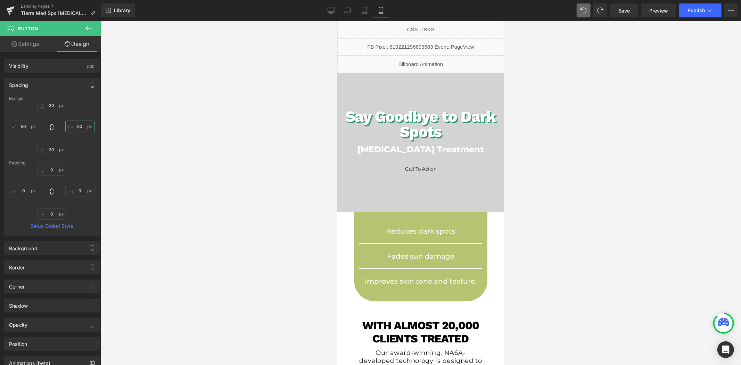
type input "50"
click at [56, 168] on input "0" at bounding box center [51, 169] width 29 height 11
type input "3"
click at [53, 212] on input "0" at bounding box center [51, 213] width 29 height 11
type input "3"
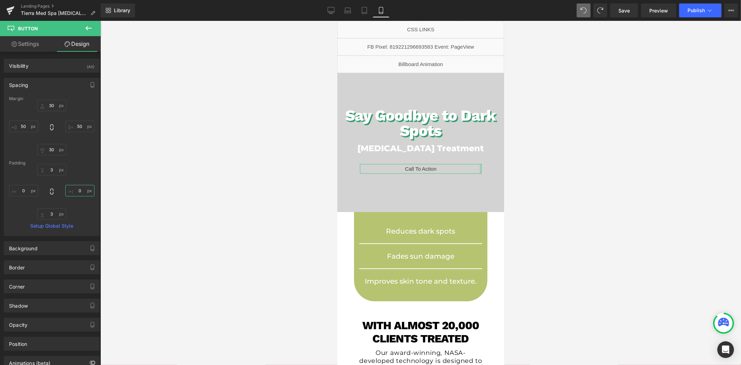
click at [75, 190] on input "0" at bounding box center [79, 190] width 29 height 11
type input "30"
click at [24, 189] on input "0" at bounding box center [23, 190] width 29 height 11
type input "30"
click at [415, 167] on span "Button" at bounding box center [418, 168] width 16 height 8
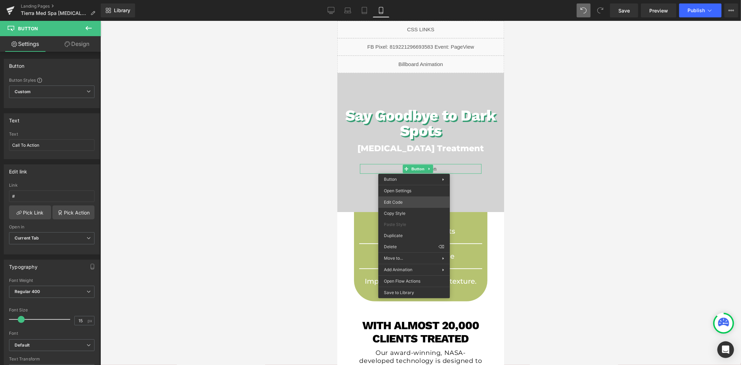
click at [405, 0] on div "Button You are previewing how the will restyle your page. You can not edit Elem…" at bounding box center [370, 0] width 741 height 0
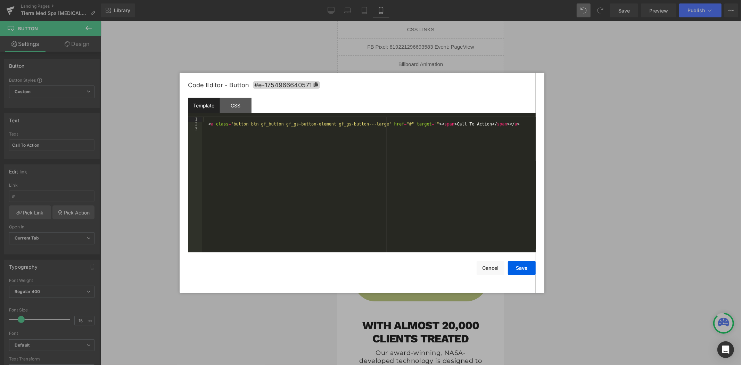
click at [392, 188] on div "< a class = "button btn gf_button gf_gs-button-element gf_gs-button---large" hr…" at bounding box center [369, 190] width 334 height 146
click at [240, 105] on div "CSS" at bounding box center [236, 106] width 32 height 16
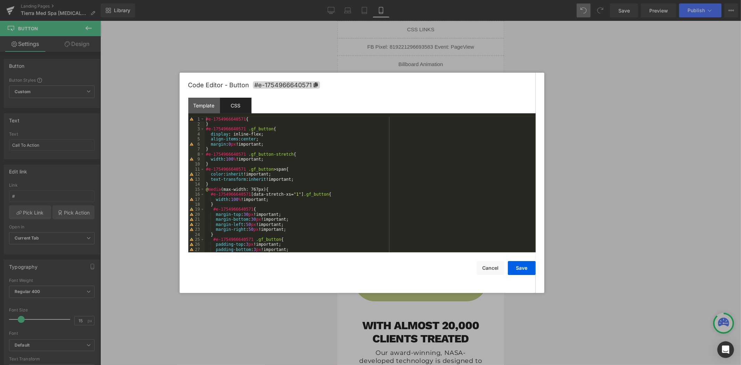
click at [333, 154] on div "#e-1754966640571 { } #e-1754966640571 .gf_button { display : inline-flex; align…" at bounding box center [369, 190] width 328 height 146
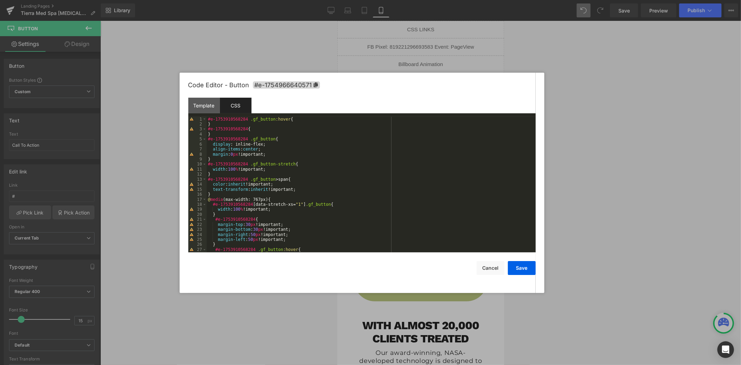
scroll to position [0, 0]
click at [317, 85] on icon at bounding box center [315, 84] width 5 height 5
drag, startPoint x: 245, startPoint y: 120, endPoint x: 202, endPoint y: 117, distance: 42.5
click at [202, 117] on pre "1 2 3 4 5 6 7 8 9 10 11 12 13 14 15 16 17 18 19 20 21 22 23 24 25 26 27 28 #e-1…" at bounding box center [362, 185] width 348 height 136
click at [316, 86] on icon at bounding box center [315, 84] width 5 height 5
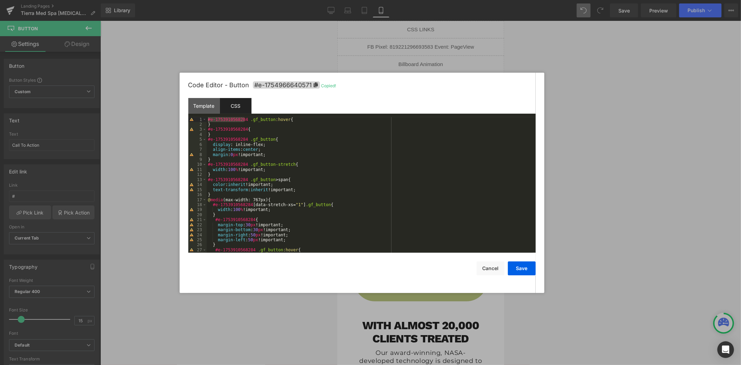
click at [244, 119] on div "#e-1753910568284 .gf_button :hover { } #e-1753910568284 { } #e-1753910568284 .g…" at bounding box center [370, 185] width 326 height 136
click at [317, 84] on icon at bounding box center [315, 84] width 4 height 5
drag, startPoint x: 244, startPoint y: 120, endPoint x: 207, endPoint y: 119, distance: 36.8
click at [207, 119] on div "#e-1753910568284 .gf_button :hover { } #e-1753910568284 { } #e-1753910568284 .g…" at bounding box center [370, 190] width 326 height 146
drag, startPoint x: 244, startPoint y: 130, endPoint x: 205, endPoint y: 129, distance: 38.9
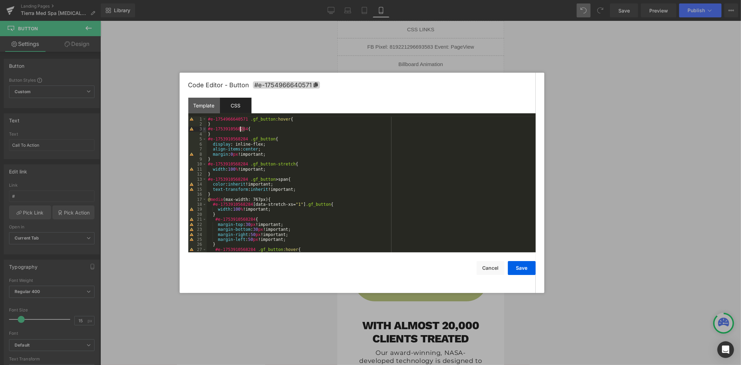
click at [205, 129] on pre "1 2 3 4 5 6 7 8 9 10 11 12 13 14 15 16 17 18 19 20 21 22 23 24 25 26 27 28 #e-1…" at bounding box center [362, 185] width 348 height 136
drag, startPoint x: 244, startPoint y: 140, endPoint x: 205, endPoint y: 139, distance: 38.9
click at [205, 139] on pre "1 2 3 4 5 6 7 8 9 10 11 12 13 14 15 16 17 18 19 20 21 22 23 24 25 26 27 28 #e-1…" at bounding box center [362, 185] width 348 height 136
drag, startPoint x: 244, startPoint y: 165, endPoint x: 205, endPoint y: 165, distance: 39.3
click at [205, 165] on pre "1 2 3 4 5 6 7 8 9 10 11 12 13 14 15 16 17 18 19 20 21 22 23 24 25 26 27 28 #e-1…" at bounding box center [362, 185] width 348 height 136
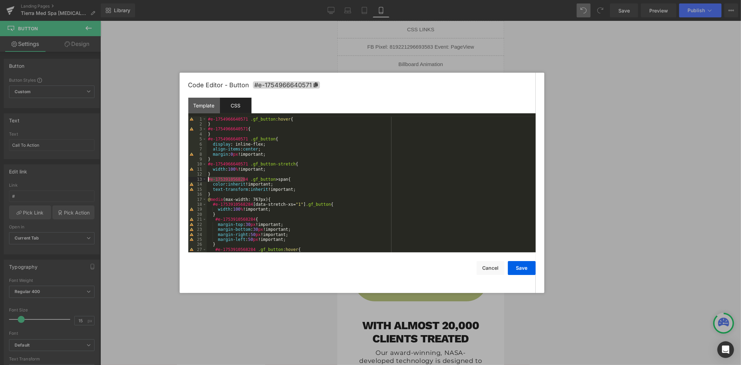
drag, startPoint x: 244, startPoint y: 180, endPoint x: 207, endPoint y: 178, distance: 36.9
click at [207, 178] on div "#e-1754966640571 .gf_button :hover { } #e-1754966640571 { } #e-1754966640571 .g…" at bounding box center [370, 190] width 326 height 146
drag, startPoint x: 249, startPoint y: 206, endPoint x: 213, endPoint y: 205, distance: 36.2
click at [213, 205] on div "#e-1754966640571 .gf_button :hover { } #e-1754966640571 { } #e-1754966640571 .g…" at bounding box center [370, 190] width 326 height 146
drag, startPoint x: 251, startPoint y: 219, endPoint x: 215, endPoint y: 219, distance: 35.8
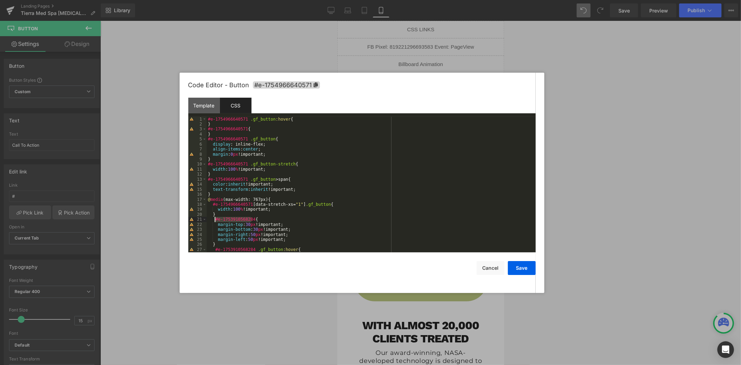
click at [215, 219] on div "#e-1754966640571 .gf_button :hover { } #e-1754966640571 { } #e-1754966640571 .g…" at bounding box center [370, 190] width 326 height 146
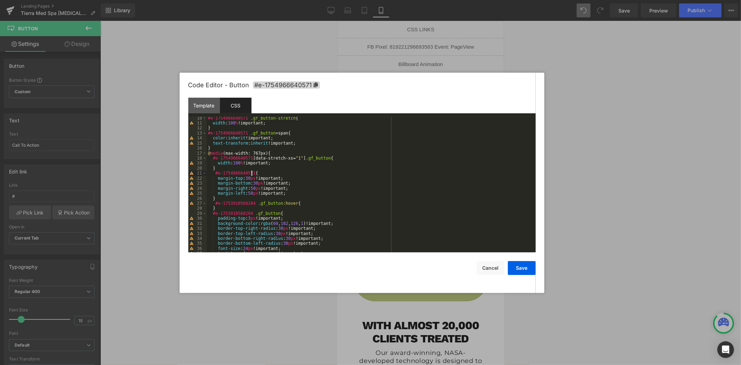
scroll to position [46, 0]
drag, startPoint x: 251, startPoint y: 203, endPoint x: 215, endPoint y: 203, distance: 35.8
click at [215, 203] on div "#e-1754966640571 .gf_button-stretch { width : 100 % !important; } #e-1754966640…" at bounding box center [370, 189] width 326 height 146
drag, startPoint x: 249, startPoint y: 213, endPoint x: 212, endPoint y: 213, distance: 36.5
click at [212, 213] on div "#e-1754966640571 .gf_button-stretch { width : 100 % !important; } #e-1754966640…" at bounding box center [370, 189] width 326 height 146
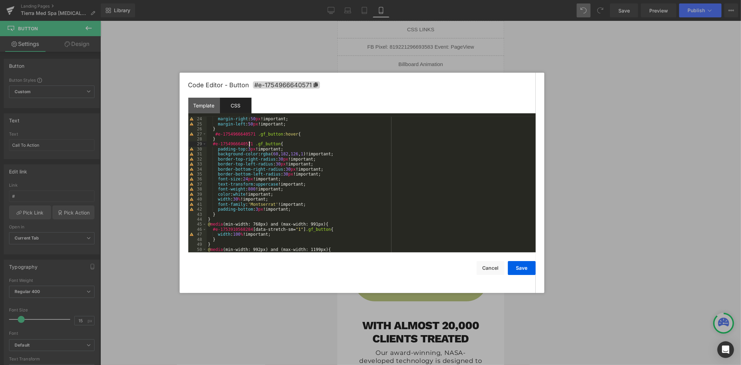
scroll to position [115, 0]
drag, startPoint x: 250, startPoint y: 230, endPoint x: 213, endPoint y: 230, distance: 36.8
click at [213, 230] on div "margin-right : 50 px !important; margin-left : 50 px !important; } #e-175496664…" at bounding box center [370, 189] width 326 height 146
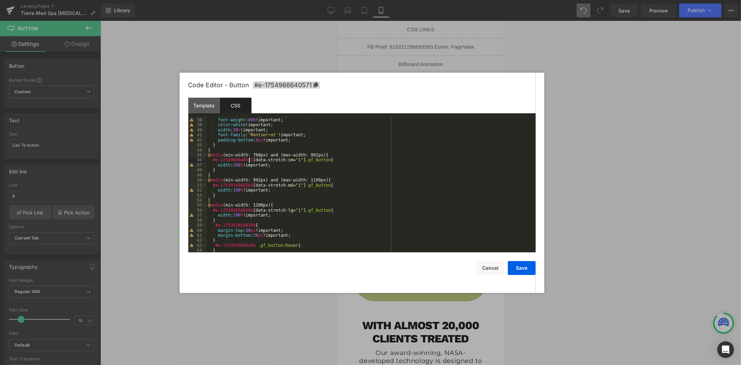
scroll to position [185, 0]
drag, startPoint x: 250, startPoint y: 186, endPoint x: 213, endPoint y: 186, distance: 37.5
click at [213, 186] on div "text-transform : uppercase !important; font-weight : 800 !important; color : wh…" at bounding box center [370, 186] width 326 height 146
drag, startPoint x: 249, startPoint y: 211, endPoint x: 212, endPoint y: 210, distance: 36.8
click at [212, 210] on div "text-transform : uppercase !important; font-weight : 800 !important; color : wh…" at bounding box center [370, 186] width 326 height 146
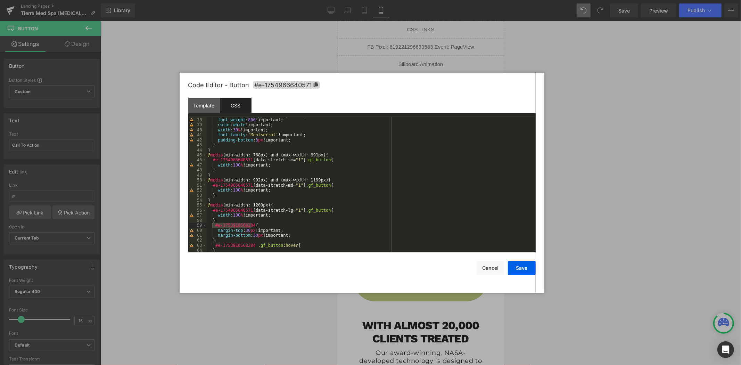
drag, startPoint x: 251, startPoint y: 225, endPoint x: 213, endPoint y: 225, distance: 37.9
click at [213, 225] on div "text-transform : uppercase !important; font-weight : 800 !important; color : wh…" at bounding box center [370, 186] width 326 height 146
click at [216, 225] on div "text-transform : uppercase !important; font-weight : 800 !important; color : wh…" at bounding box center [370, 185] width 326 height 136
drag, startPoint x: 216, startPoint y: 225, endPoint x: 251, endPoint y: 224, distance: 35.1
click at [251, 224] on div "text-transform : uppercase !important; font-weight : 800 !important; color : wh…" at bounding box center [370, 186] width 326 height 146
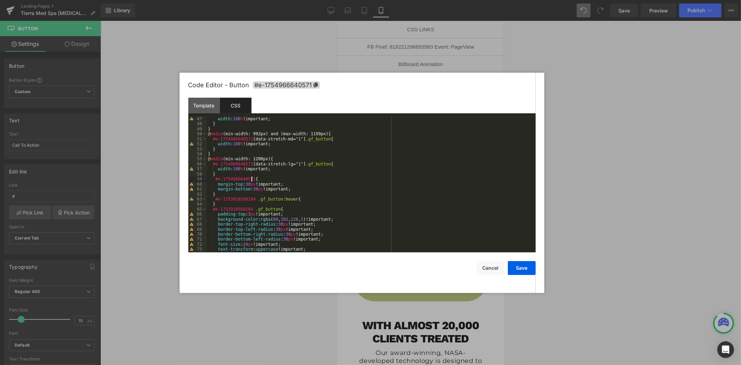
scroll to position [231, 0]
drag, startPoint x: 251, startPoint y: 199, endPoint x: 215, endPoint y: 199, distance: 36.5
click at [215, 199] on div "width : 100 % !important; } } @ media (min-width: 992px) and (max-width: 1199px…" at bounding box center [370, 189] width 326 height 146
drag, startPoint x: 249, startPoint y: 209, endPoint x: 212, endPoint y: 210, distance: 36.8
click at [212, 210] on div "width : 100 % !important; } } @ media (min-width: 992px) and (max-width: 1199px…" at bounding box center [370, 189] width 326 height 146
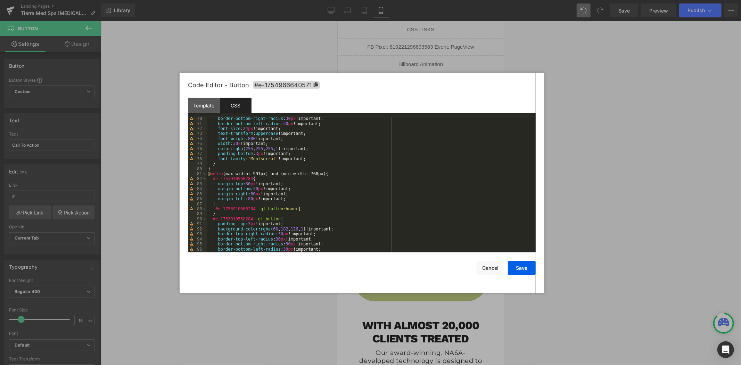
scroll to position [347, 0]
drag, startPoint x: 249, startPoint y: 180, endPoint x: 212, endPoint y: 180, distance: 36.5
click at [212, 180] on div "border-bottom-right-radius : 30 px !important; border-bottom-left-radius : 30 p…" at bounding box center [370, 189] width 326 height 146
drag, startPoint x: 251, startPoint y: 209, endPoint x: 215, endPoint y: 208, distance: 36.2
click at [215, 208] on div "border-bottom-right-radius : 30 px !important; border-bottom-left-radius : 30 p…" at bounding box center [370, 189] width 326 height 146
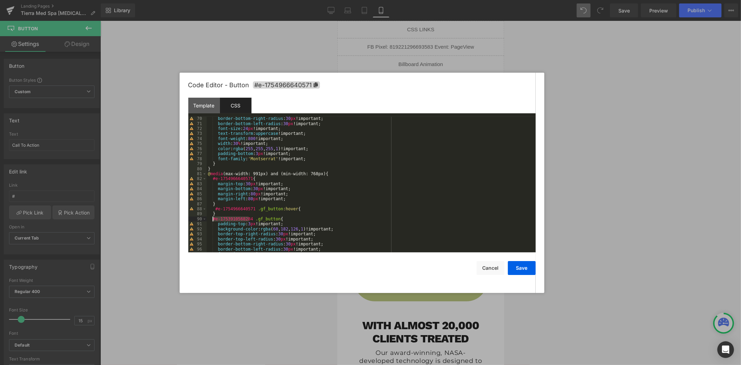
drag, startPoint x: 249, startPoint y: 220, endPoint x: 213, endPoint y: 218, distance: 36.2
click at [213, 218] on div "border-bottom-right-radius : 30 px !important; border-bottom-left-radius : 30 p…" at bounding box center [370, 189] width 326 height 146
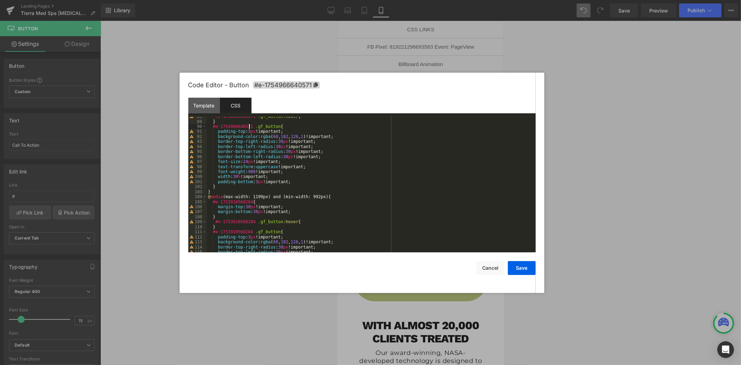
scroll to position [439, 0]
drag, startPoint x: 244, startPoint y: 202, endPoint x: 227, endPoint y: 202, distance: 17.0
click at [227, 202] on div "#e-1754966640571 .gf_button :hover { } #e-1754966640571 .gf_button { padding-to…" at bounding box center [370, 187] width 326 height 146
click at [220, 203] on div "#e-1754966640571 .gf_button :hover { } #e-1754966640571 .gf_button { padding-to…" at bounding box center [370, 187] width 326 height 146
drag, startPoint x: 212, startPoint y: 203, endPoint x: 249, endPoint y: 203, distance: 36.5
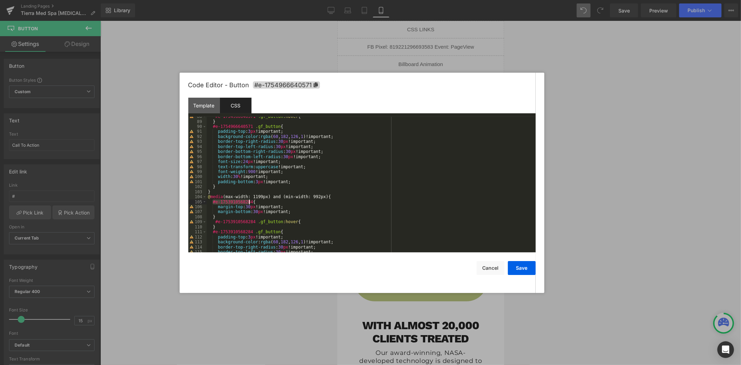
click at [249, 203] on div "#e-1754966640571 .gf_button :hover { } #e-1754966640571 .gf_button { padding-to…" at bounding box center [370, 187] width 326 height 146
drag, startPoint x: 251, startPoint y: 223, endPoint x: 216, endPoint y: 222, distance: 35.5
click at [216, 222] on div "#e-1754966640571 .gf_button :hover { } #e-1754966640571 .gf_button { padding-to…" at bounding box center [370, 187] width 326 height 146
drag, startPoint x: 249, startPoint y: 231, endPoint x: 213, endPoint y: 233, distance: 36.2
click at [213, 233] on div "#e-1754966640571 .gf_button :hover { } #e-1754966640571 .gf_button { padding-to…" at bounding box center [370, 187] width 326 height 146
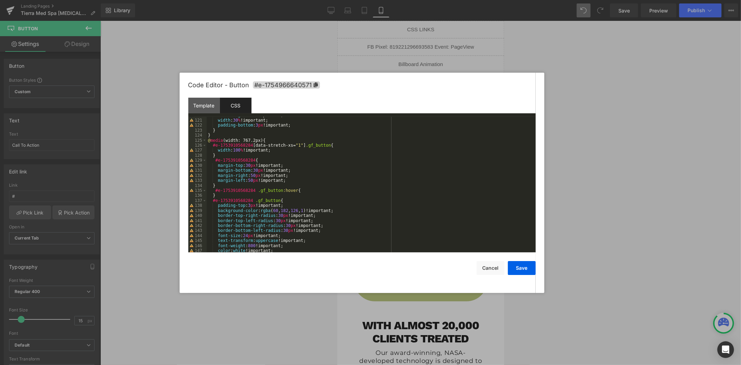
scroll to position [601, 0]
drag, startPoint x: 252, startPoint y: 191, endPoint x: 214, endPoint y: 191, distance: 37.9
click at [214, 191] on div "font-weight : 900 !important; width : 30 % !important; padding-bottom : 3 px !i…" at bounding box center [370, 186] width 326 height 146
drag, startPoint x: 250, startPoint y: 202, endPoint x: 213, endPoint y: 202, distance: 36.5
click at [213, 202] on div "font-weight : 900 !important; width : 30 % !important; padding-bottom : 3 px !i…" at bounding box center [370, 186] width 326 height 146
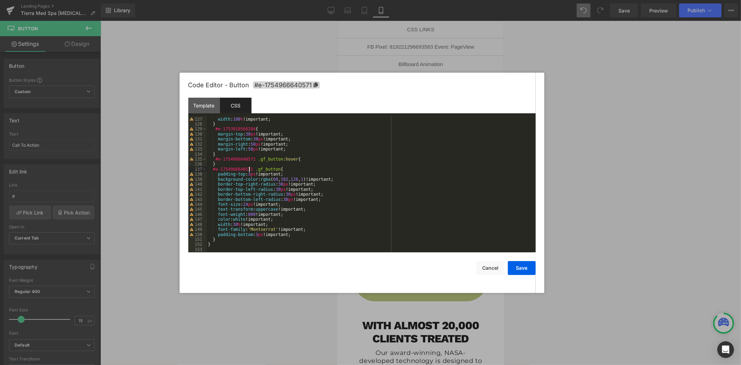
scroll to position [633, 0]
click at [515, 269] on button "Save" at bounding box center [522, 268] width 28 height 14
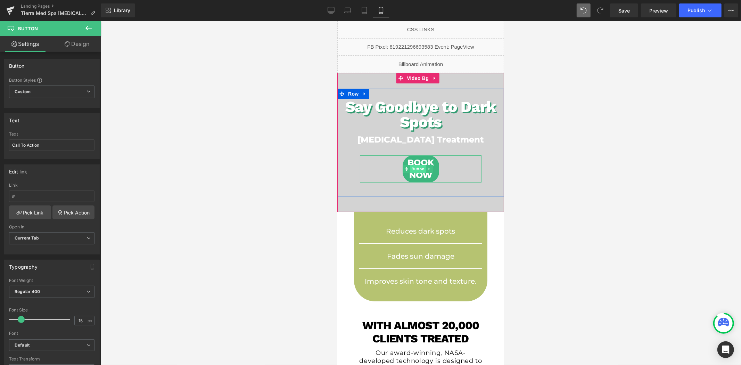
click at [414, 168] on span "Button" at bounding box center [418, 168] width 16 height 8
click at [41, 195] on input "#" at bounding box center [51, 195] width 85 height 11
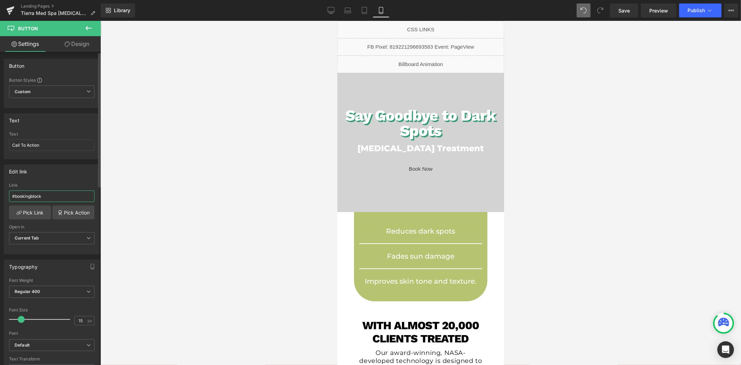
click at [33, 197] on input "#bookingblock" at bounding box center [51, 195] width 85 height 11
click at [50, 198] on input "#bookingBlock" at bounding box center [51, 195] width 85 height 11
click at [416, 167] on span "Button" at bounding box center [418, 168] width 16 height 8
click at [415, 168] on span "Button" at bounding box center [418, 168] width 16 height 8
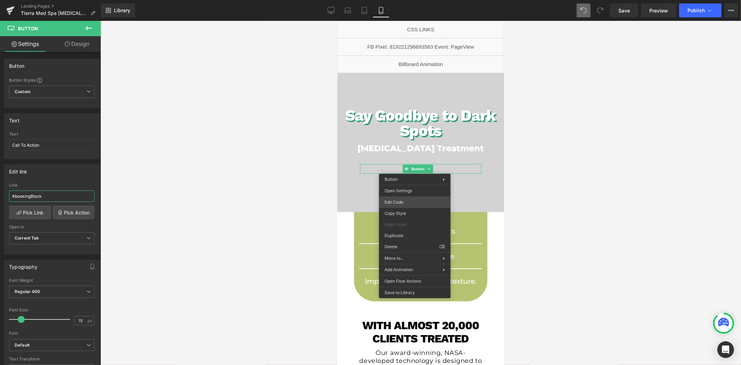
click at [405, 0] on div "Button You are previewing how the will restyle your page. You can not edit Elem…" at bounding box center [370, 0] width 741 height 0
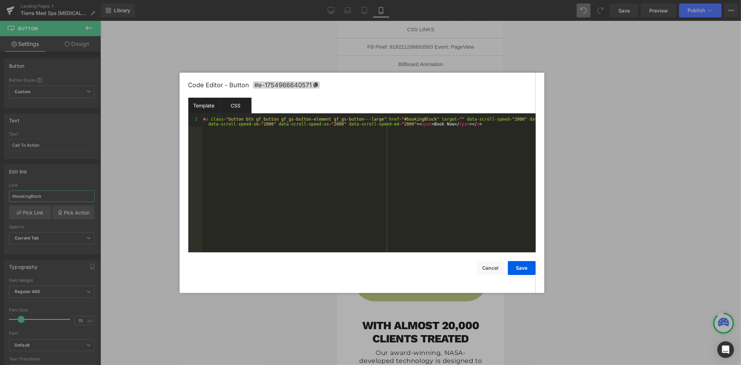
type input "#bookingBlock"
click at [235, 101] on div "CSS" at bounding box center [236, 106] width 32 height 16
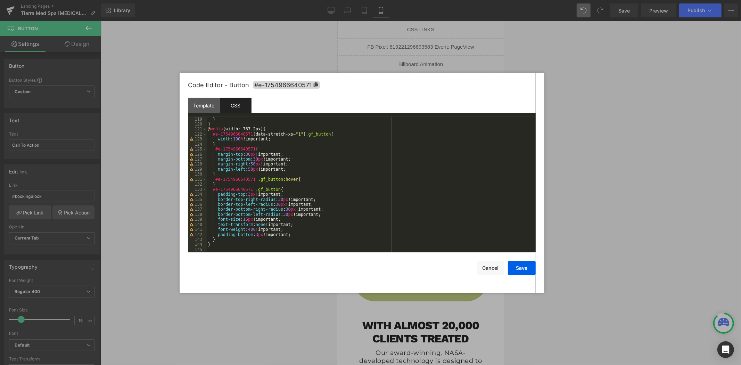
scroll to position [592, 0]
click at [516, 272] on button "Save" at bounding box center [522, 268] width 28 height 14
